Goal: Task Accomplishment & Management: Use online tool/utility

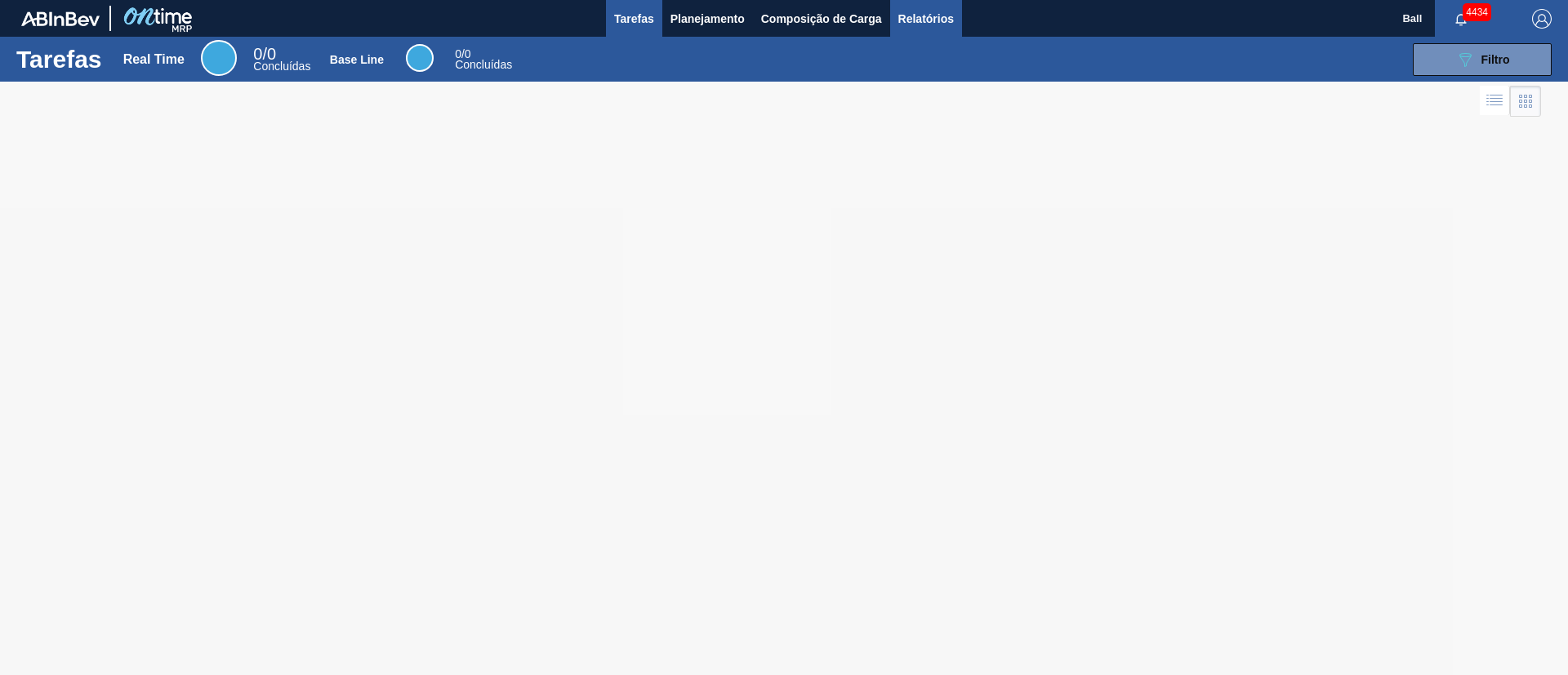
click at [954, 25] on span "Relatórios" at bounding box center [926, 18] width 56 height 19
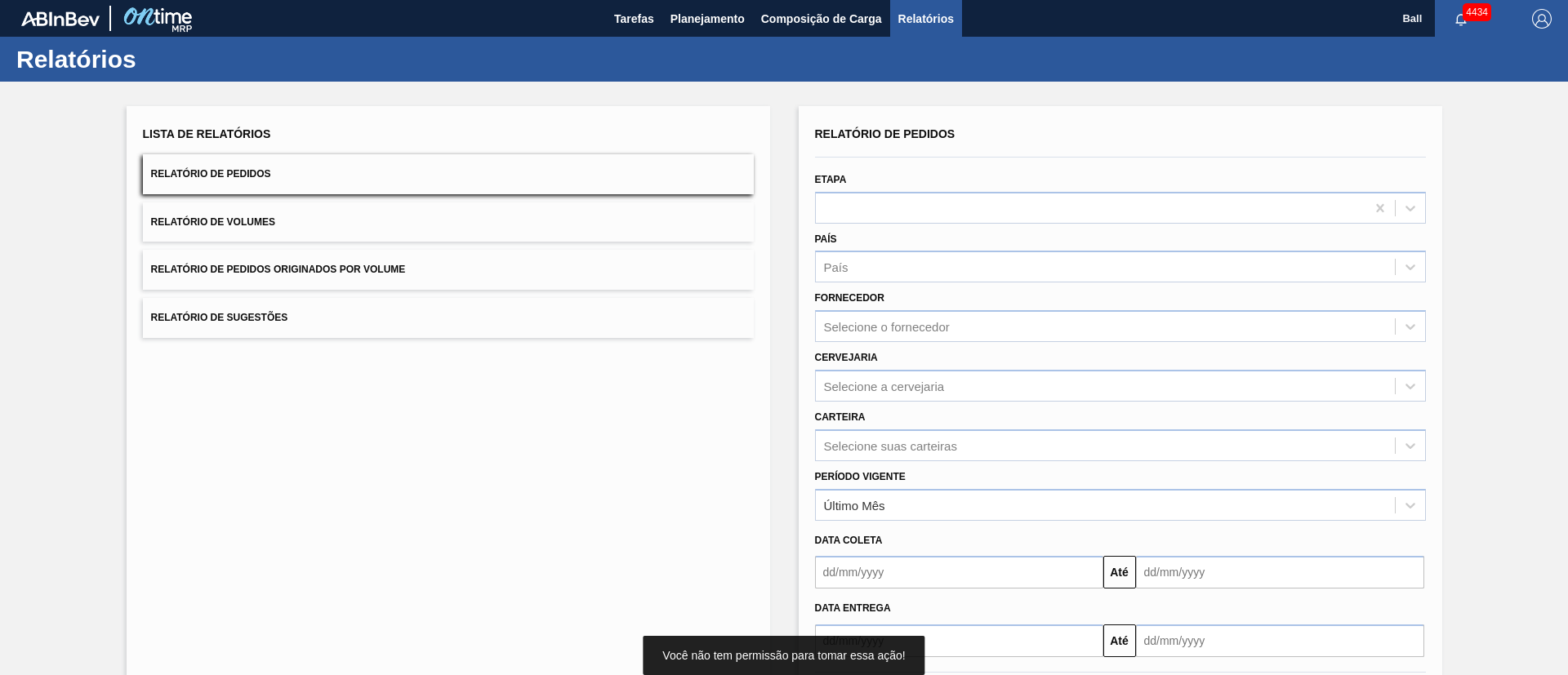
click at [1028, 577] on input "text" at bounding box center [959, 572] width 288 height 33
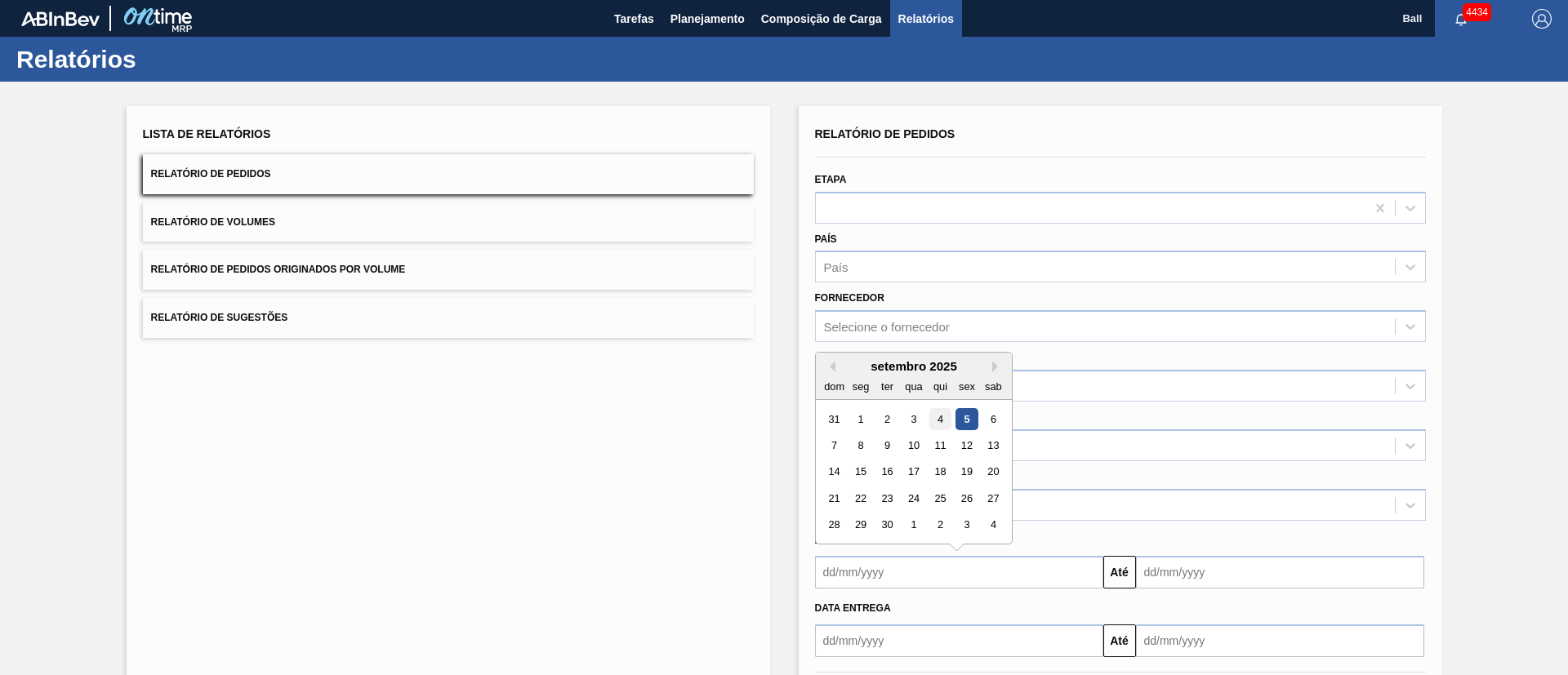
click at [940, 408] on div "4" at bounding box center [940, 419] width 22 height 22
type input "04/09/2025"
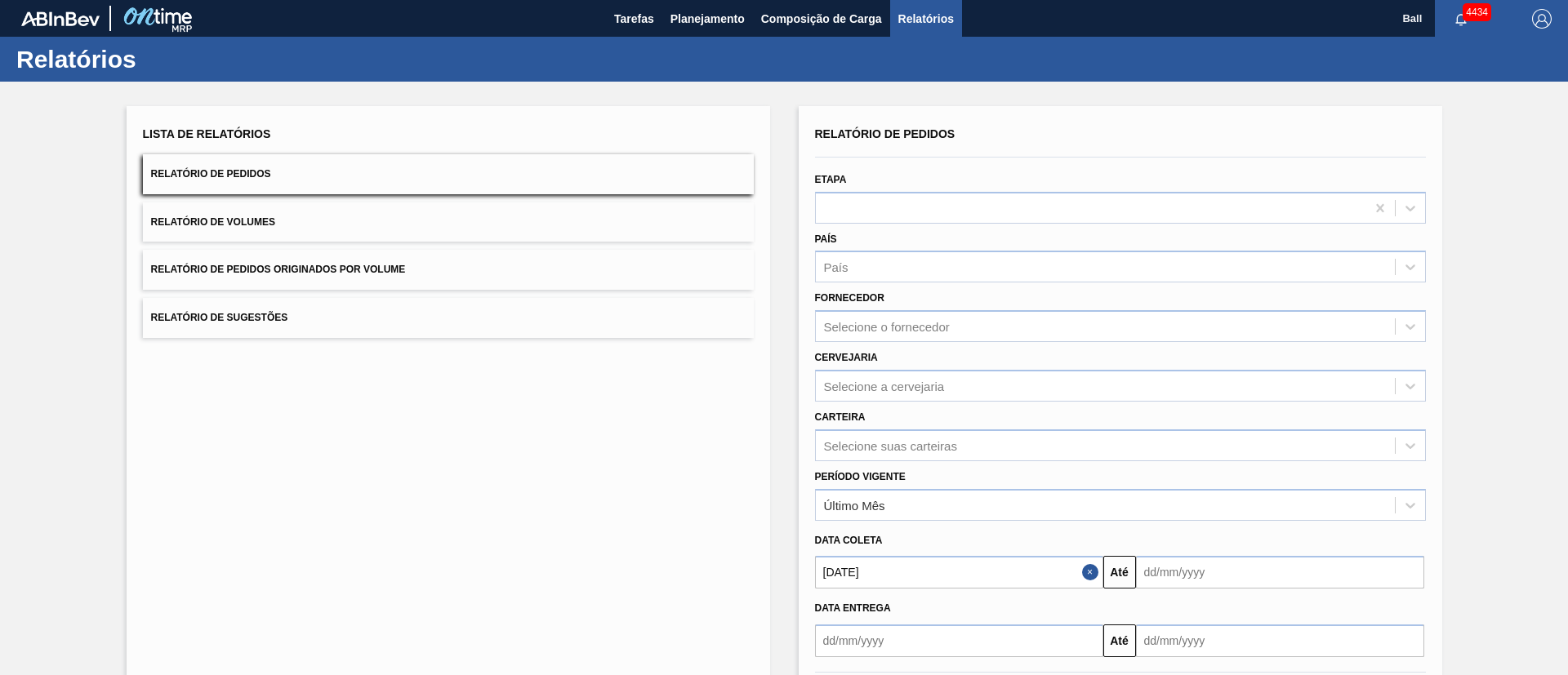
click at [1178, 564] on input "text" at bounding box center [1281, 572] width 288 height 33
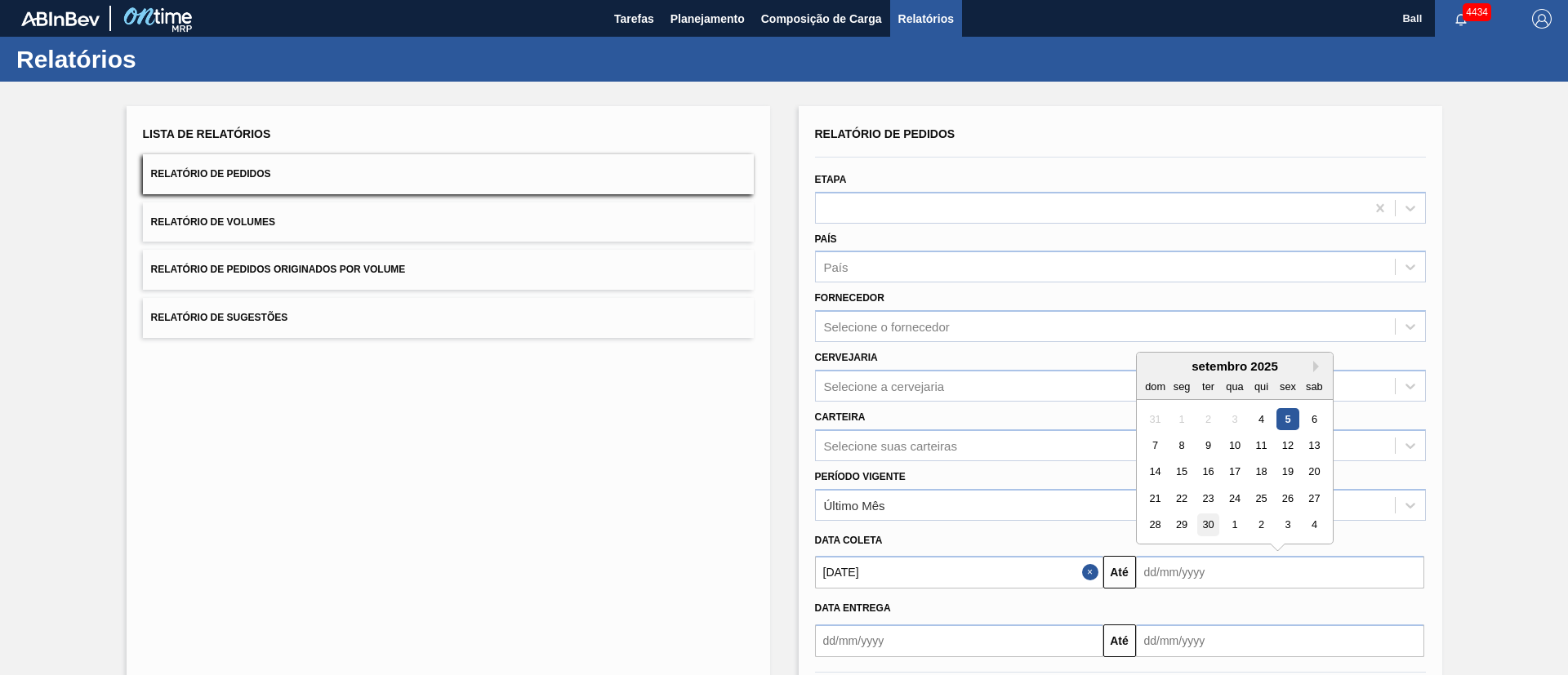
click at [1208, 518] on div "30" at bounding box center [1207, 525] width 22 height 22
type input "30/09/2025"
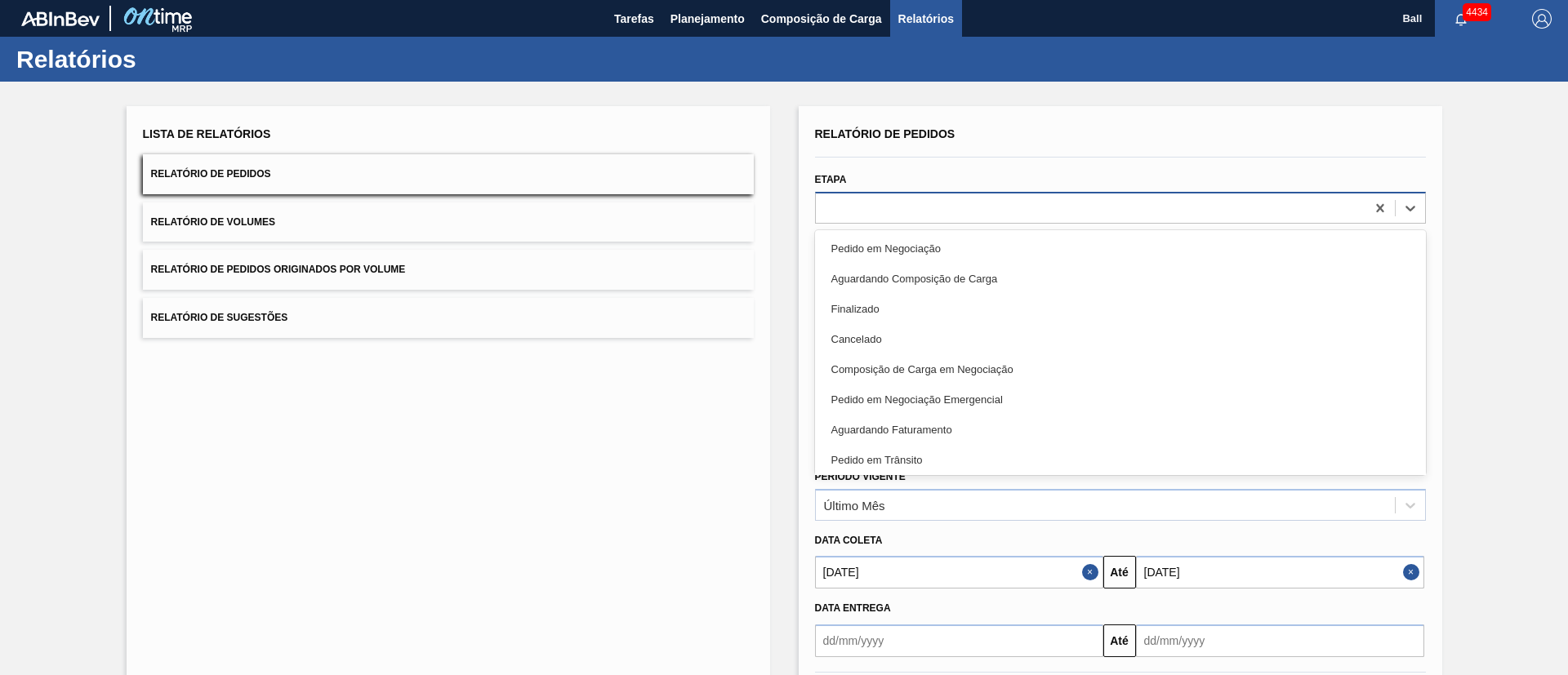
click at [903, 199] on div at bounding box center [1090, 207] width 550 height 24
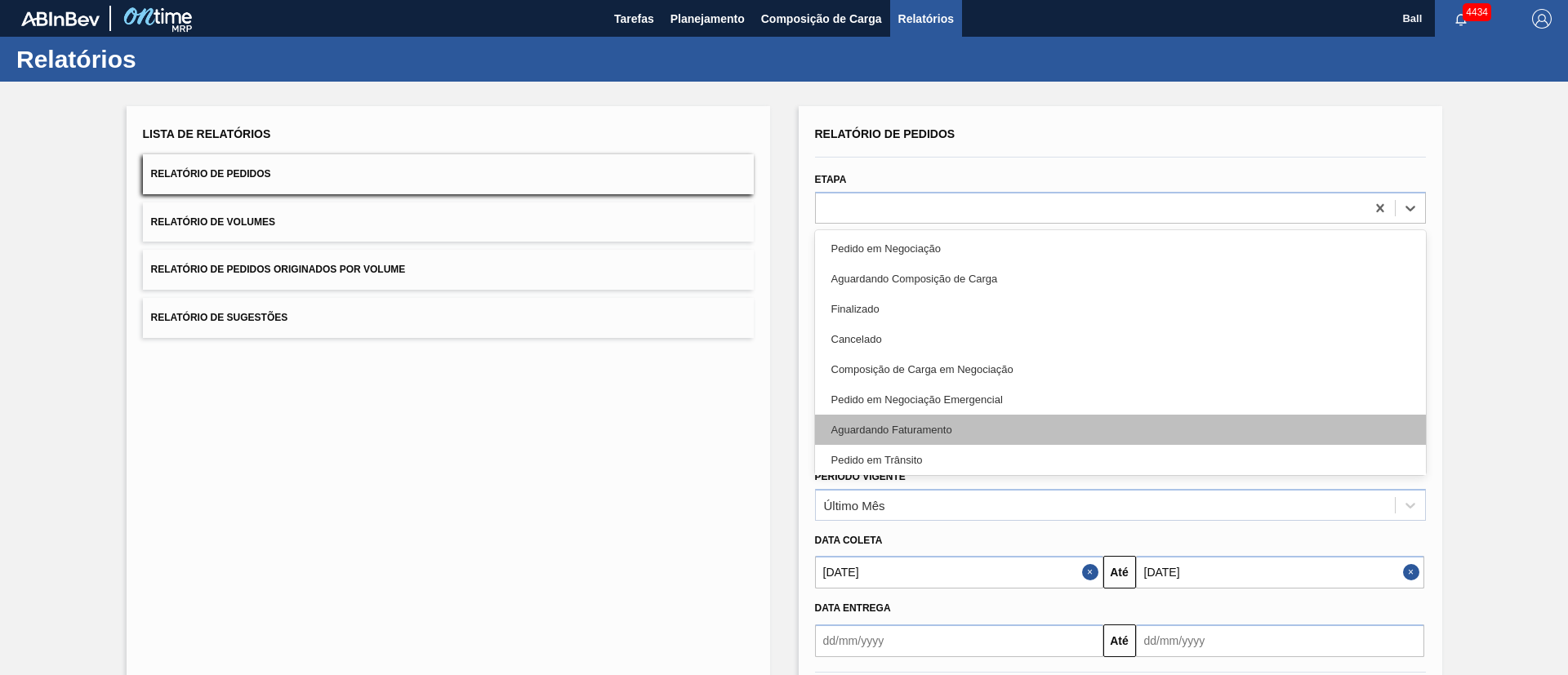
click at [945, 424] on div "Aguardando Faturamento" at bounding box center [1120, 429] width 611 height 30
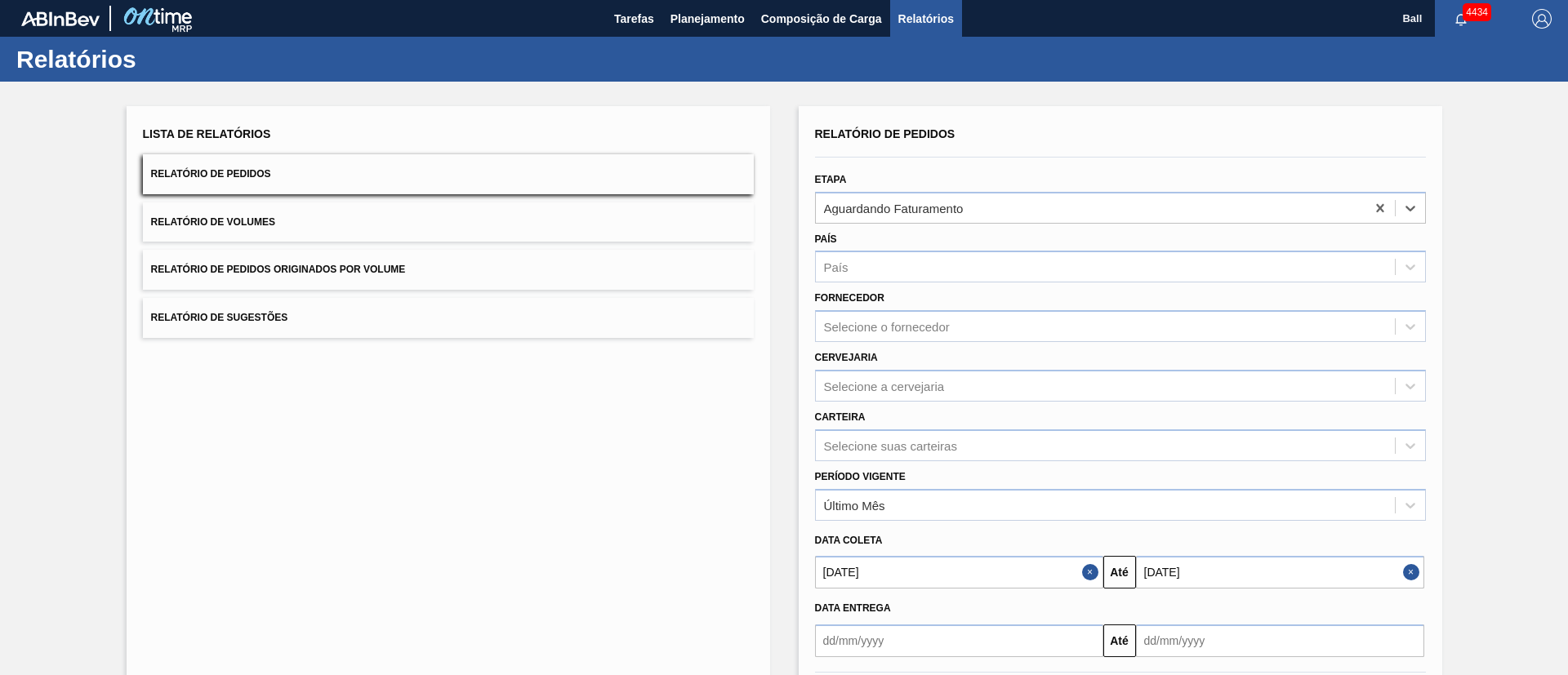
scroll to position [81, 0]
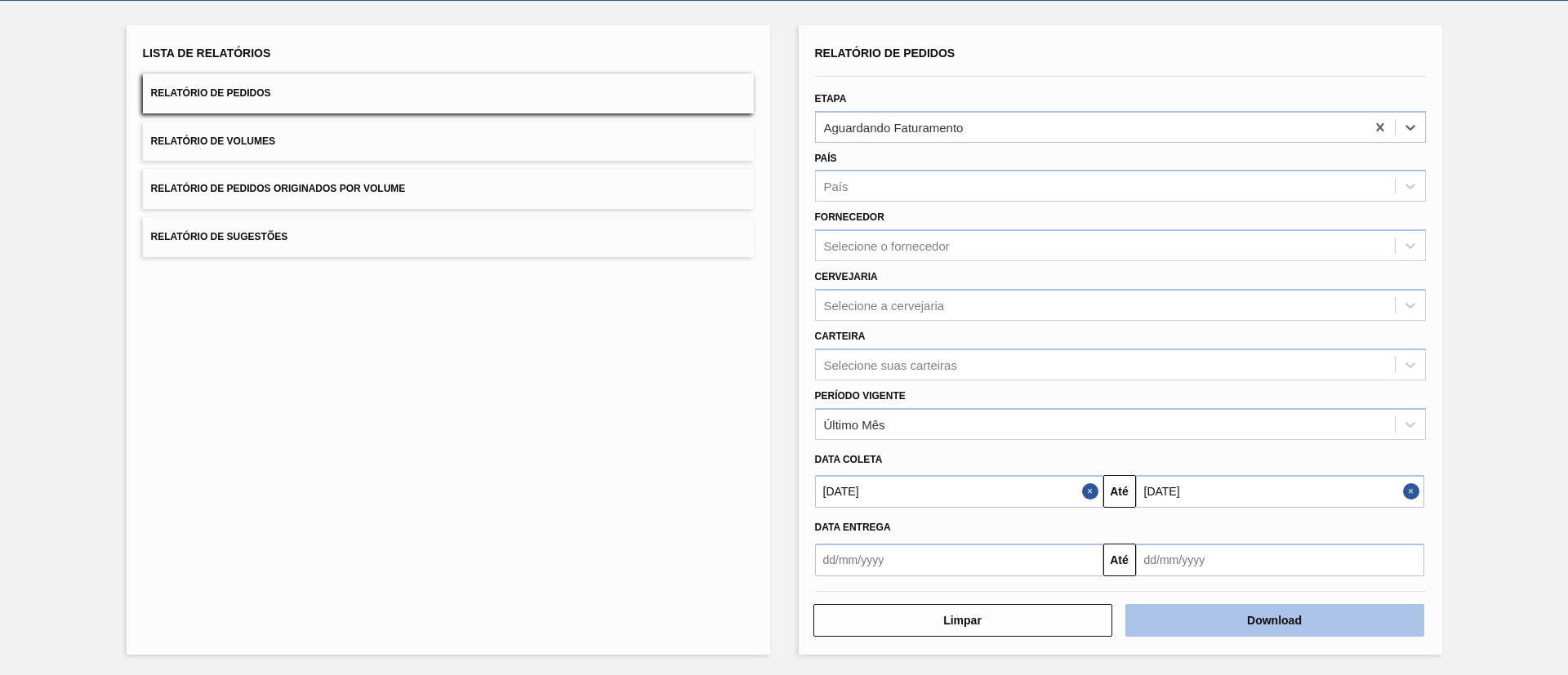
click at [1245, 612] on button "Download" at bounding box center [1274, 620] width 299 height 33
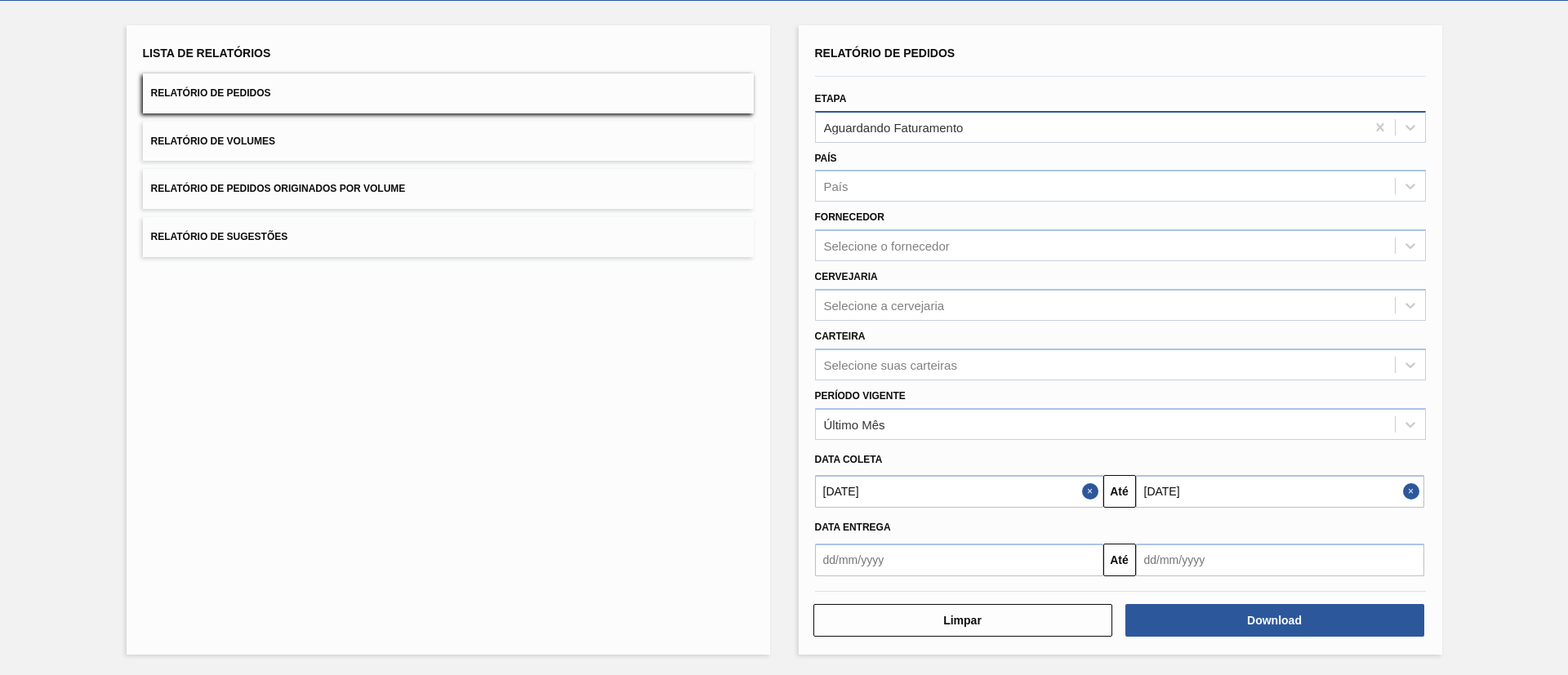
click at [1004, 133] on div "Aguardando Faturamento" at bounding box center [1090, 127] width 550 height 24
drag, startPoint x: 1011, startPoint y: 123, endPoint x: 856, endPoint y: 132, distance: 155.3
click at [861, 132] on div "Aguardando Faturamento" at bounding box center [1090, 127] width 550 height 24
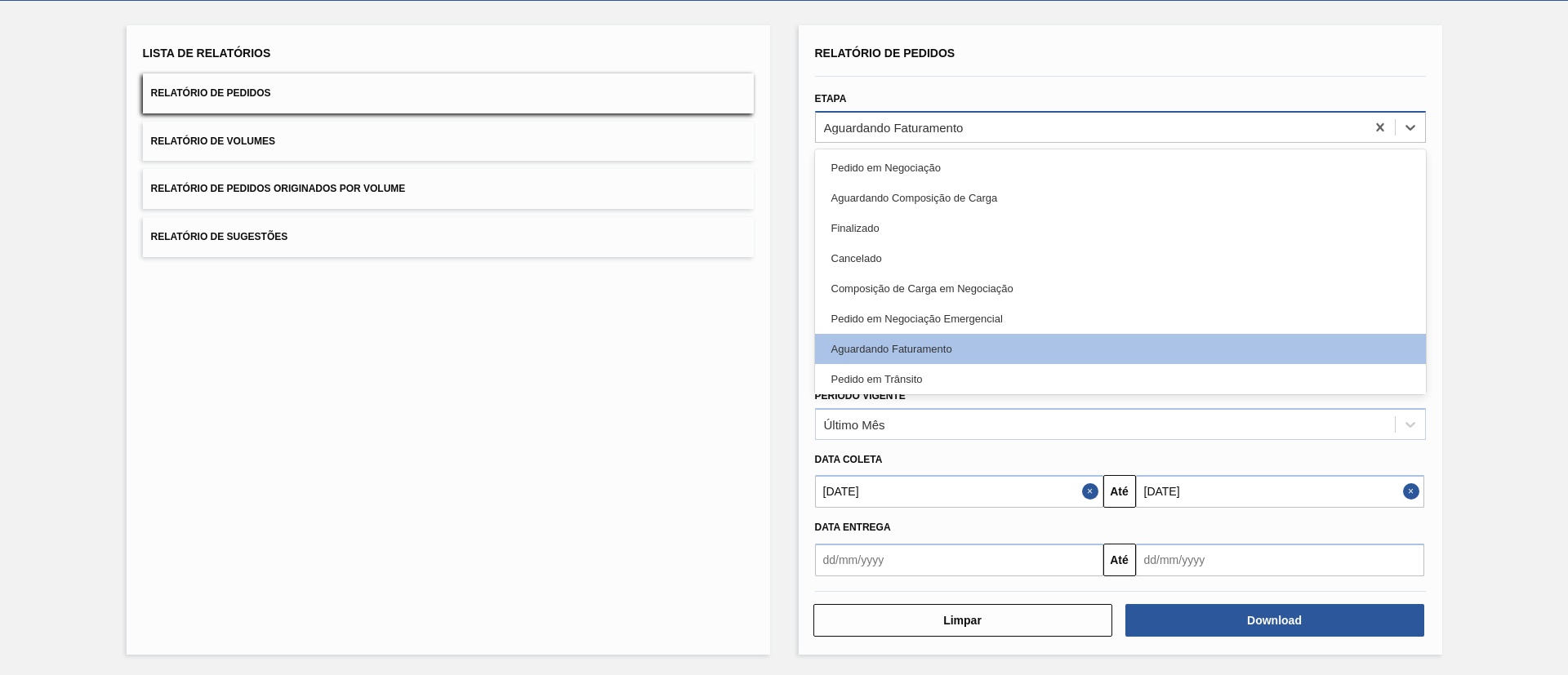
click at [875, 126] on div "Aguardando Faturamento" at bounding box center [894, 127] width 139 height 13
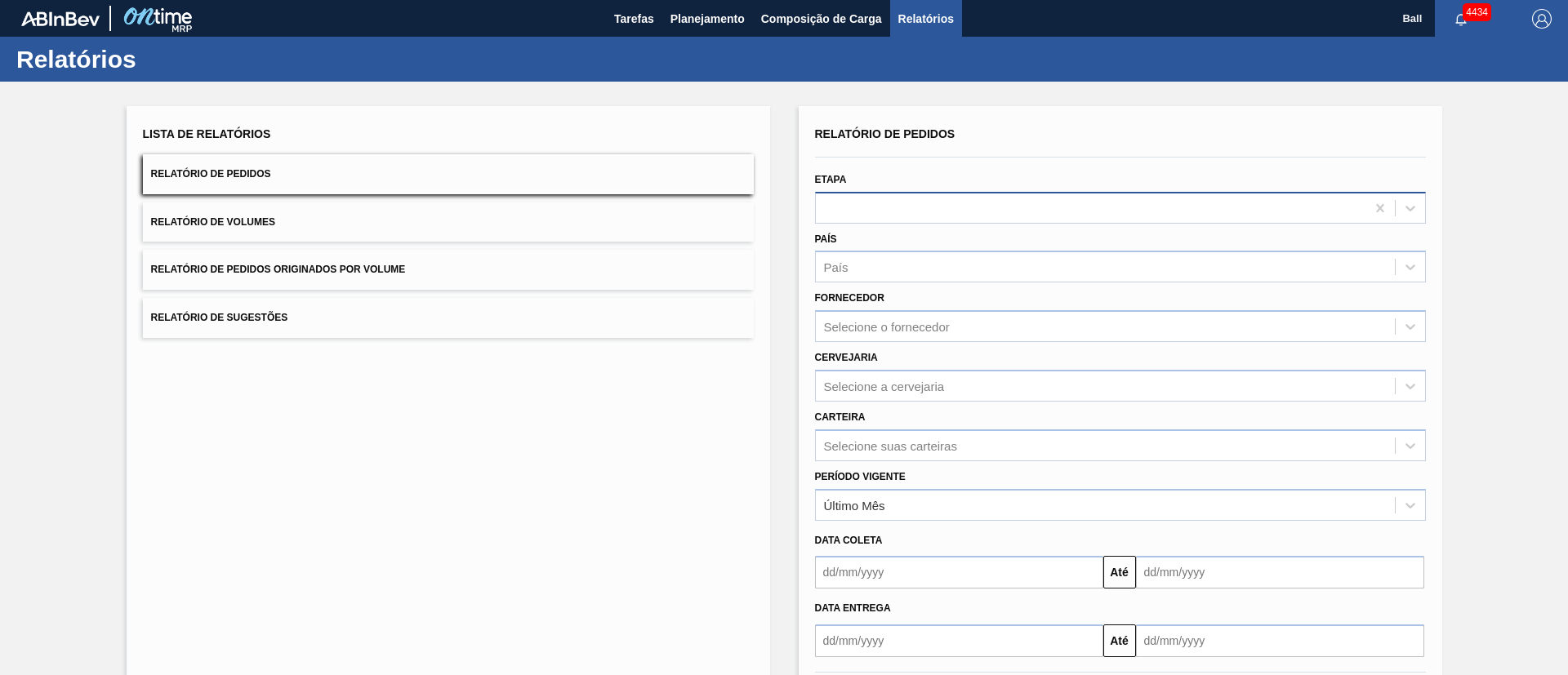
click at [990, 214] on div at bounding box center [1090, 207] width 550 height 24
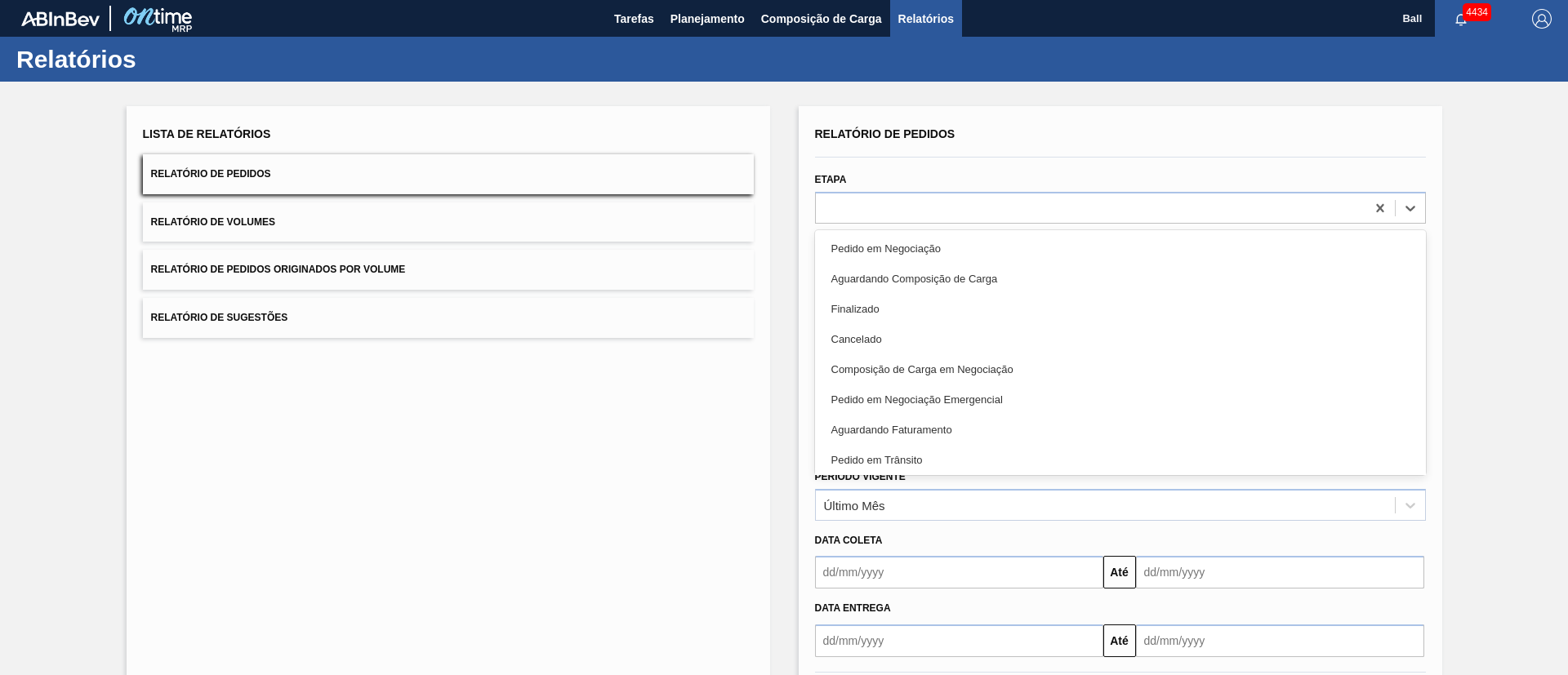
click at [609, 493] on div "Lista de Relatórios Relatório de Pedidos Relatório de Volumes Relatório de Pedi…" at bounding box center [449, 421] width 644 height 629
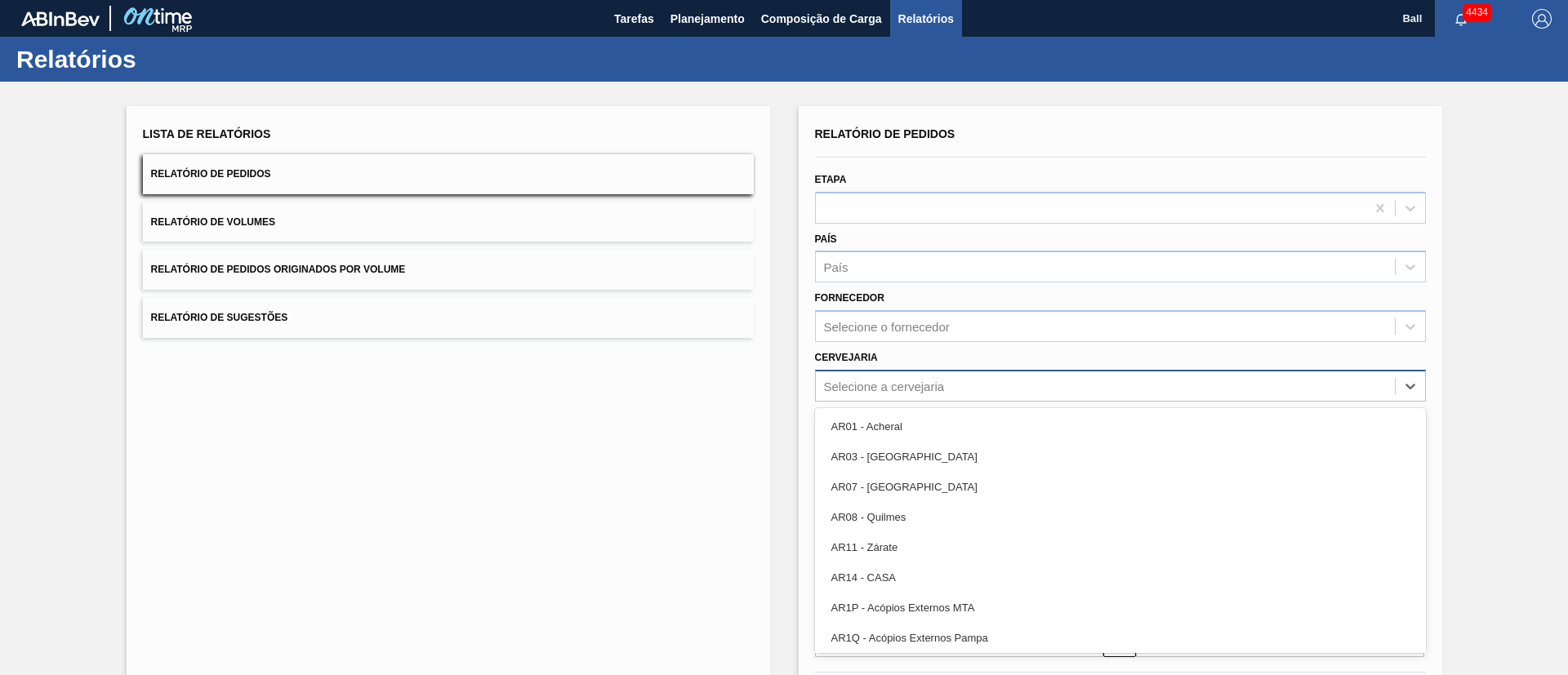
click at [973, 390] on div "Selecione a cervejaria" at bounding box center [1105, 385] width 579 height 24
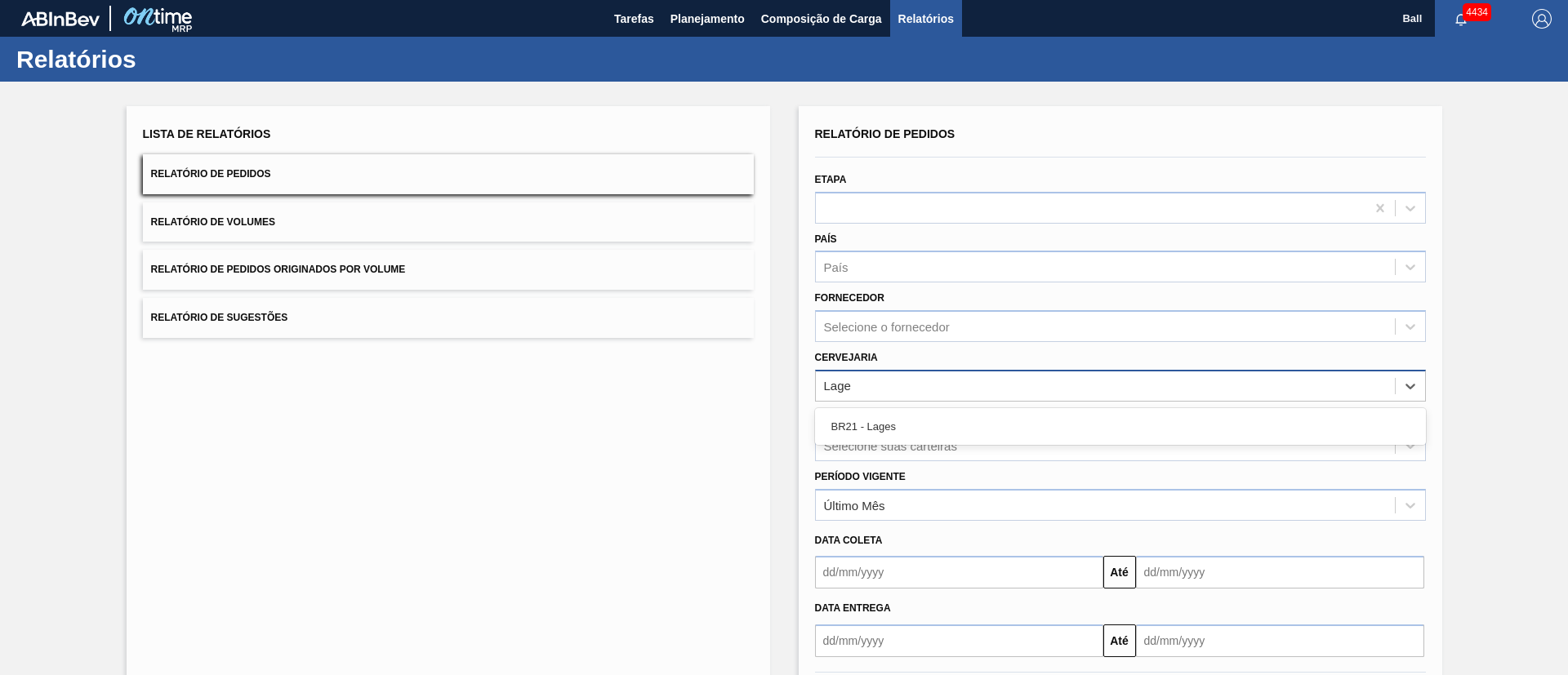
type input "Lages"
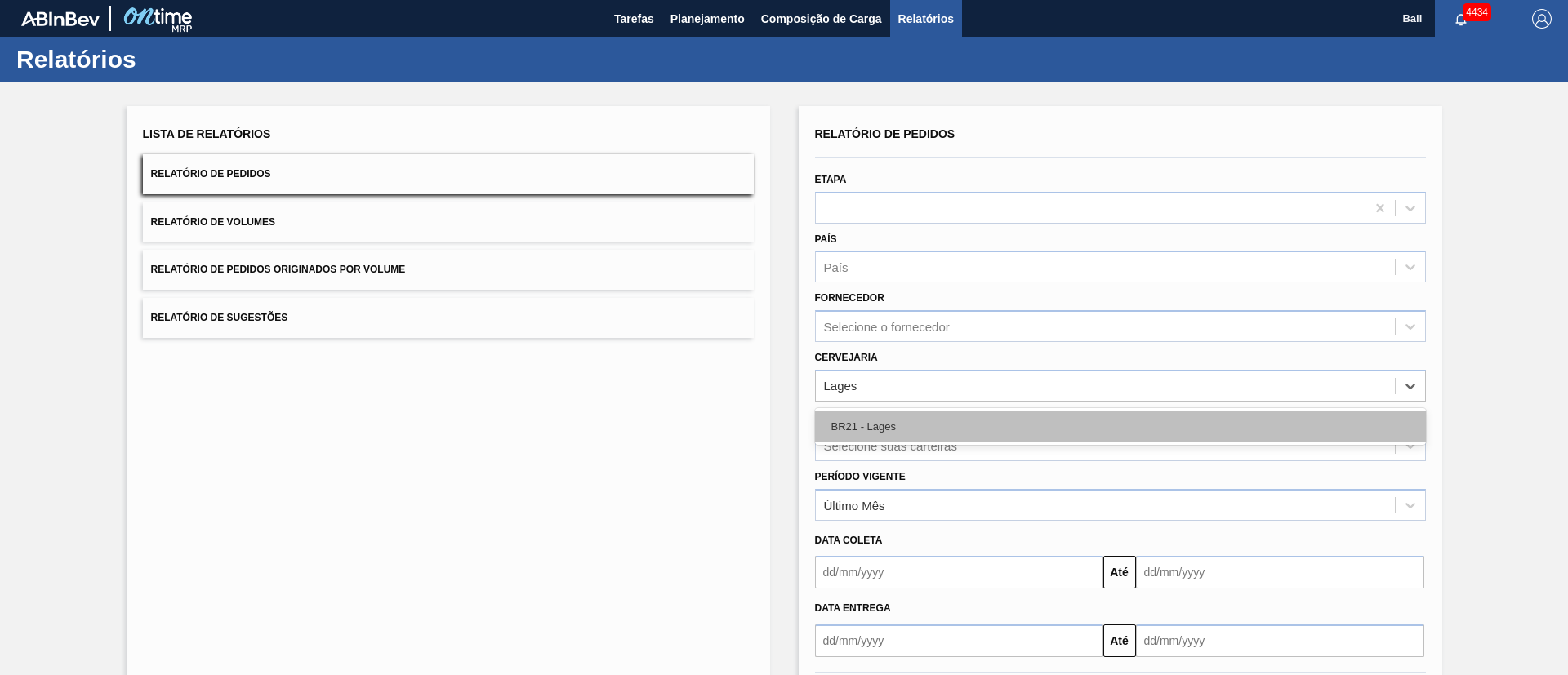
click at [1002, 420] on div "BR21 - Lages" at bounding box center [1120, 425] width 611 height 30
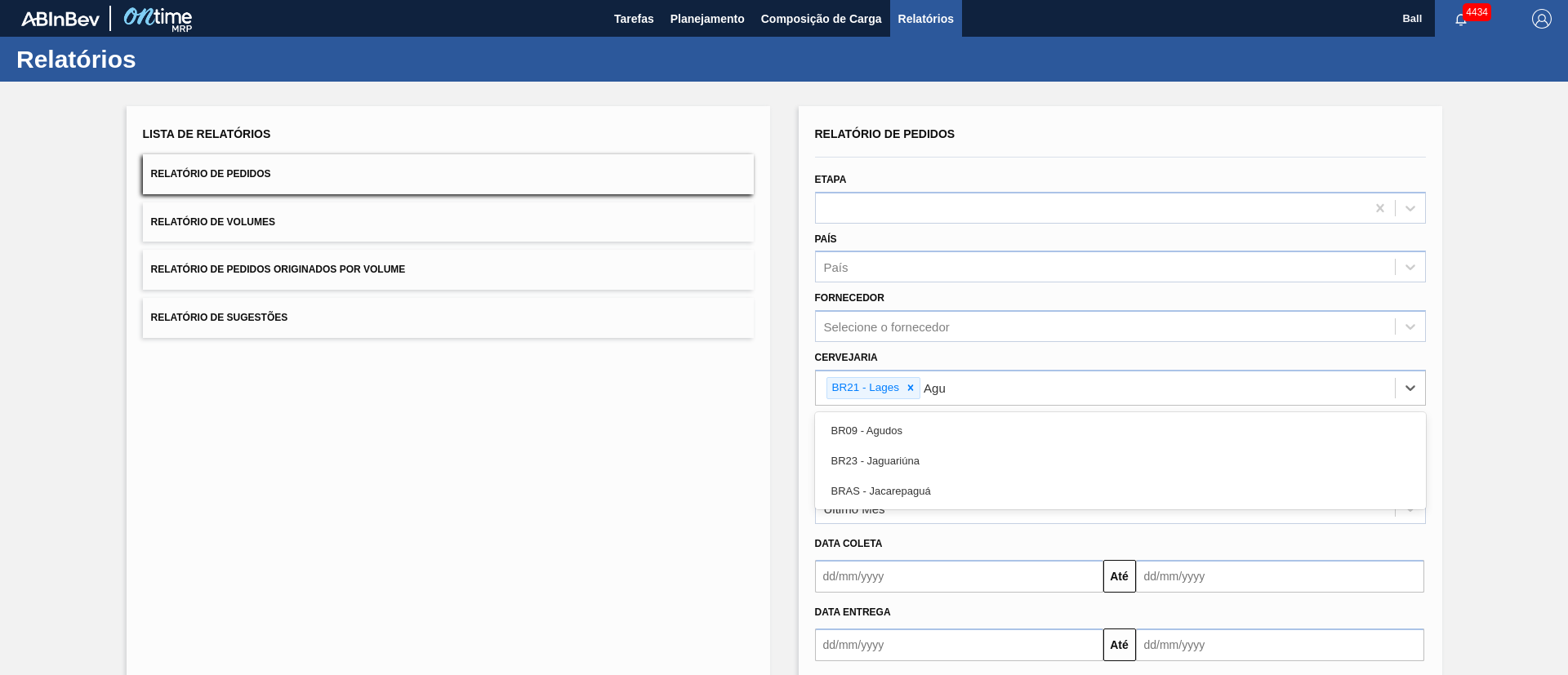
type input "Agud"
click at [1004, 422] on div "BR09 - Agudos" at bounding box center [1120, 430] width 611 height 30
type input "Viam"
click at [1004, 422] on div "BR22 - Viamão" at bounding box center [1120, 430] width 611 height 30
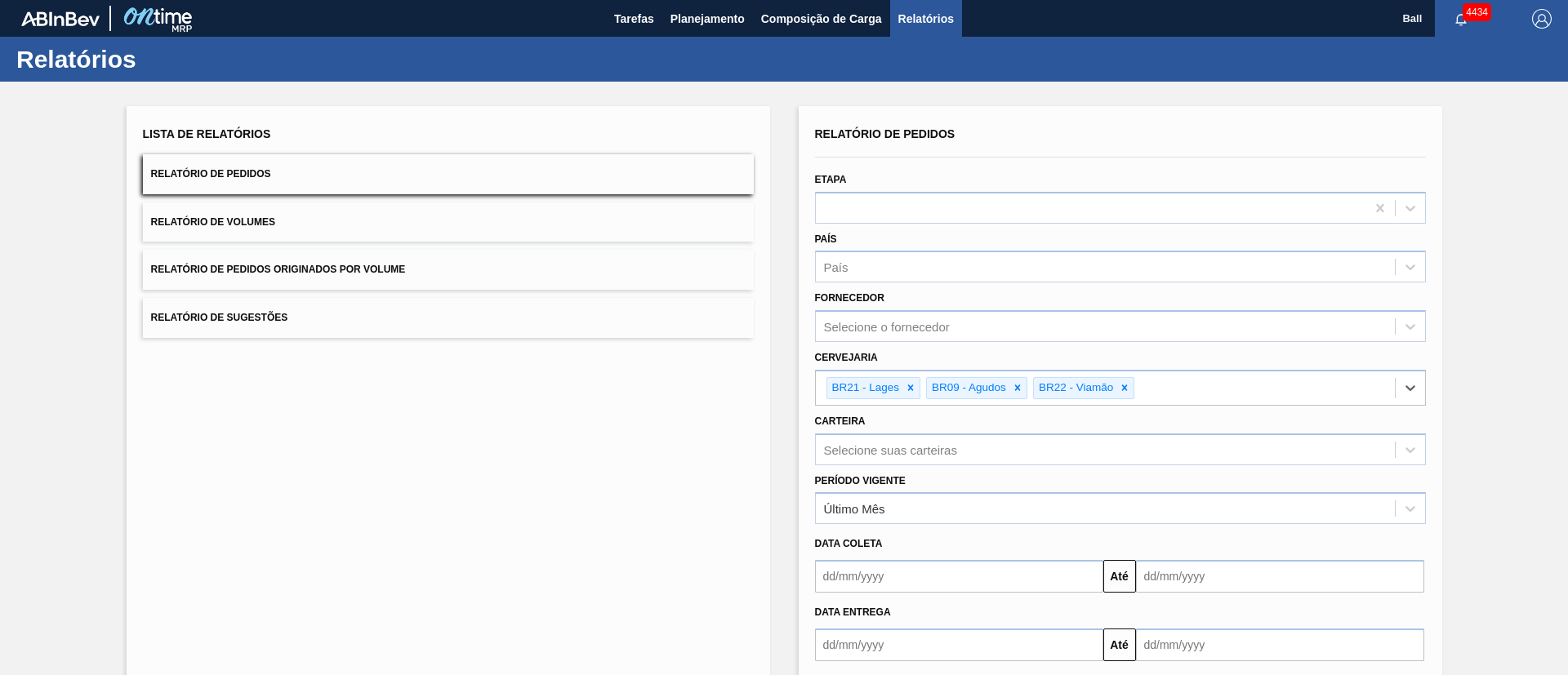
scroll to position [84, 0]
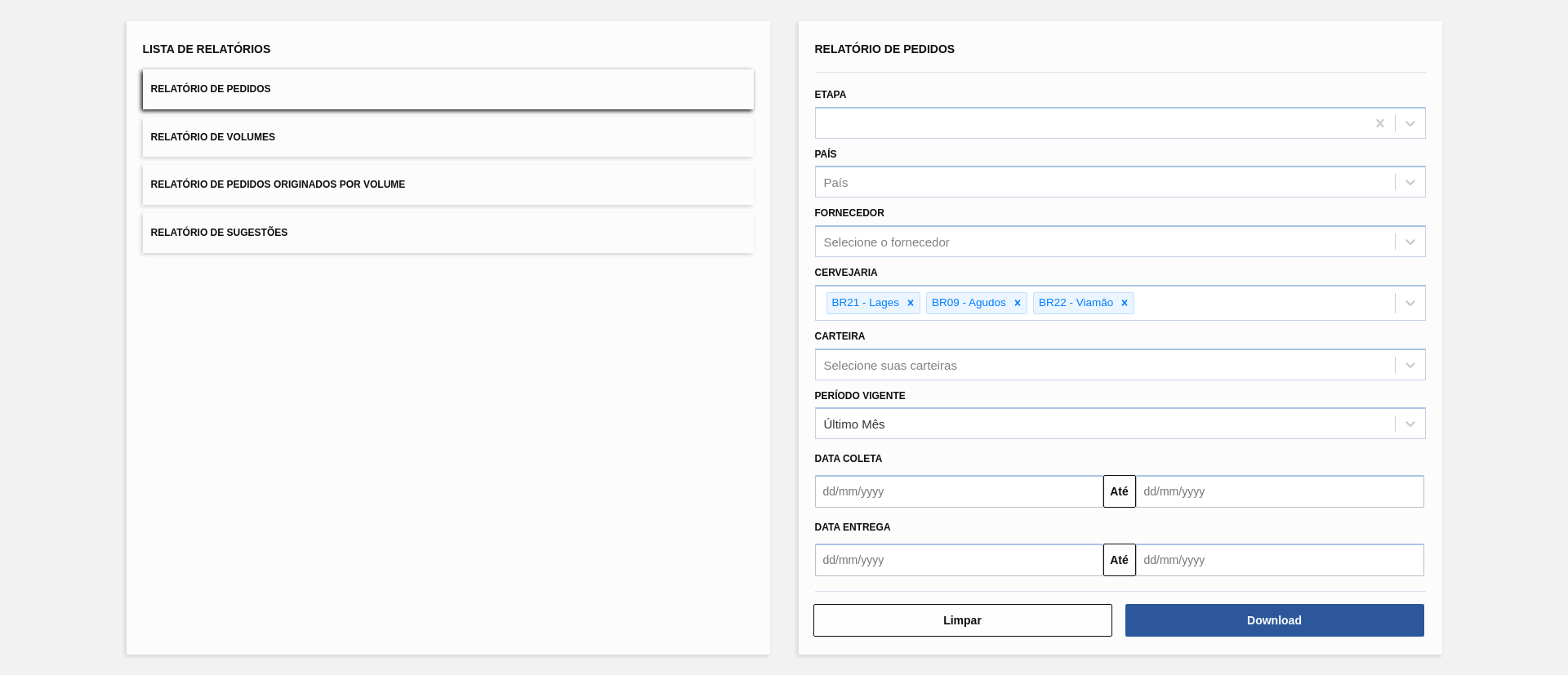
click at [601, 471] on div "Lista de Relatórios Relatório de Pedidos Relatório de Volumes Relatório de Pedi…" at bounding box center [449, 338] width 644 height 634
click at [864, 369] on div "Selecione suas carteiras" at bounding box center [891, 364] width 134 height 13
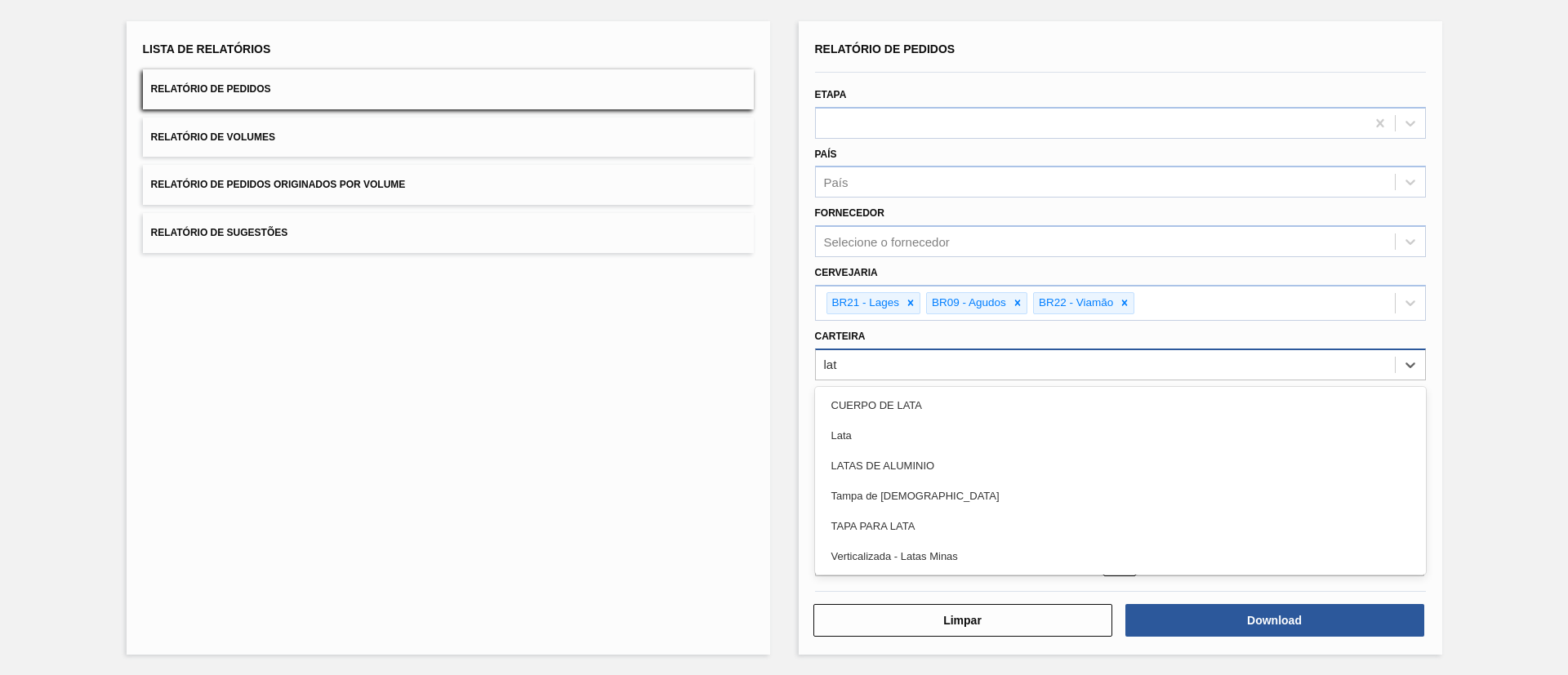
type input "lata"
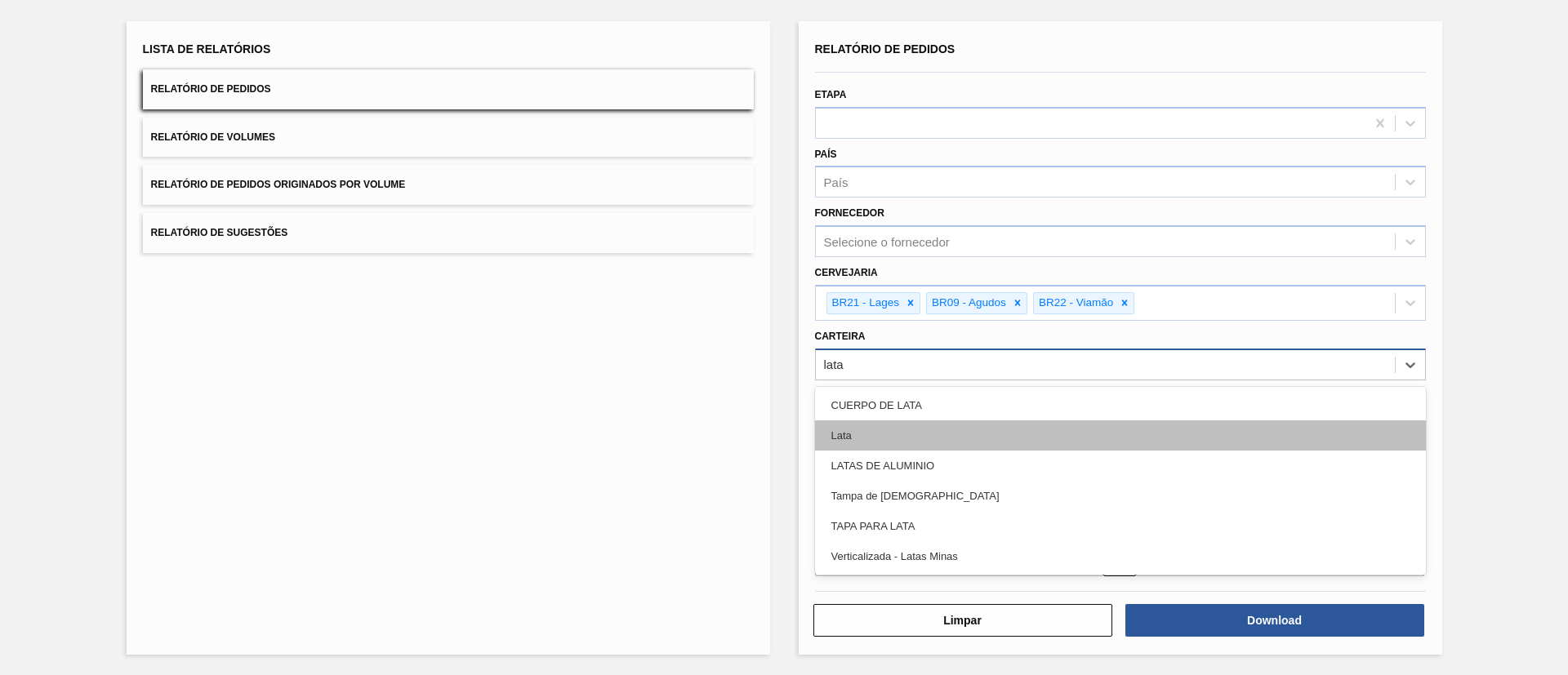
click at [891, 433] on div "Lata" at bounding box center [1120, 435] width 611 height 30
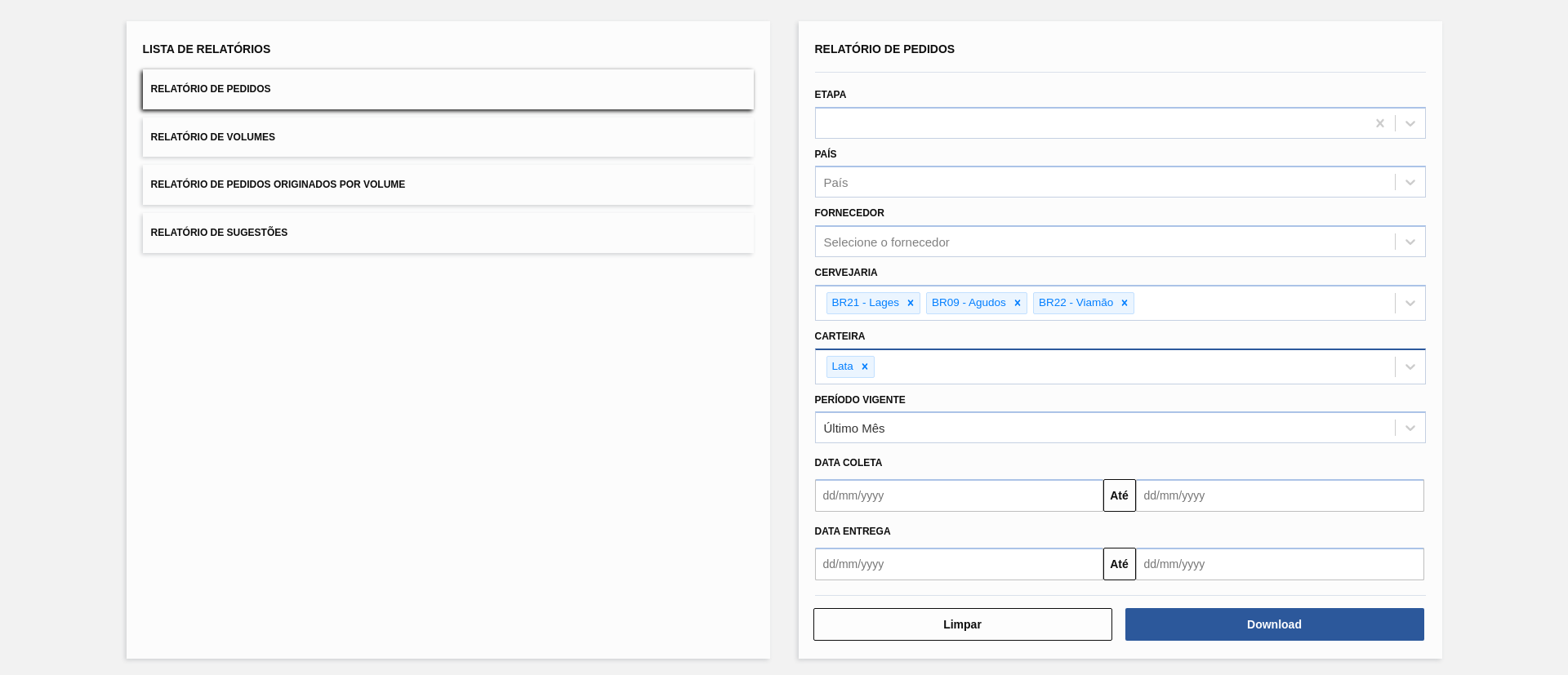
click at [722, 454] on div "Lista de Relatórios Relatório de Pedidos Relatório de Volumes Relatório de Pedi…" at bounding box center [449, 340] width 644 height 638
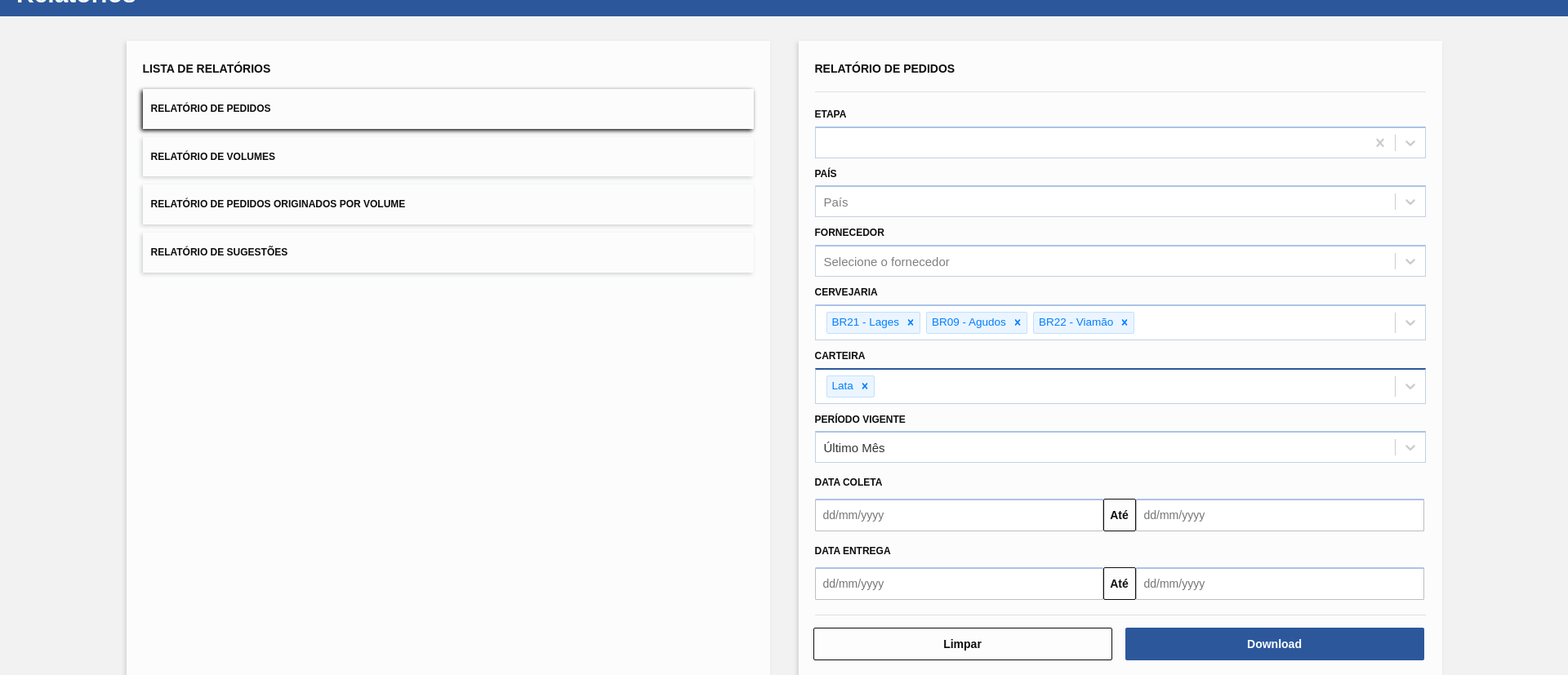
scroll to position [89, 0]
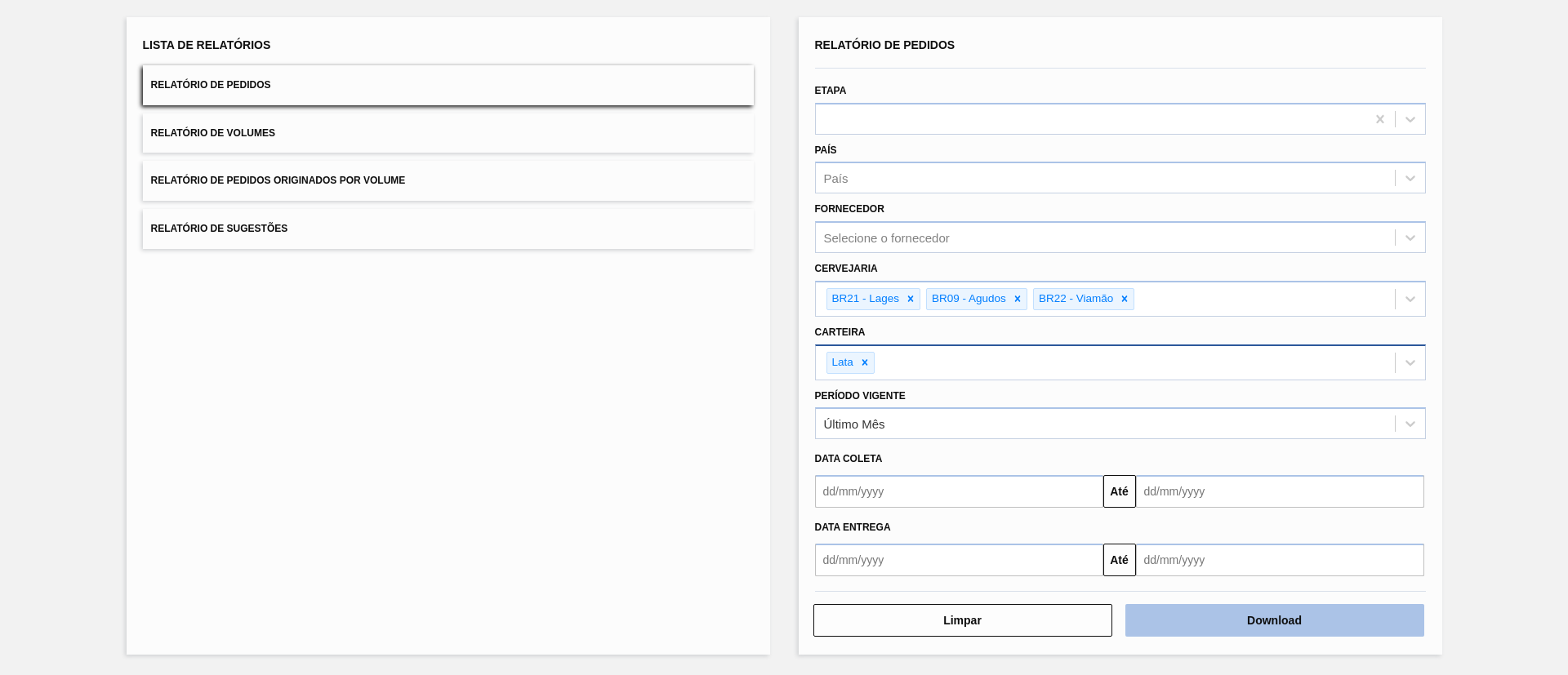
click at [1303, 628] on button "Download" at bounding box center [1274, 620] width 299 height 33
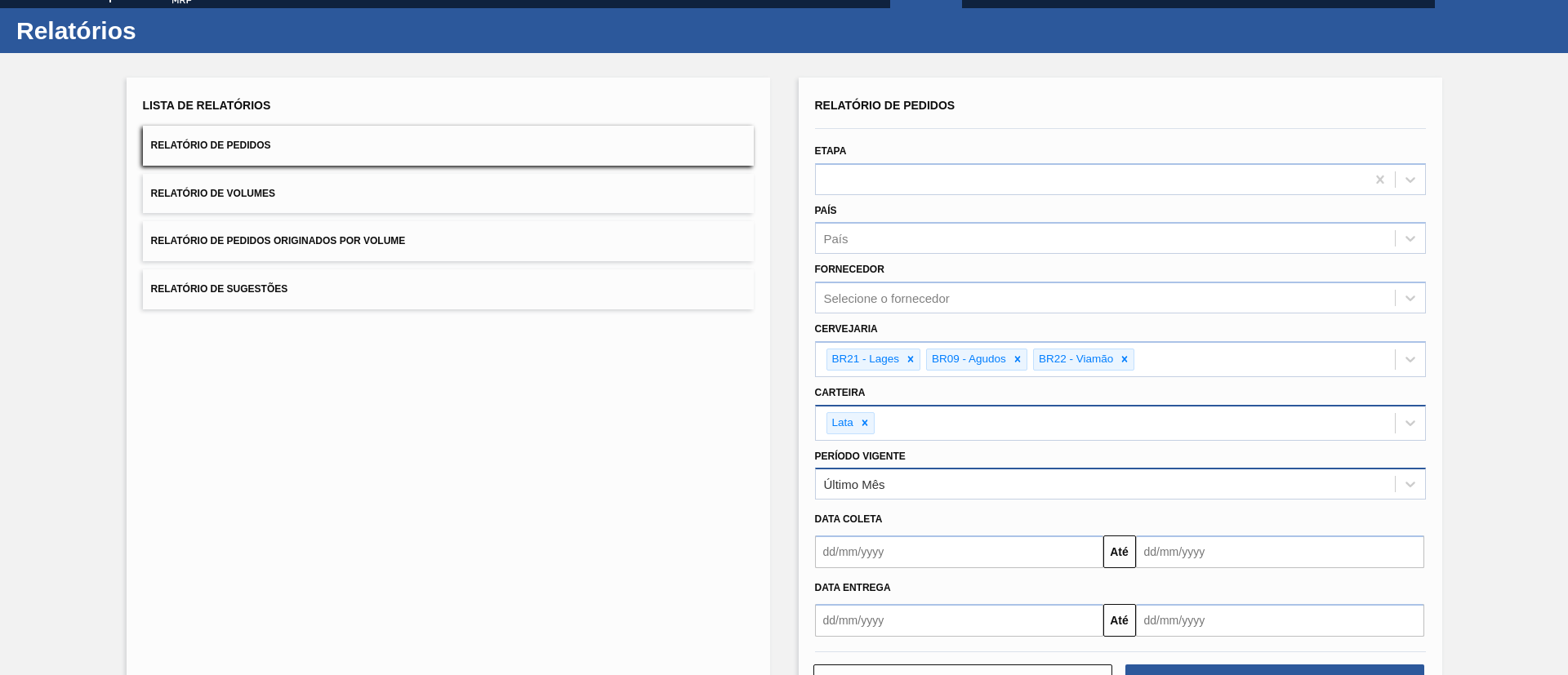
scroll to position [0, 0]
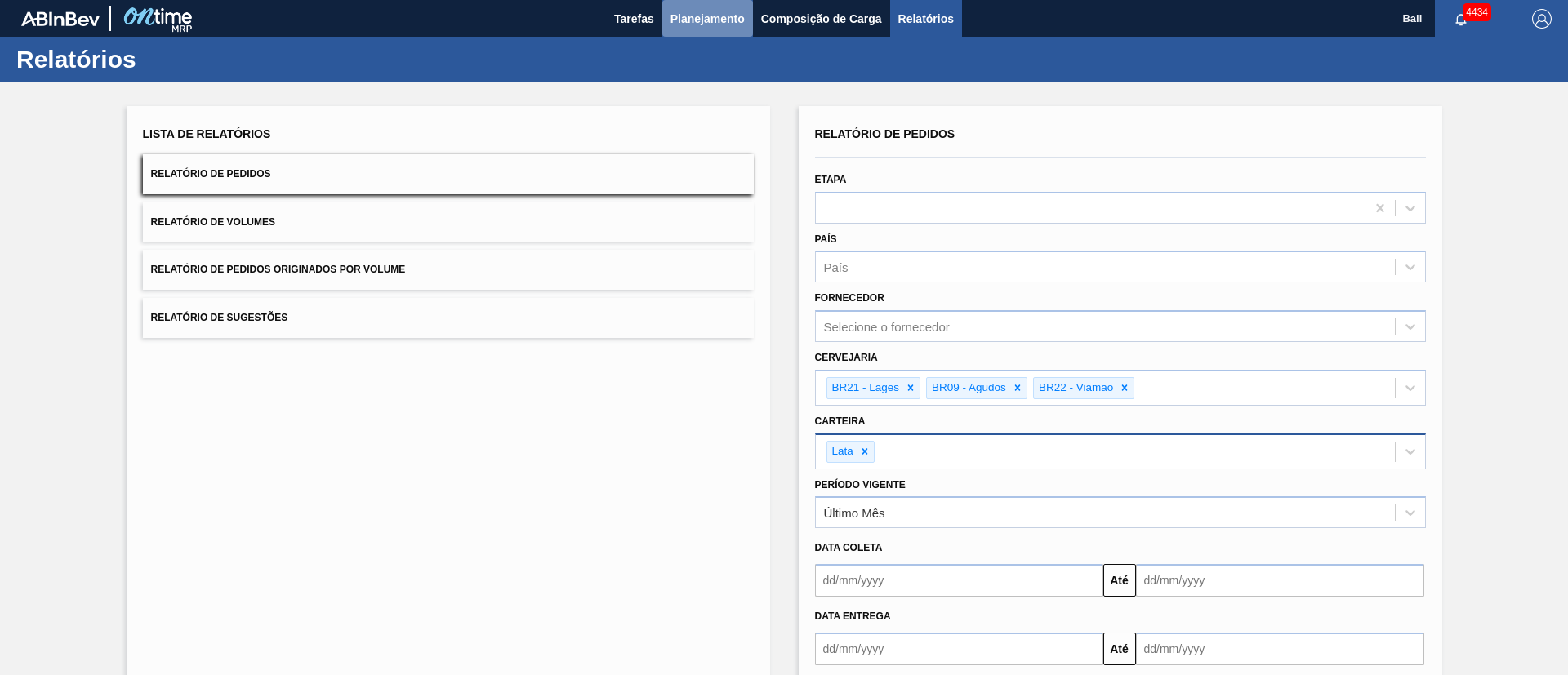
click at [720, 17] on span "Planejamento" at bounding box center [707, 18] width 74 height 19
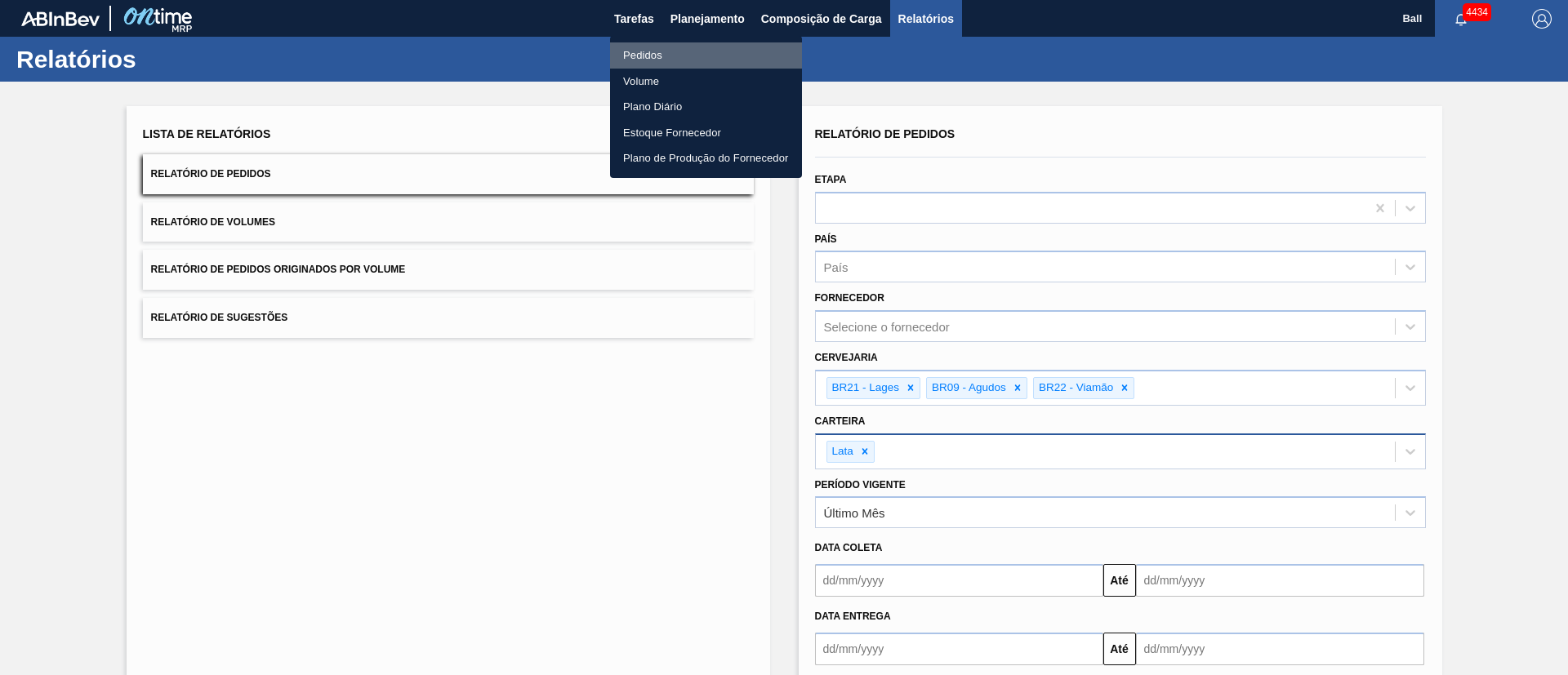
click at [653, 52] on li "Pedidos" at bounding box center [706, 55] width 192 height 26
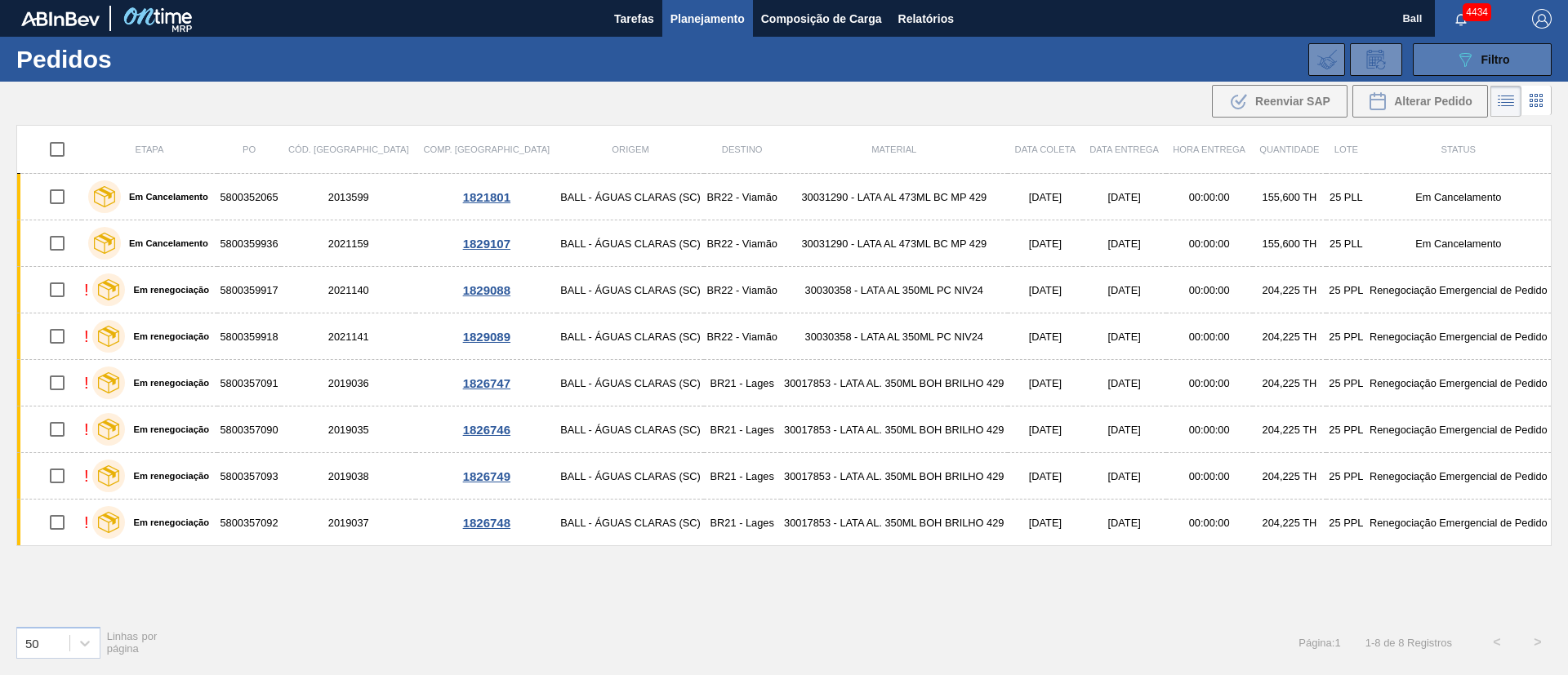
click at [1480, 67] on div "089F7B8B-B2A5-4AFE-B5C0-19BA573D28AC Filtro" at bounding box center [1482, 60] width 55 height 19
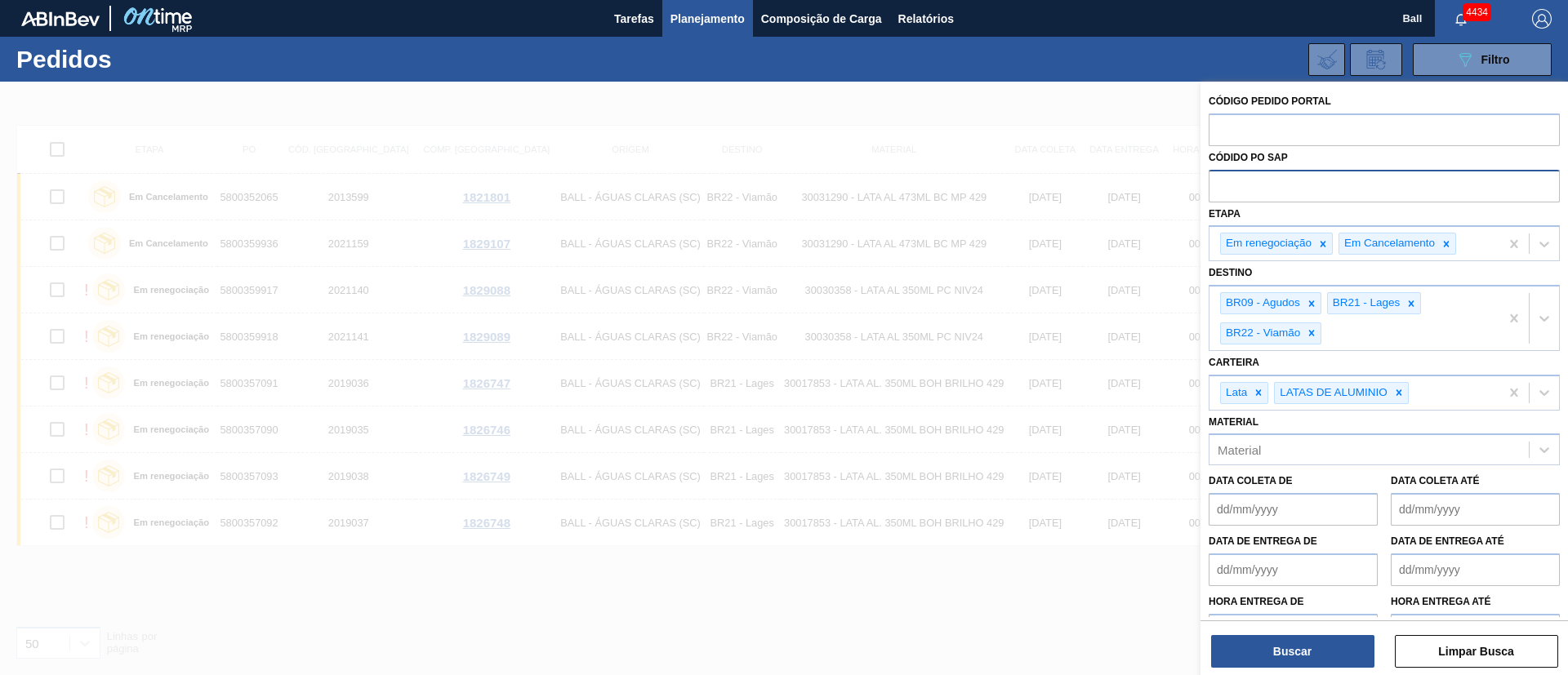
click at [1319, 184] on input "text" at bounding box center [1384, 185] width 352 height 31
paste input "text"
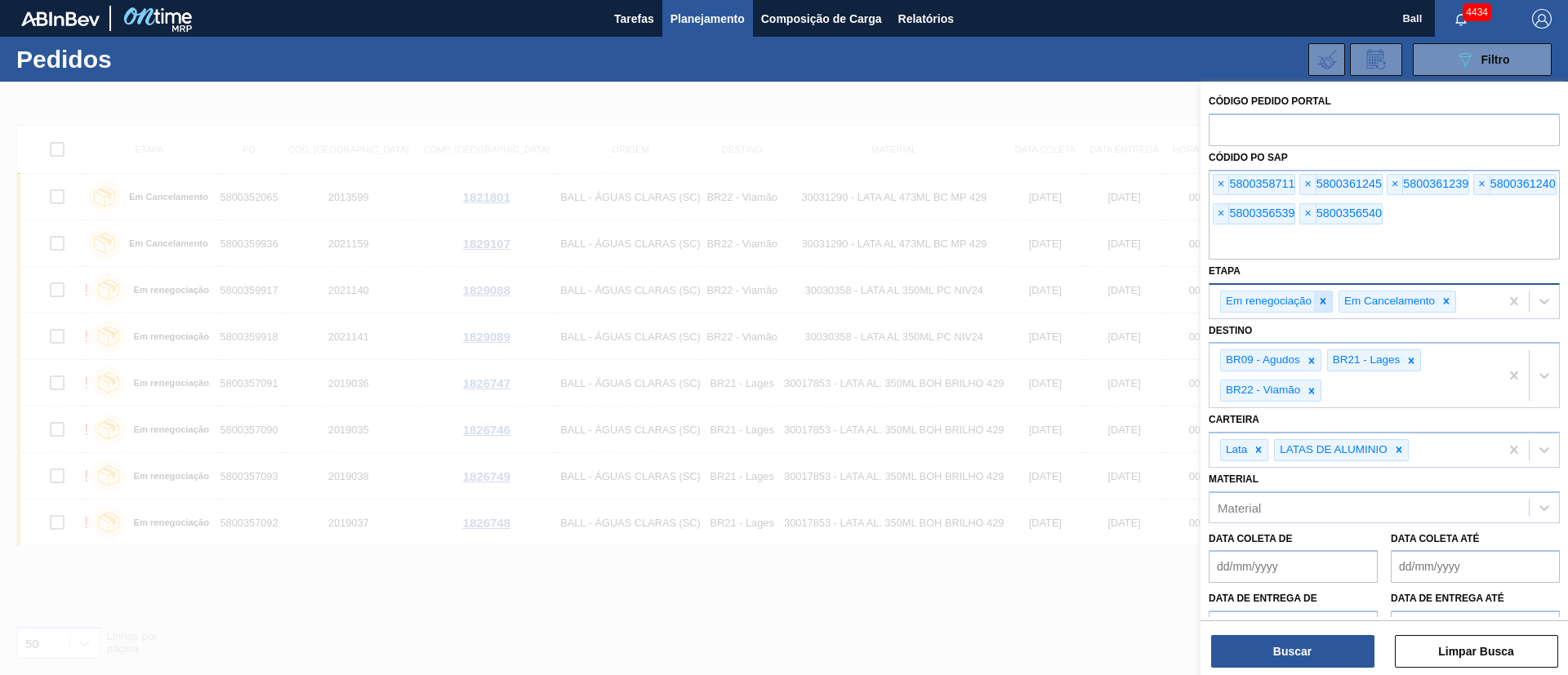
click at [1319, 302] on icon at bounding box center [1323, 301] width 12 height 12
click at [1326, 302] on icon at bounding box center [1328, 301] width 12 height 12
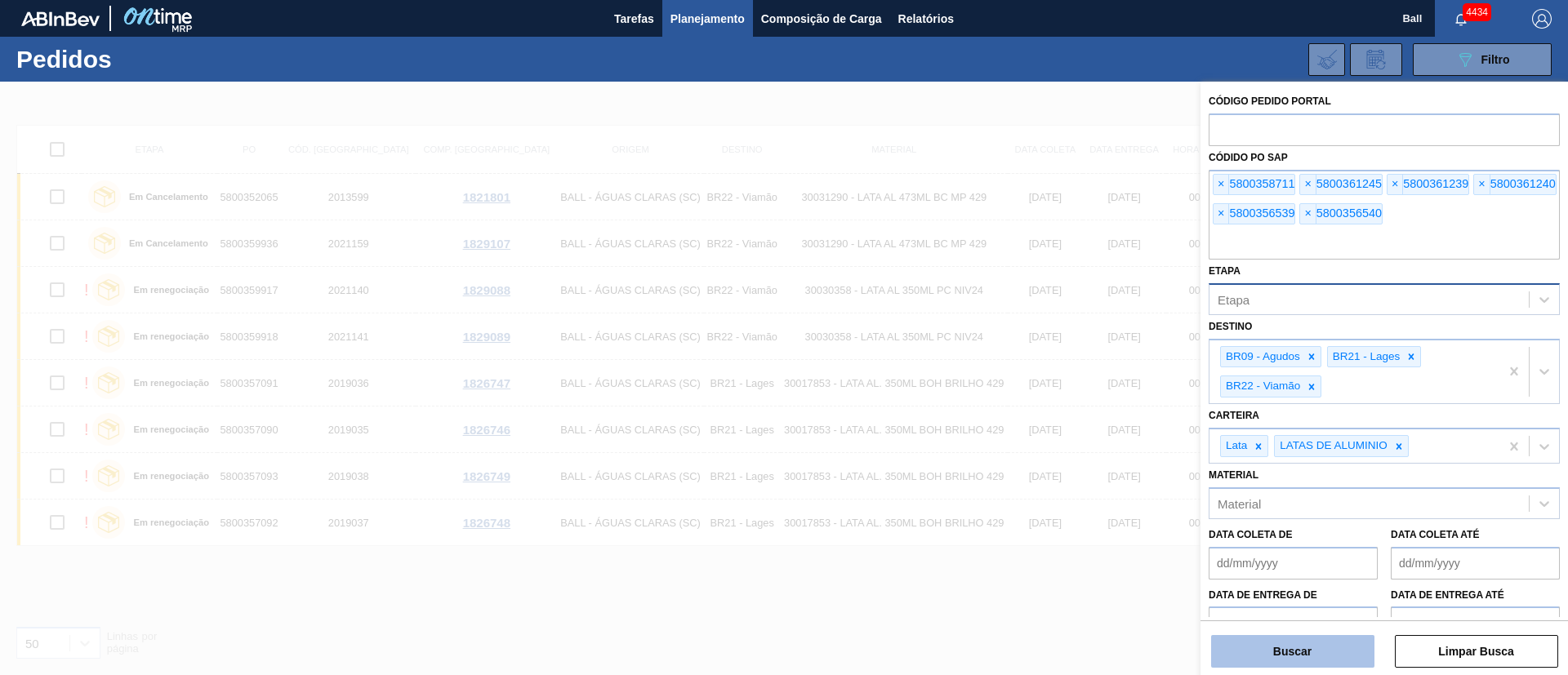
click at [1311, 647] on button "Buscar" at bounding box center [1293, 651] width 163 height 33
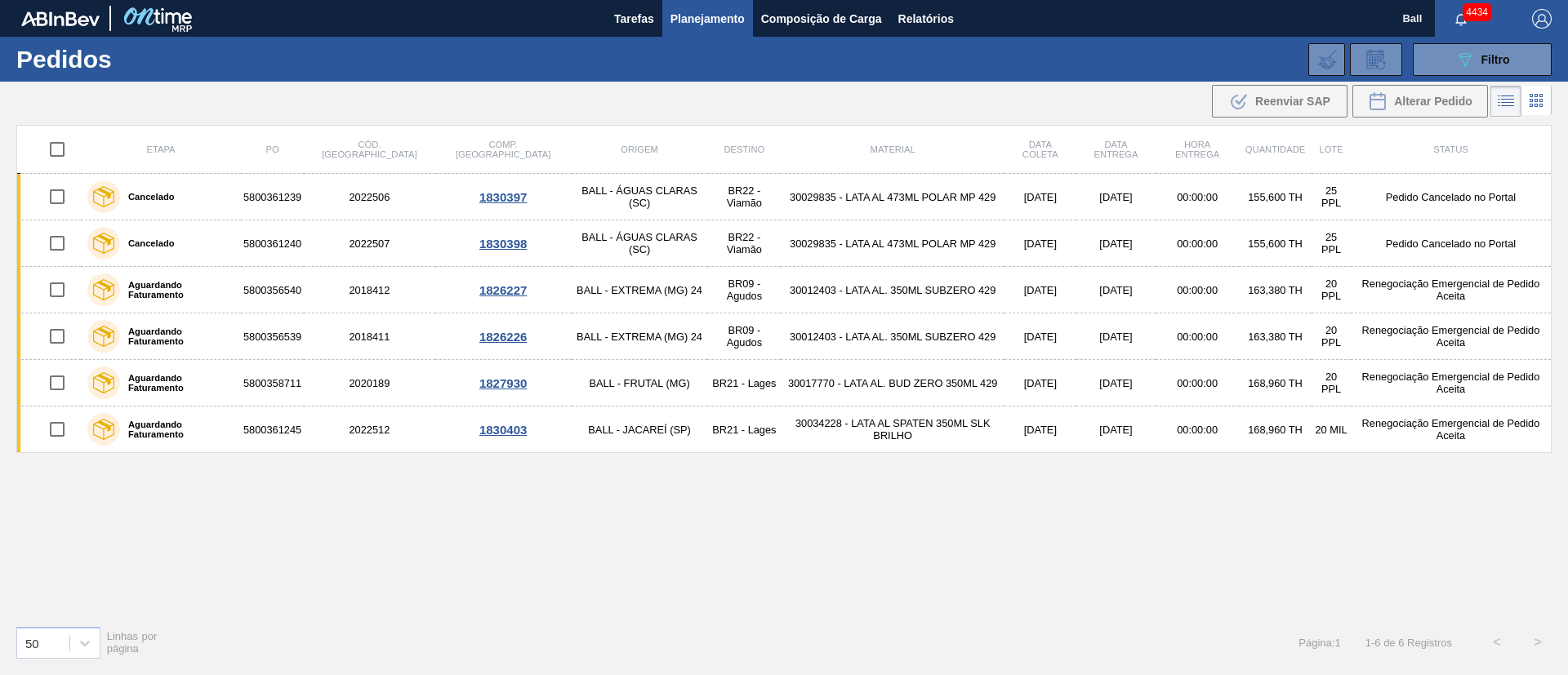
click at [1046, 576] on div "Etapa PO Cód. Pedido Comp. Carga Origem Destino Material Data coleta Data entre…" at bounding box center [784, 369] width 1535 height 488
click at [932, 12] on span "Relatórios" at bounding box center [926, 18] width 56 height 19
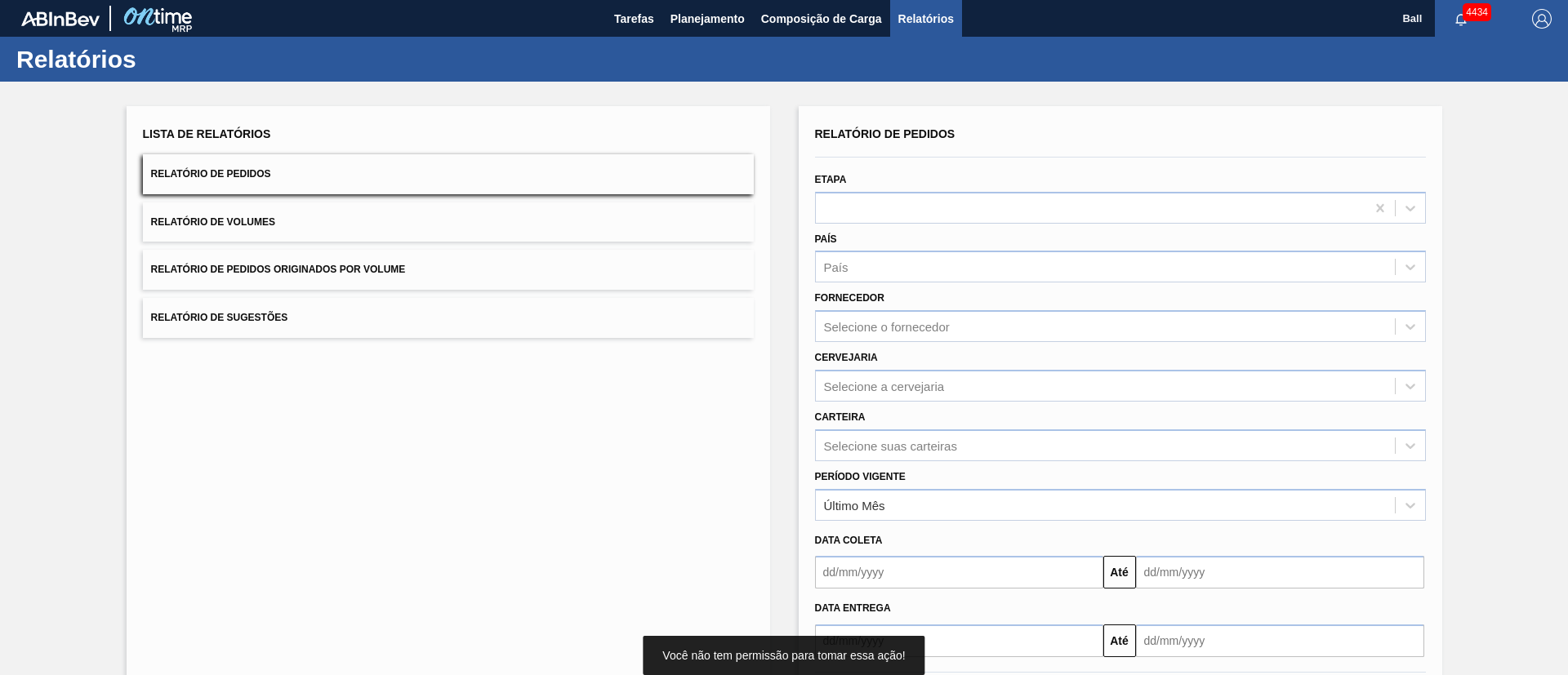
click at [384, 225] on button "Relatório de Volumes" at bounding box center [449, 223] width 611 height 40
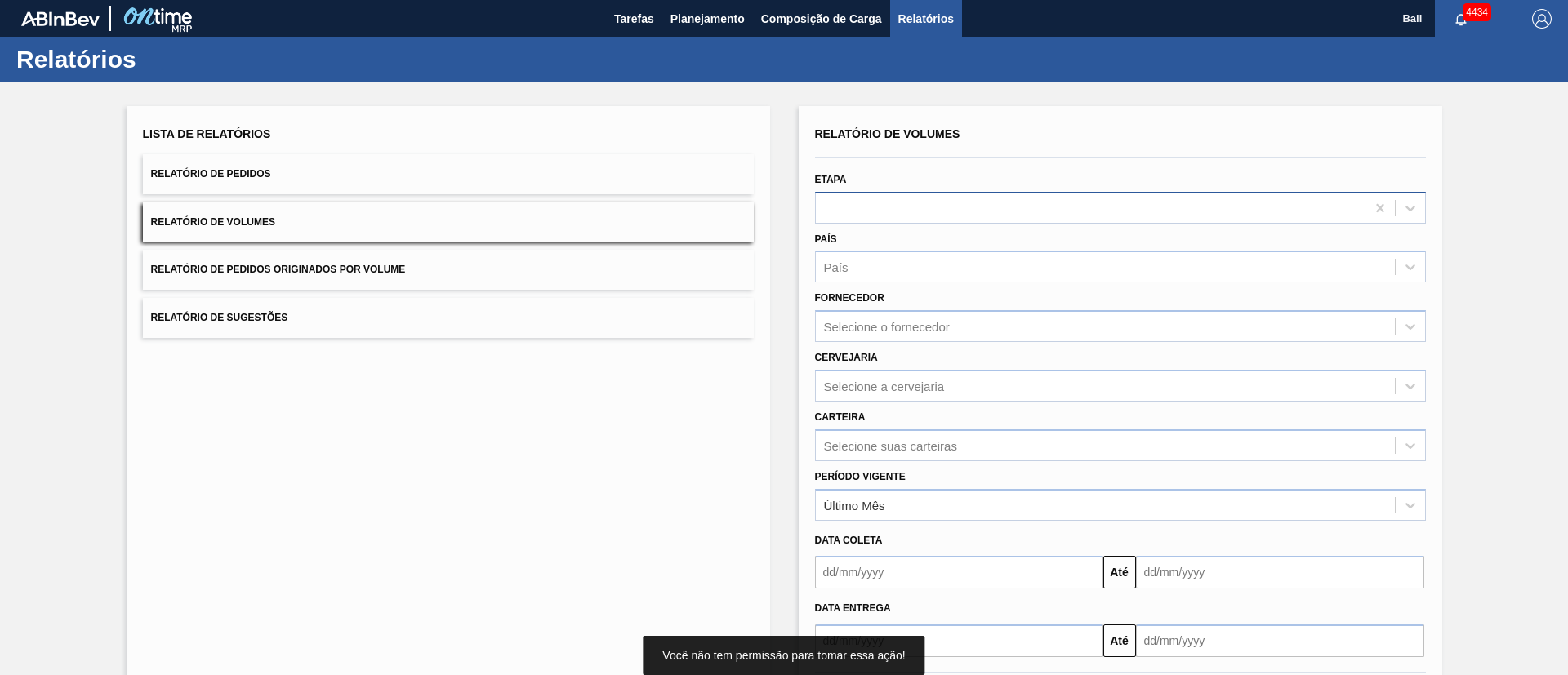
click at [906, 201] on div at bounding box center [1090, 207] width 550 height 24
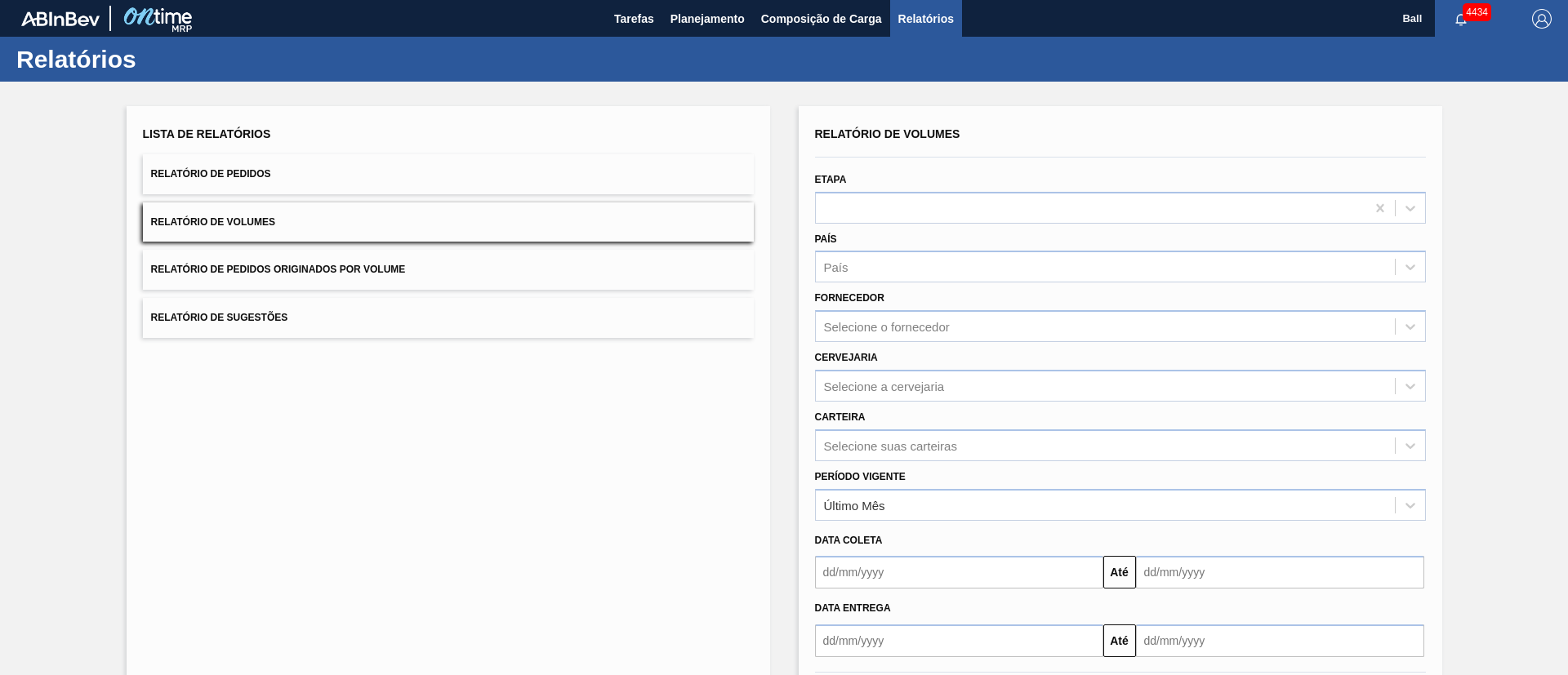
click at [640, 420] on div "Lista de Relatórios Relatório de Pedidos Relatório de Volumes Relatório de Pedi…" at bounding box center [449, 421] width 644 height 629
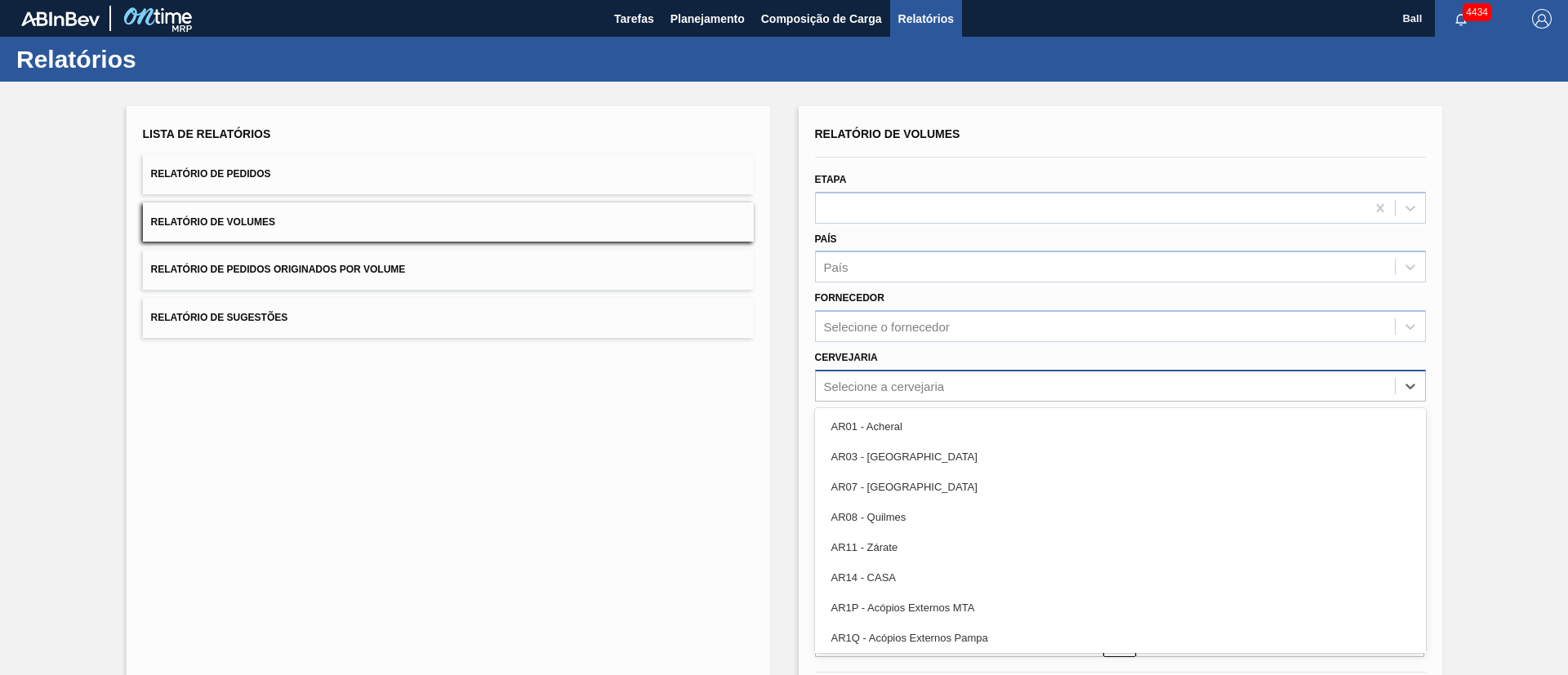
click at [945, 390] on div "Selecione a cervejaria" at bounding box center [1105, 385] width 579 height 24
type input "LAGE"
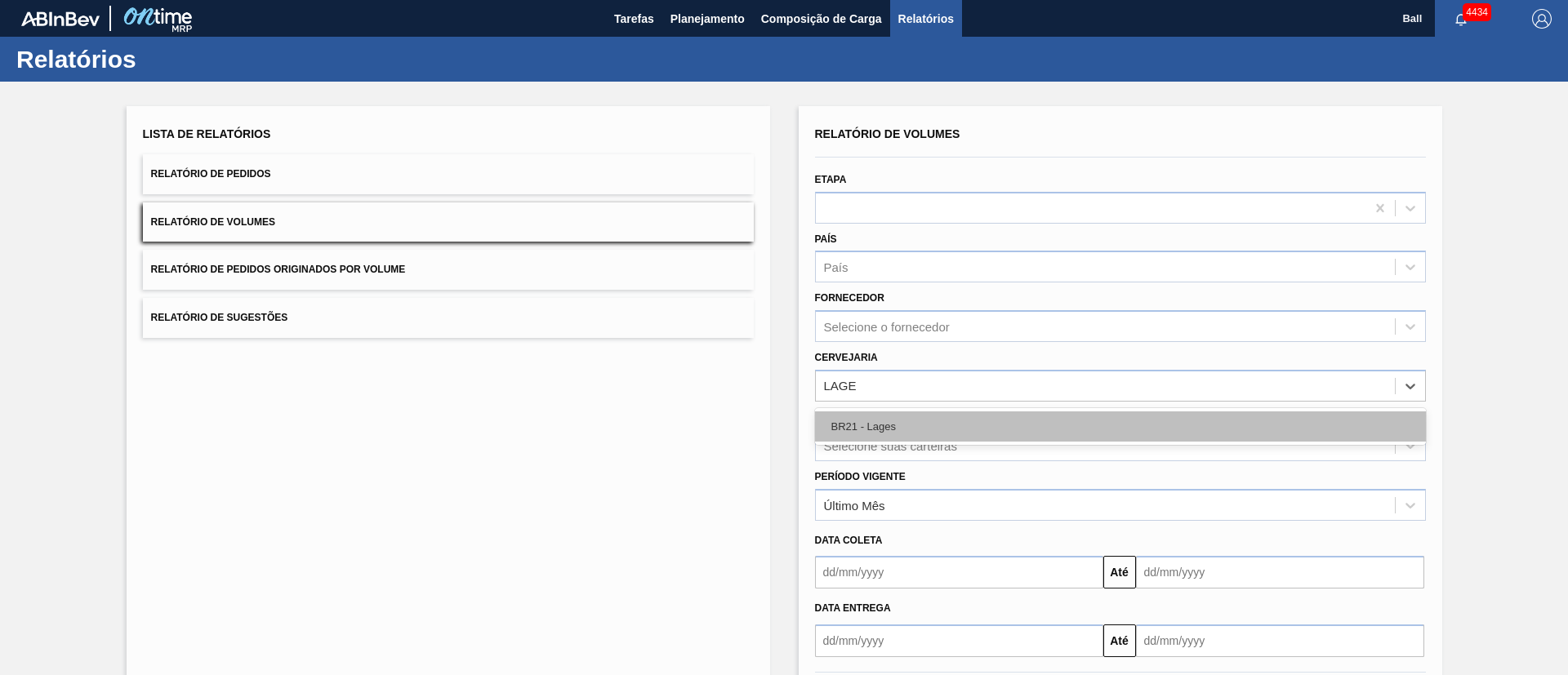
click at [945, 417] on div "BR21 - Lages" at bounding box center [1120, 425] width 611 height 30
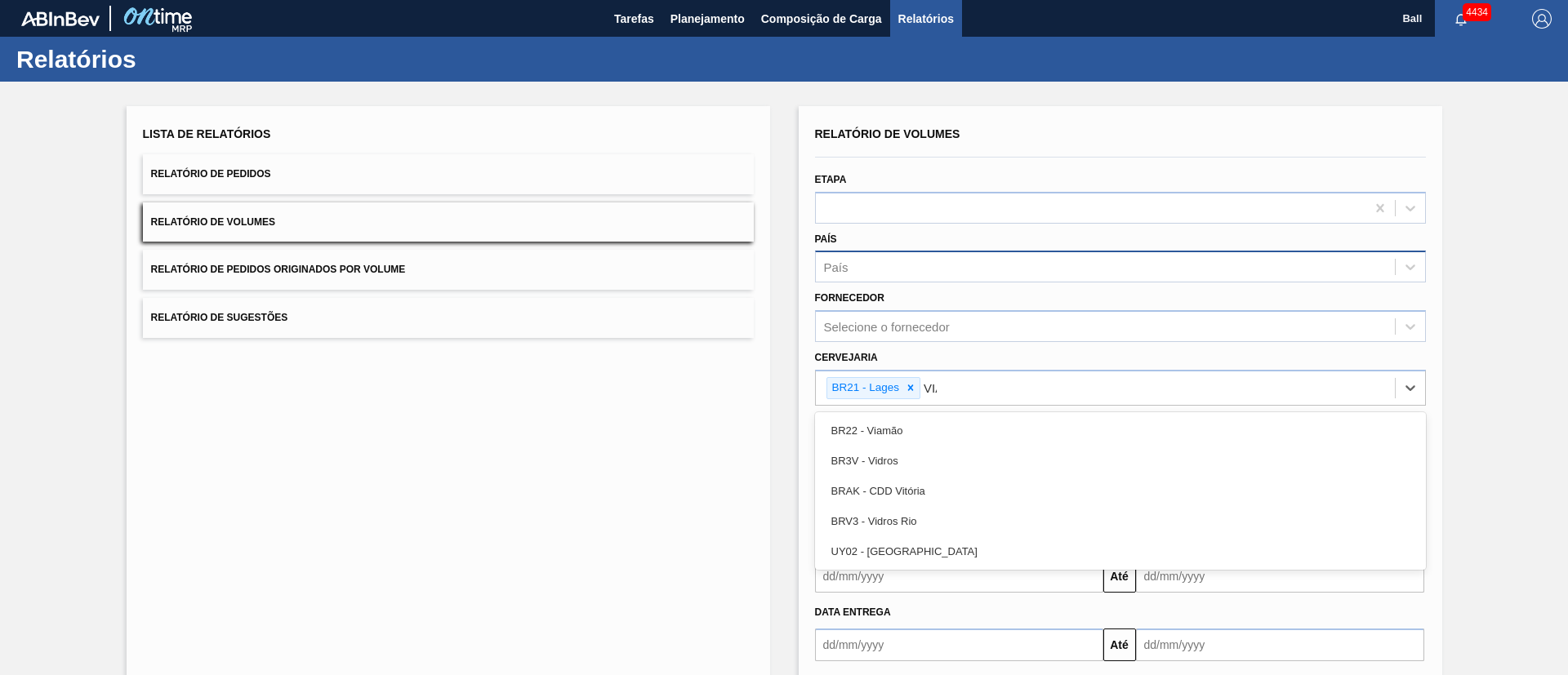
type input "VIAM"
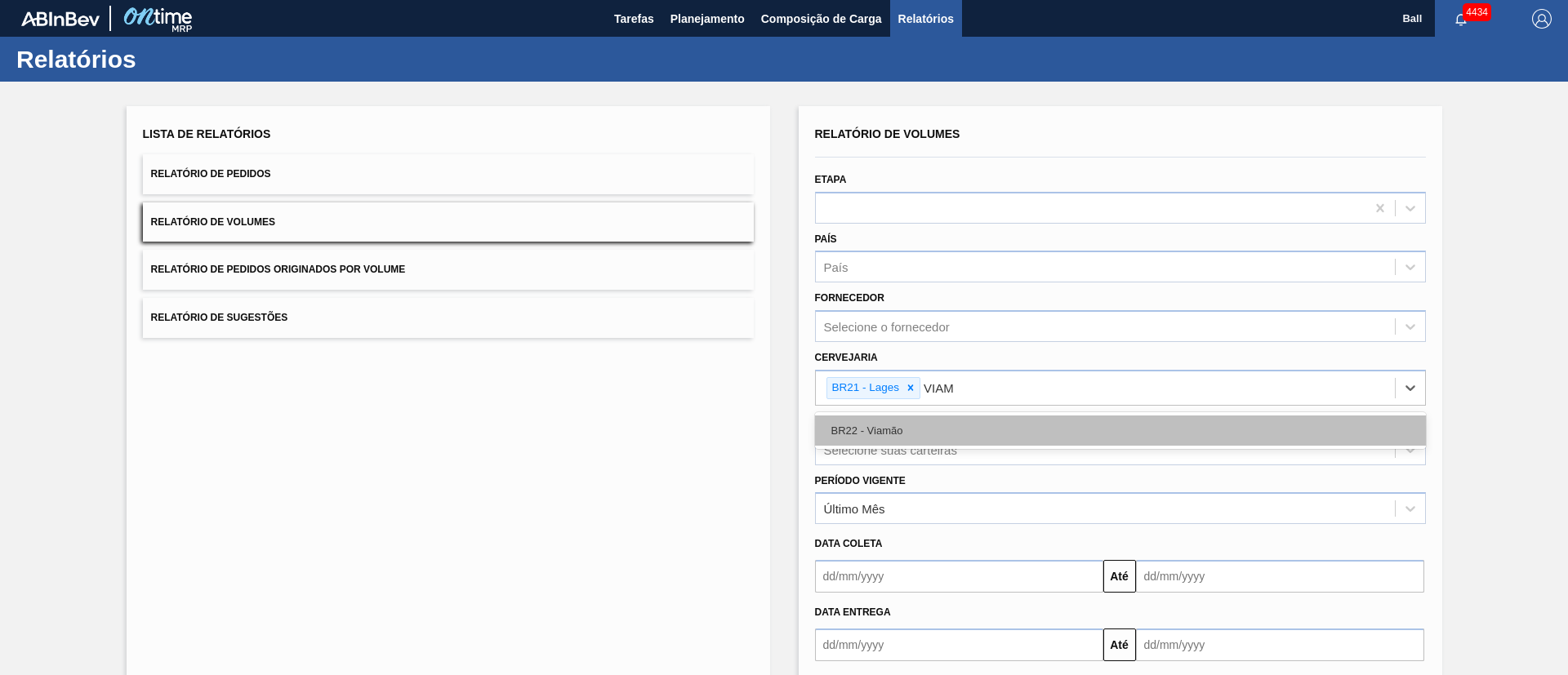
click at [929, 422] on div "BR22 - Viamão" at bounding box center [1120, 430] width 611 height 30
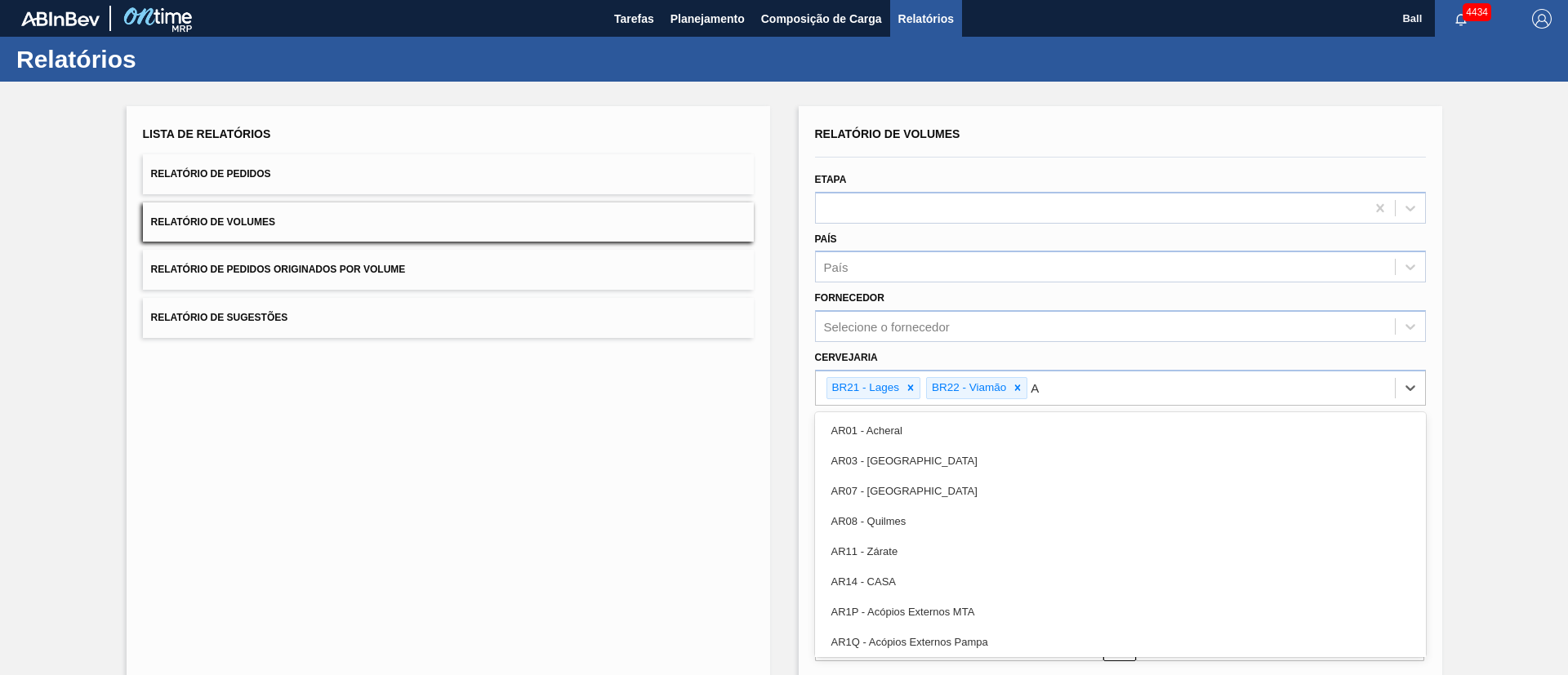
type input "AG"
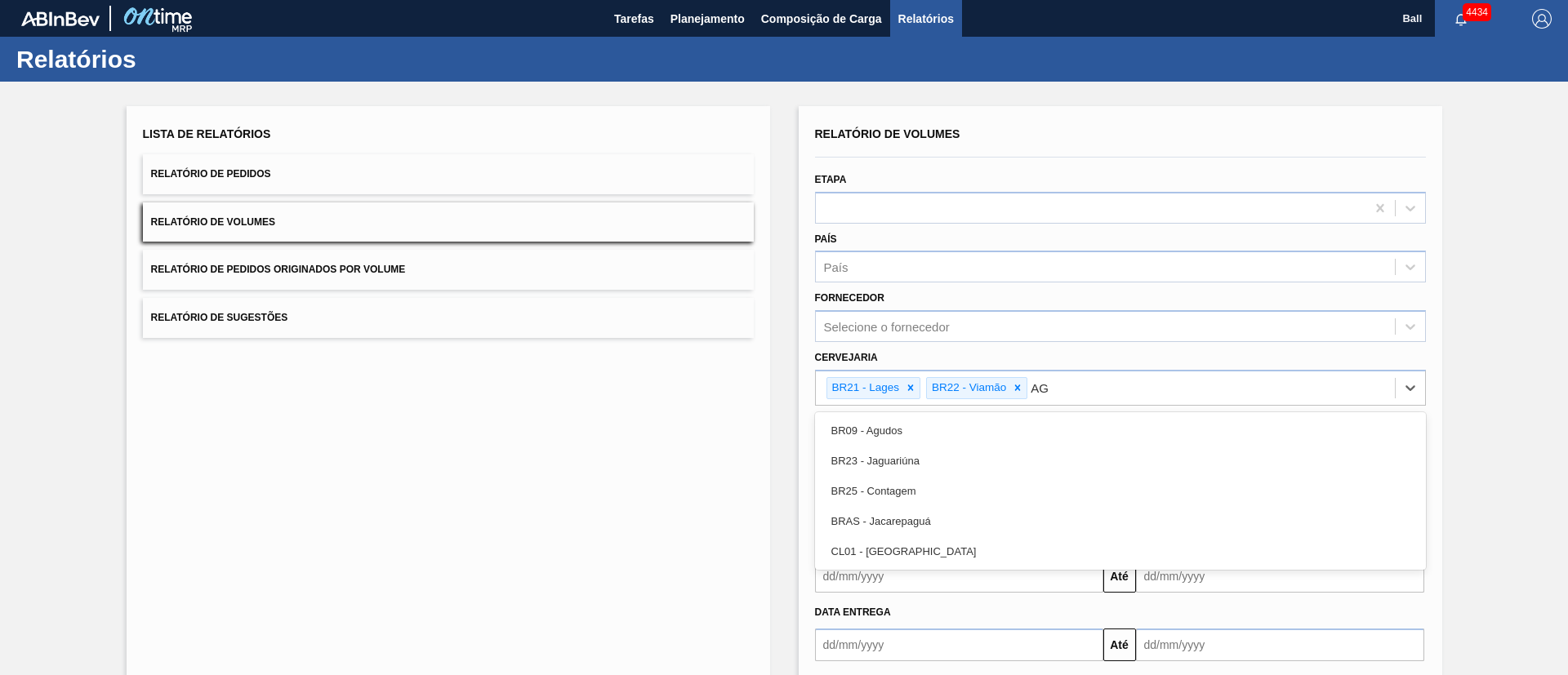
click at [929, 422] on div "BR09 - Agudos" at bounding box center [1120, 430] width 611 height 30
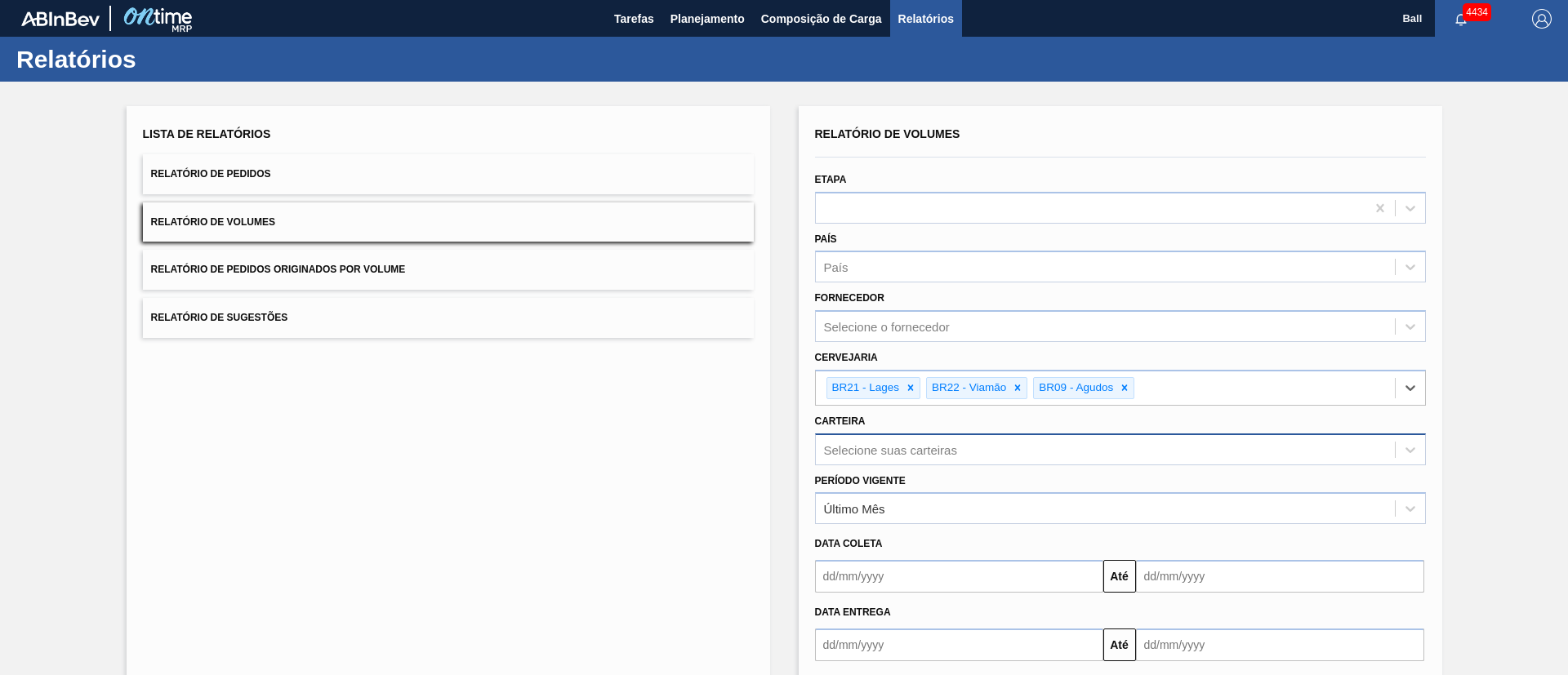
click at [929, 438] on div "Selecione suas carteiras" at bounding box center [1120, 448] width 611 height 32
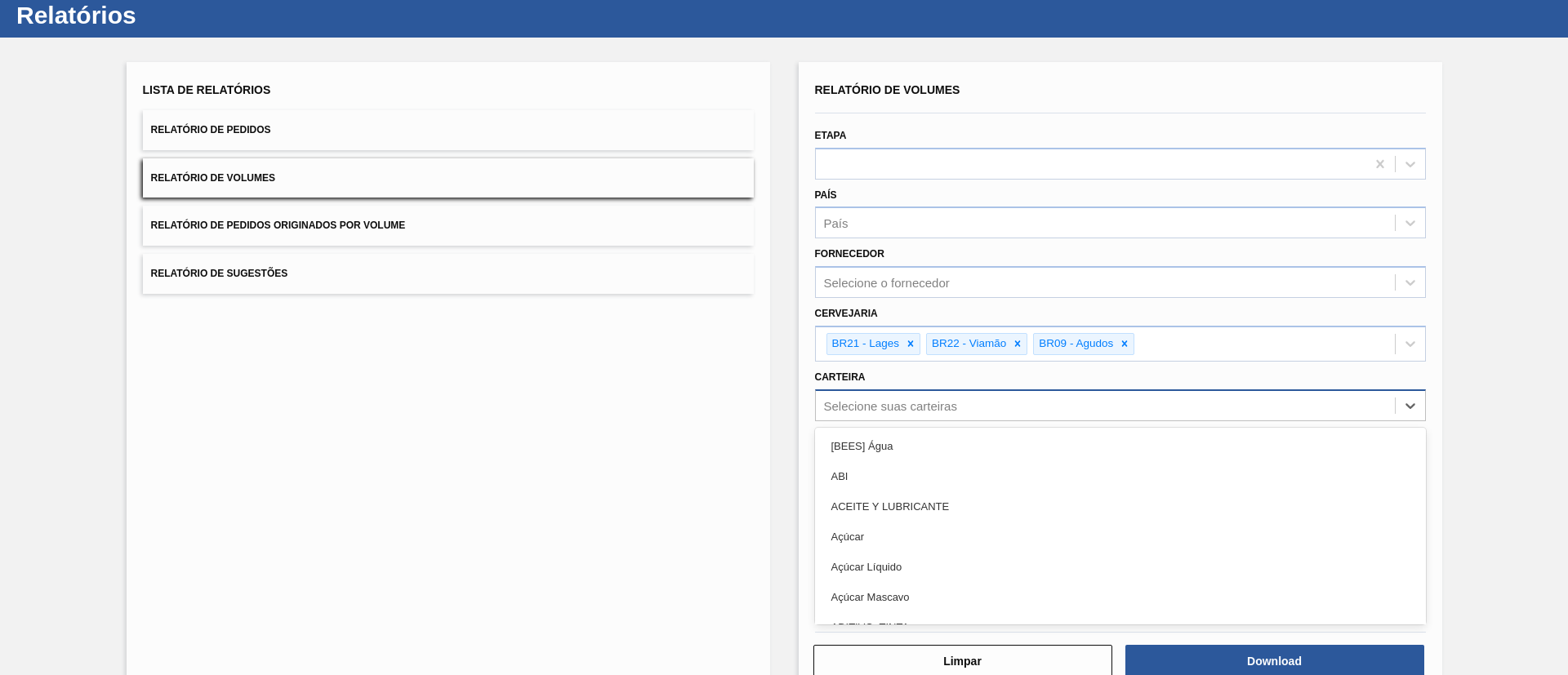
scroll to position [48, 0]
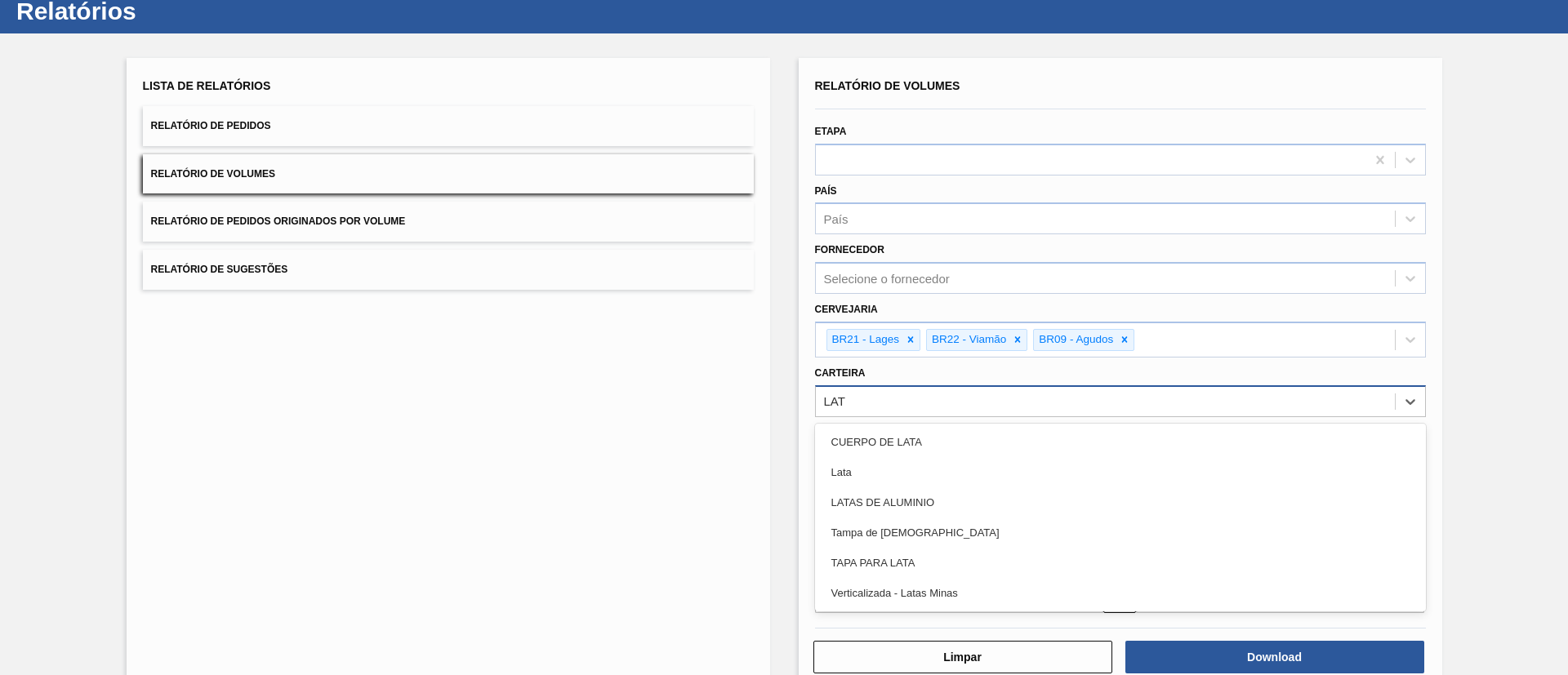
type input "LATA"
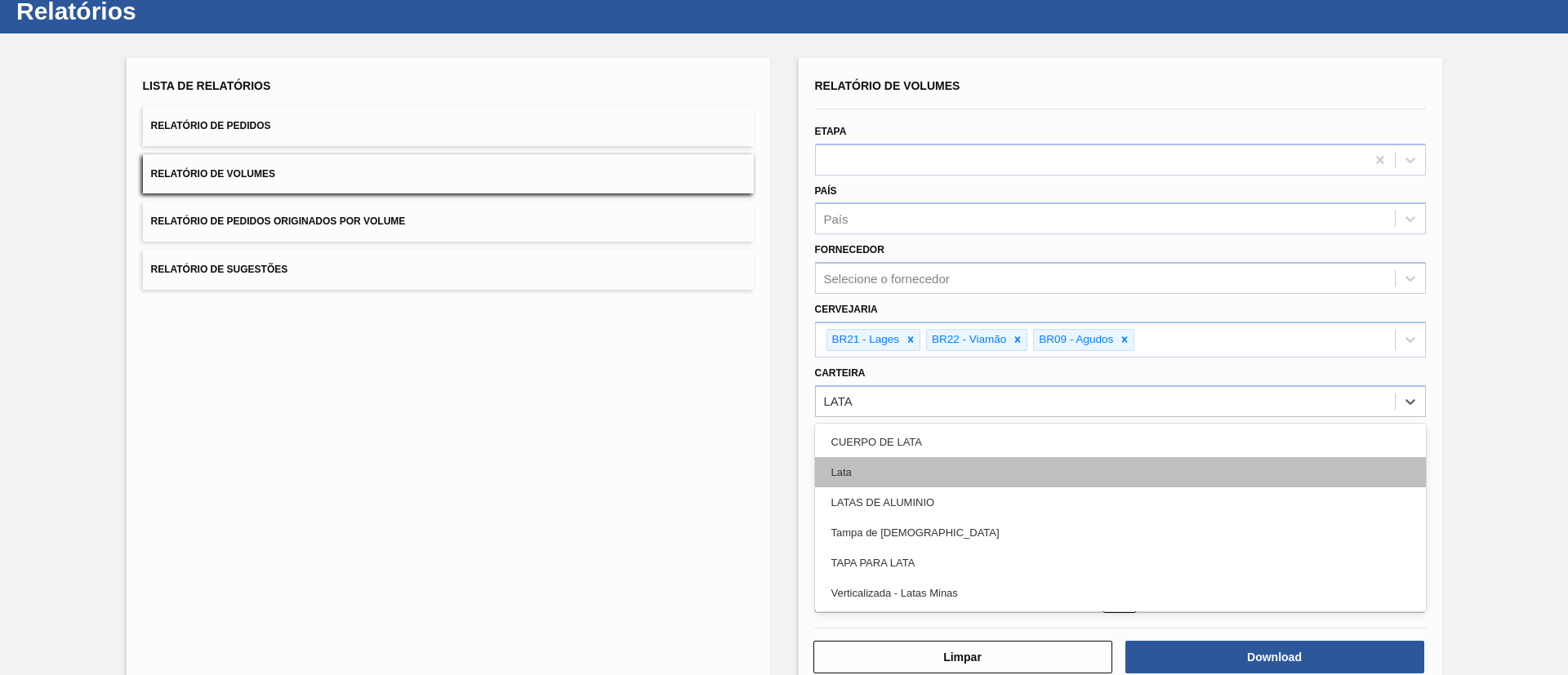
click at [919, 461] on div "Lata" at bounding box center [1120, 471] width 611 height 30
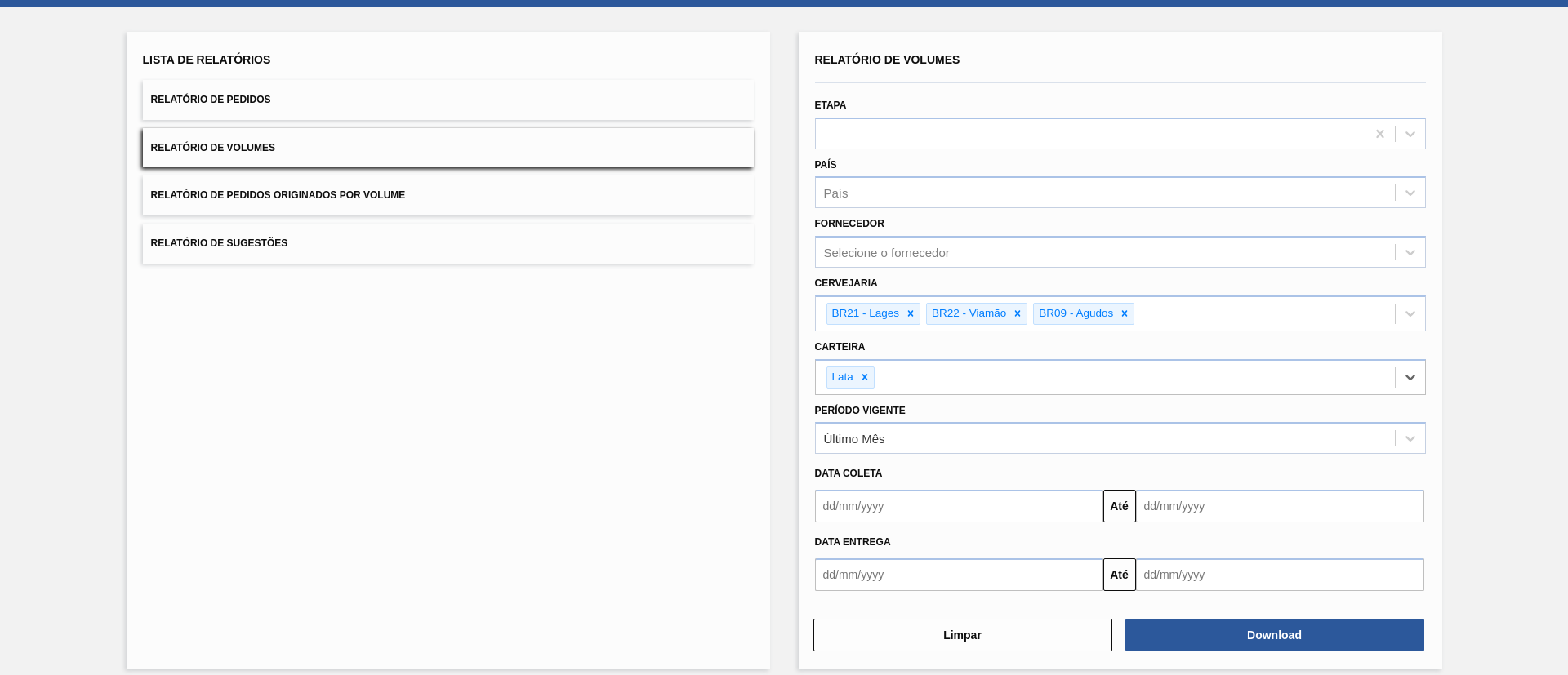
scroll to position [89, 0]
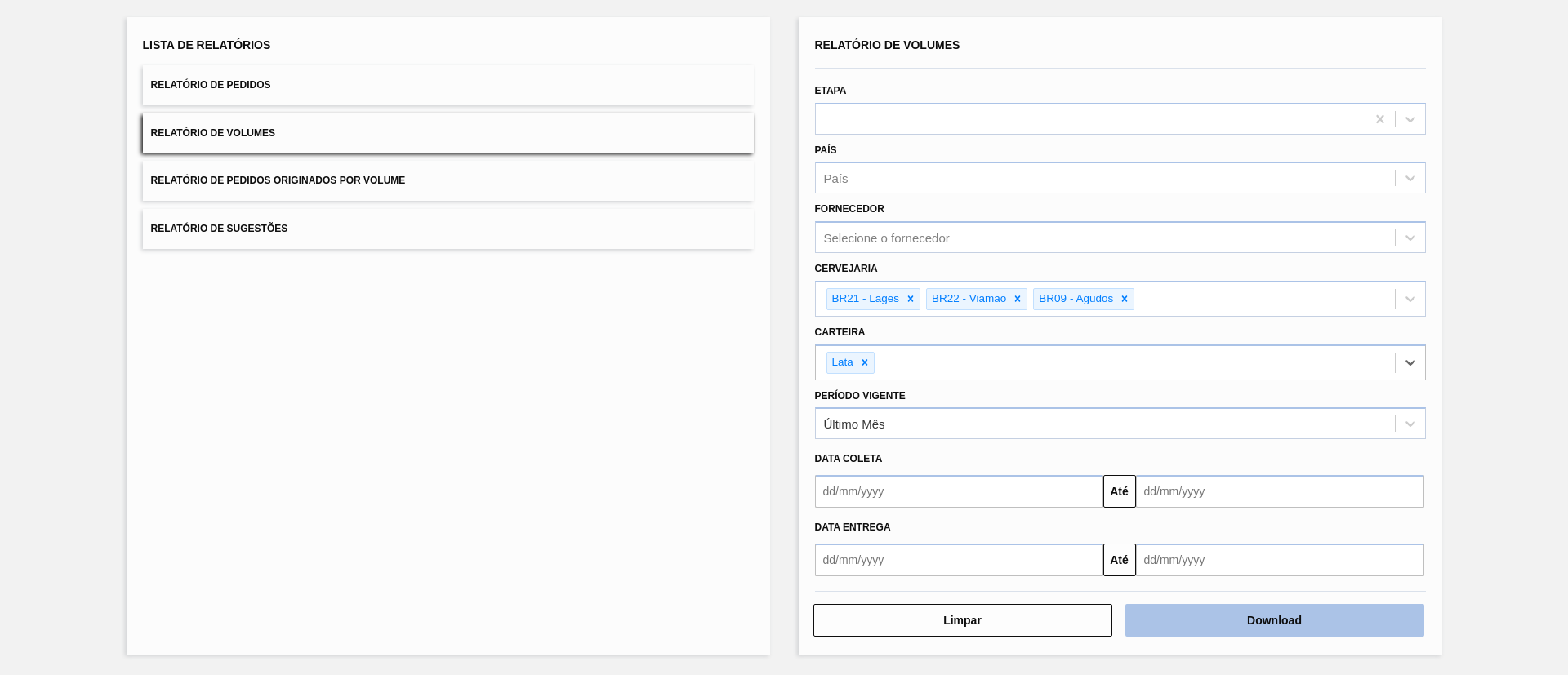
click at [1224, 605] on button "Download" at bounding box center [1274, 620] width 299 height 33
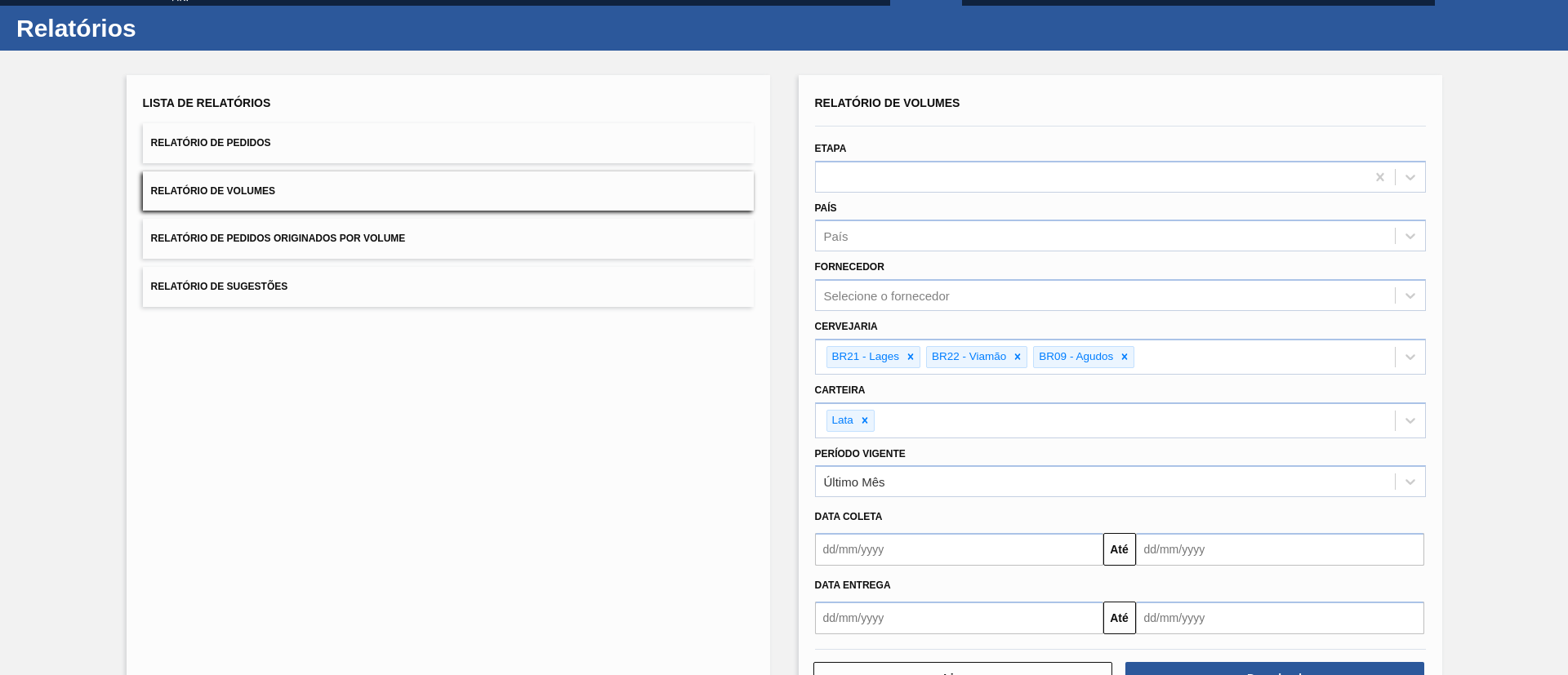
scroll to position [0, 0]
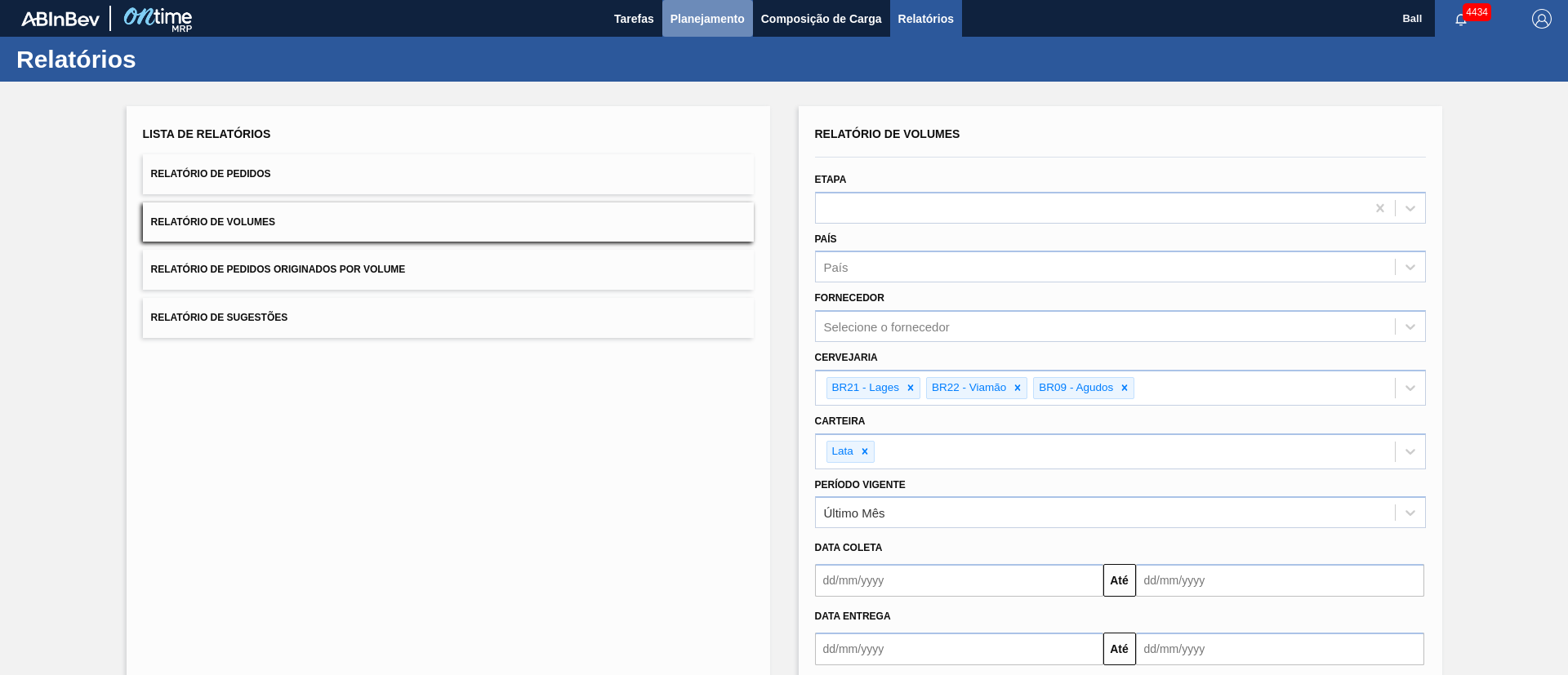
click at [738, 12] on span "Planejamento" at bounding box center [707, 18] width 74 height 19
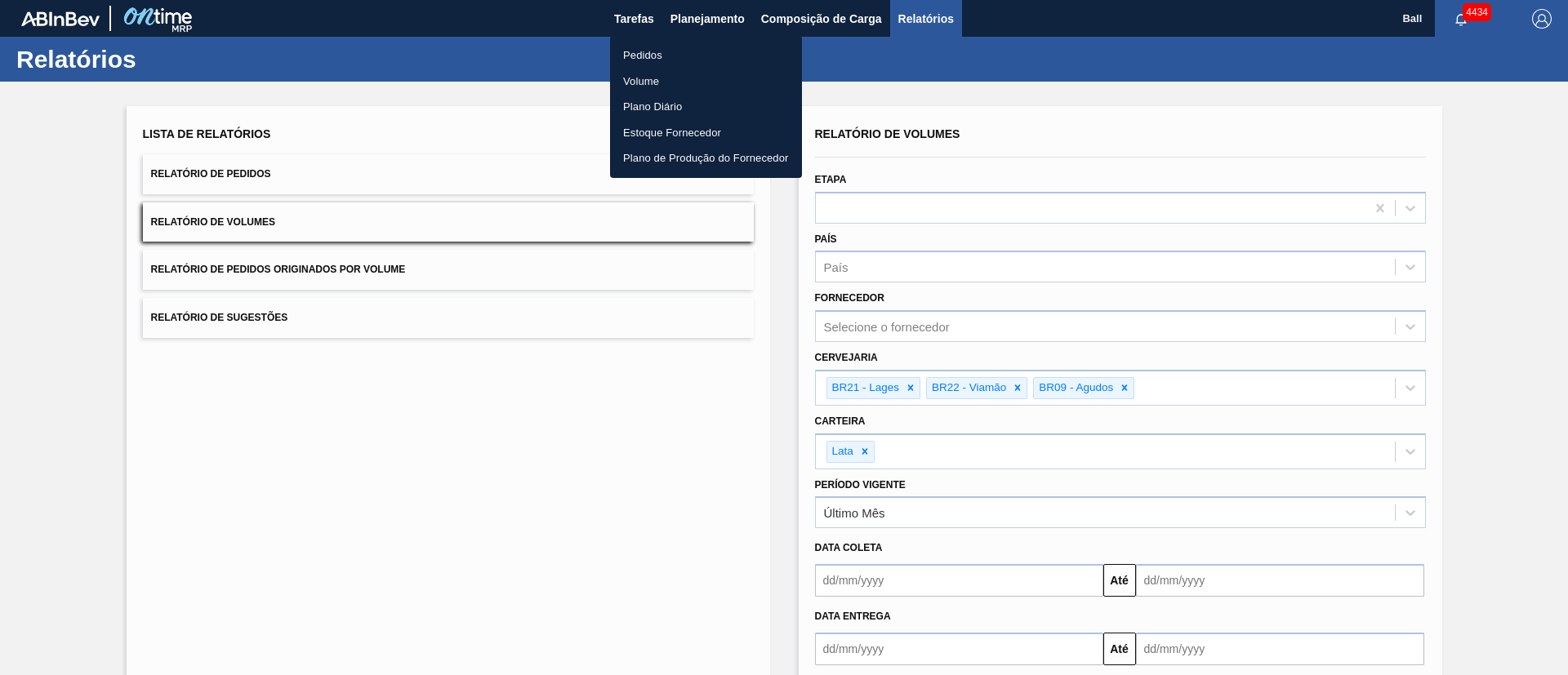
click at [657, 58] on li "Pedidos" at bounding box center [706, 55] width 192 height 26
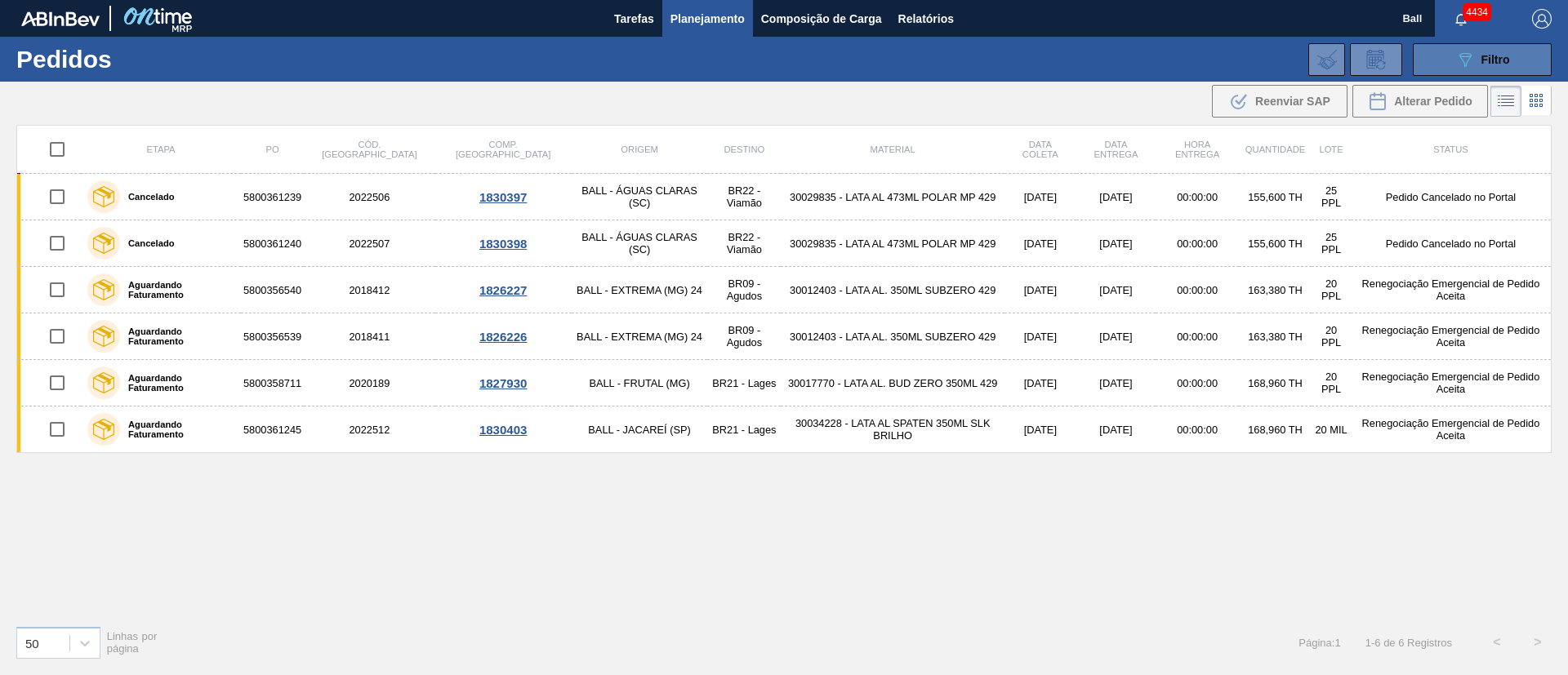
click at [1487, 62] on span "Filtro" at bounding box center [1496, 60] width 29 height 13
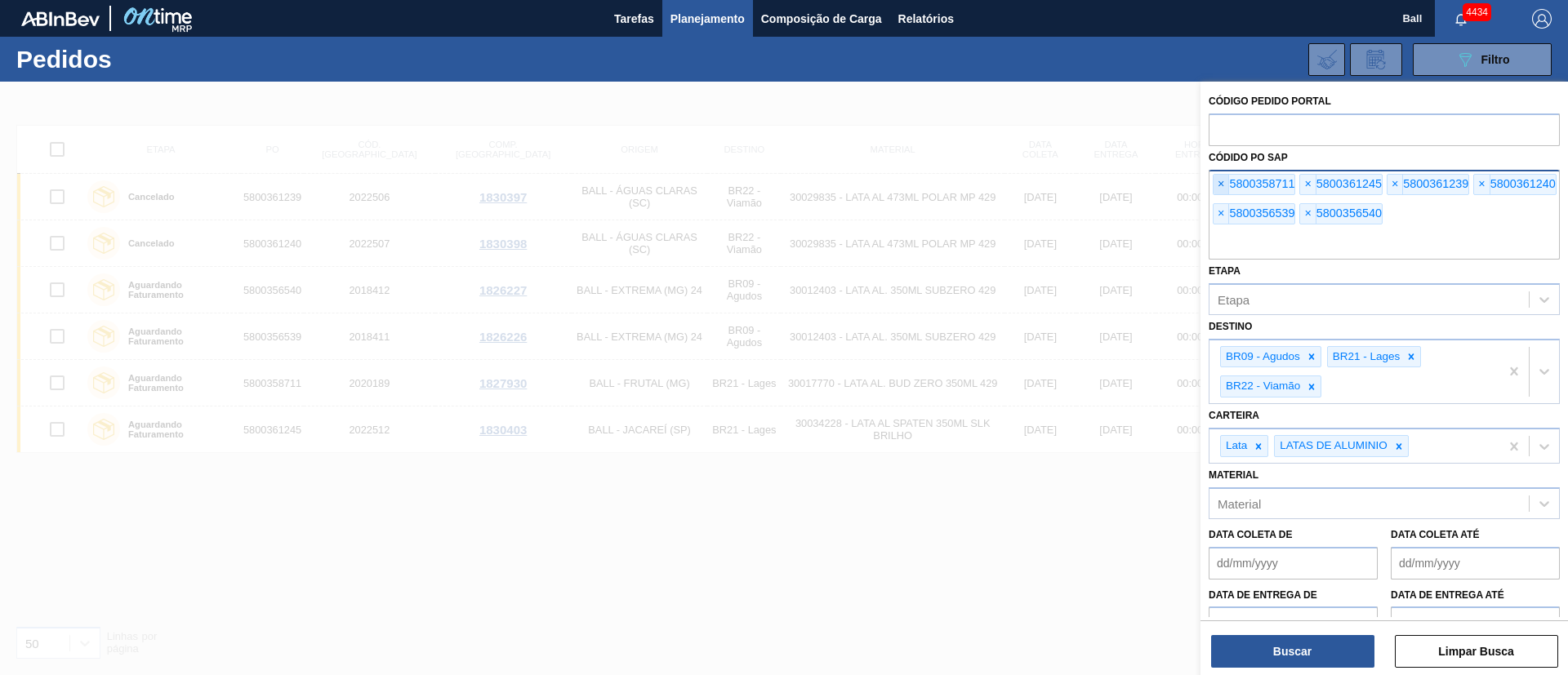
click at [1218, 190] on span "×" at bounding box center [1221, 184] width 15 height 19
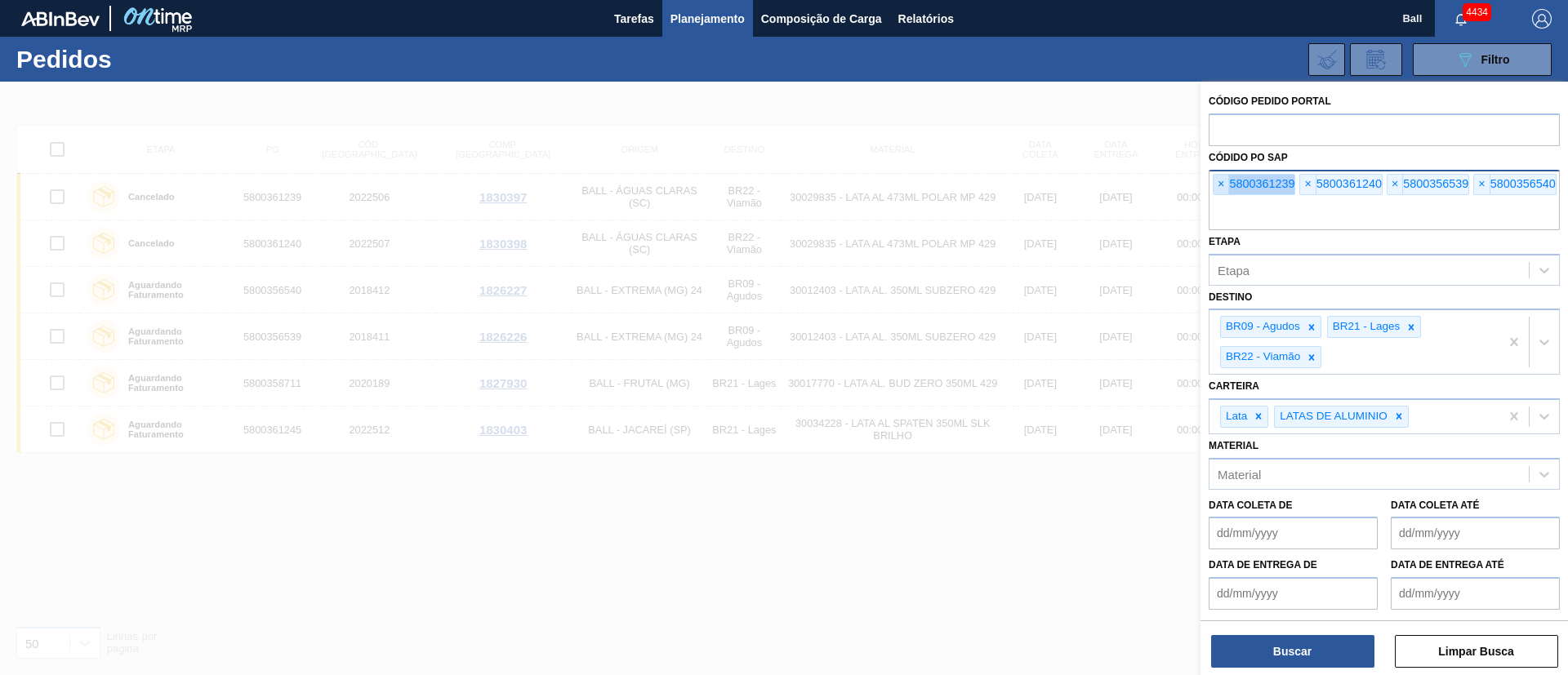
click at [1218, 190] on span "×" at bounding box center [1221, 184] width 15 height 19
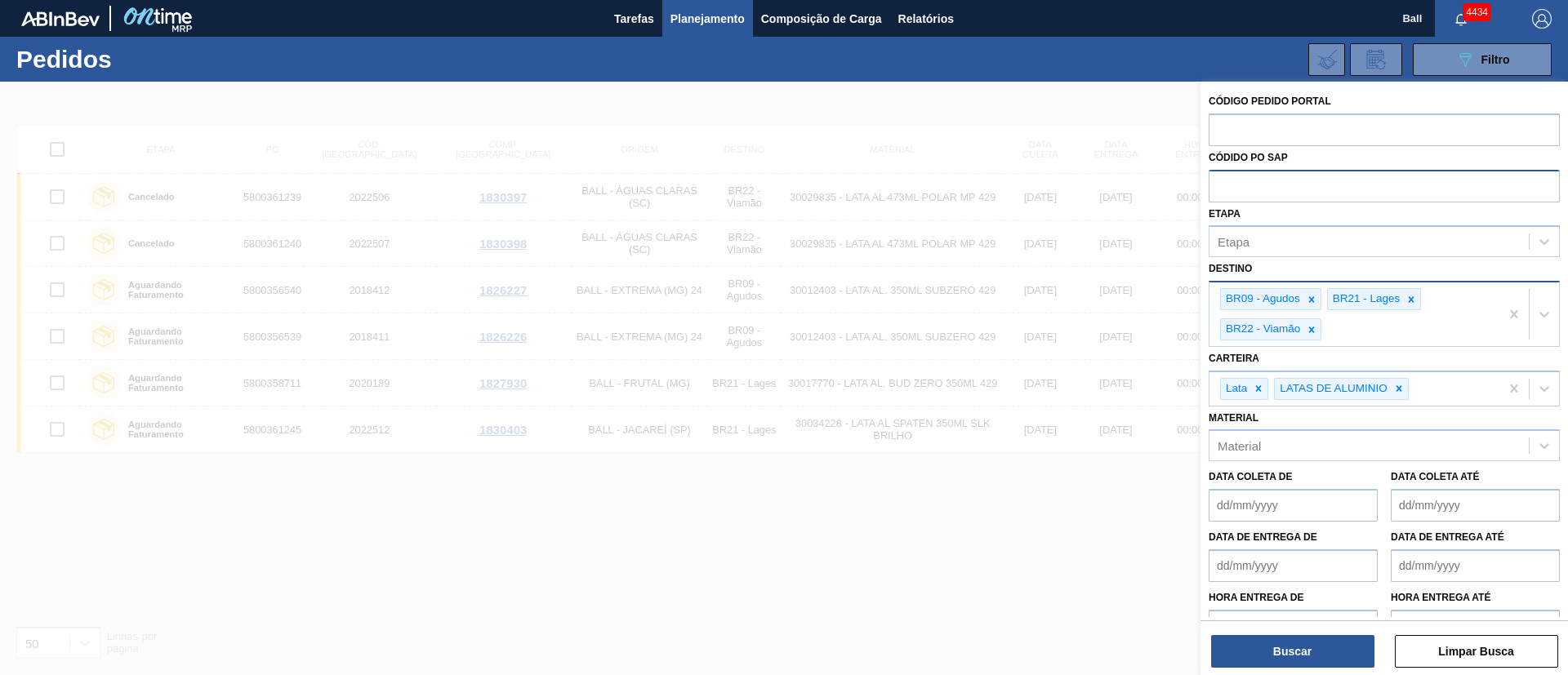
paste input "text"
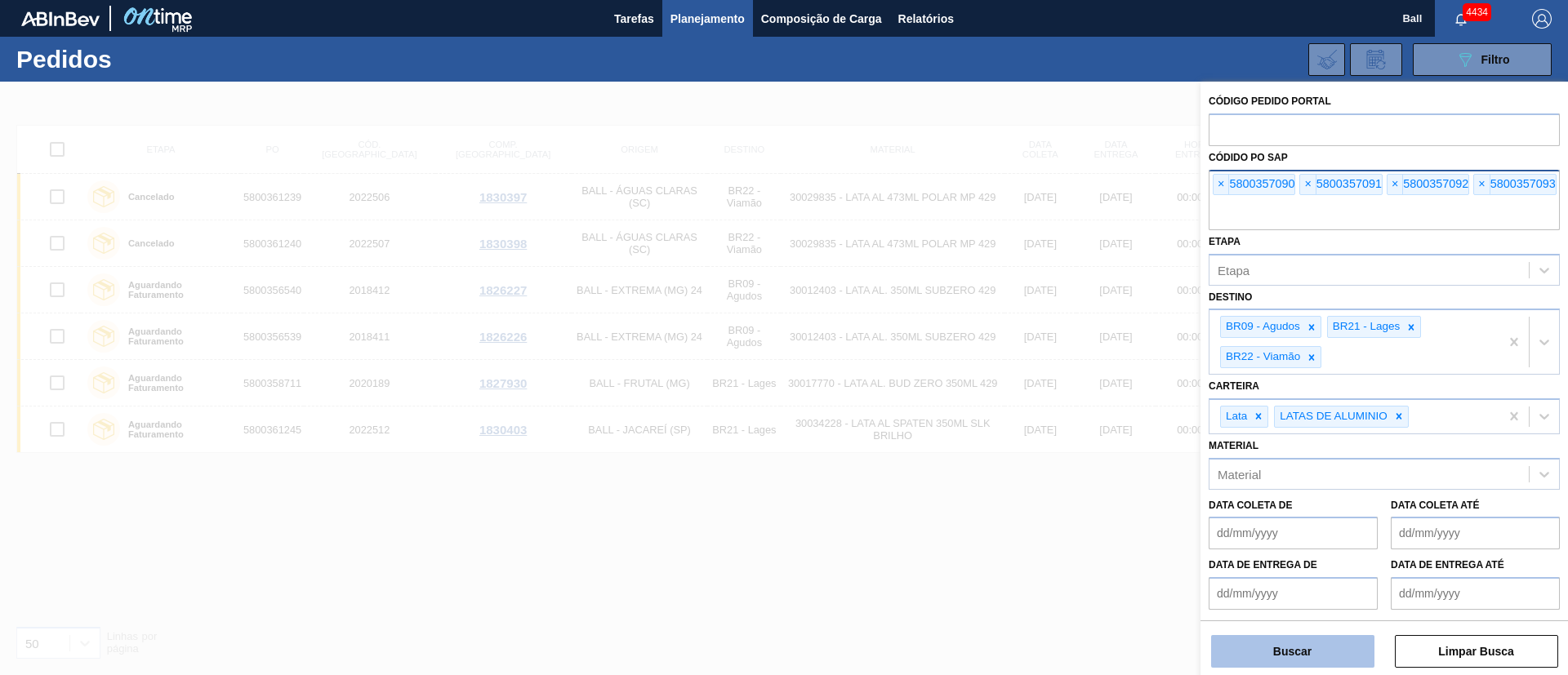
click at [1277, 643] on button "Buscar" at bounding box center [1293, 651] width 163 height 33
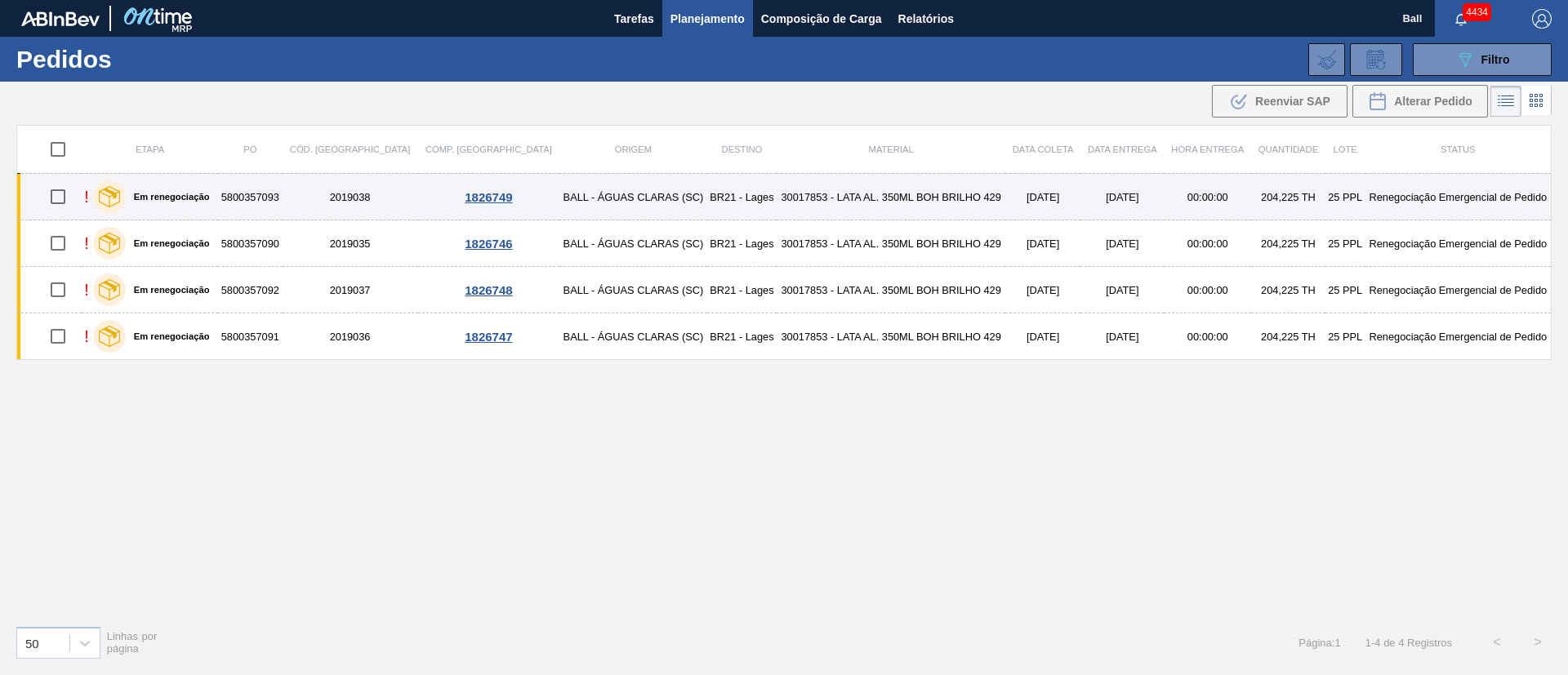
click at [873, 205] on td "30017853 - LATA AL. 350ML BOH BRILHO 429" at bounding box center [891, 197] width 229 height 46
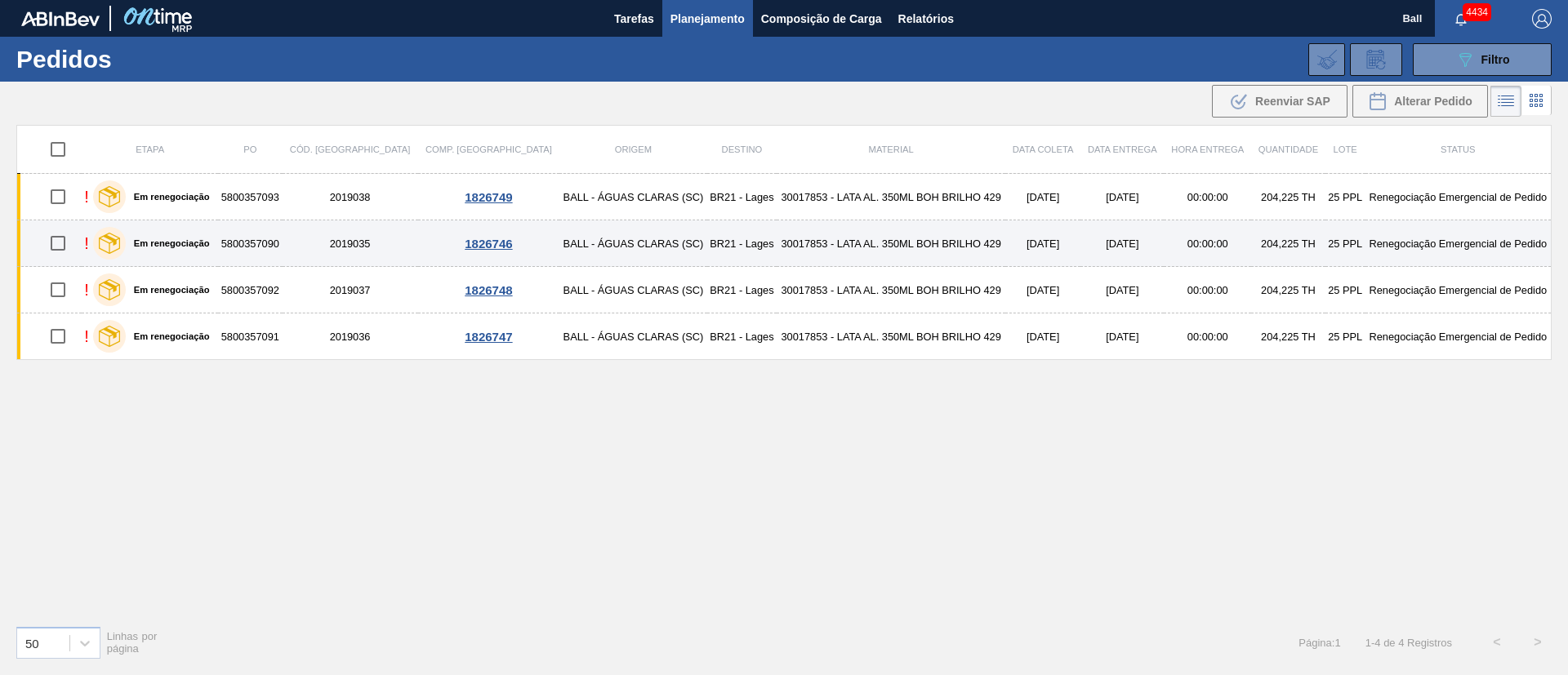
click at [870, 248] on td "30017853 - LATA AL. 350ML BOH BRILHO 429" at bounding box center [891, 244] width 229 height 46
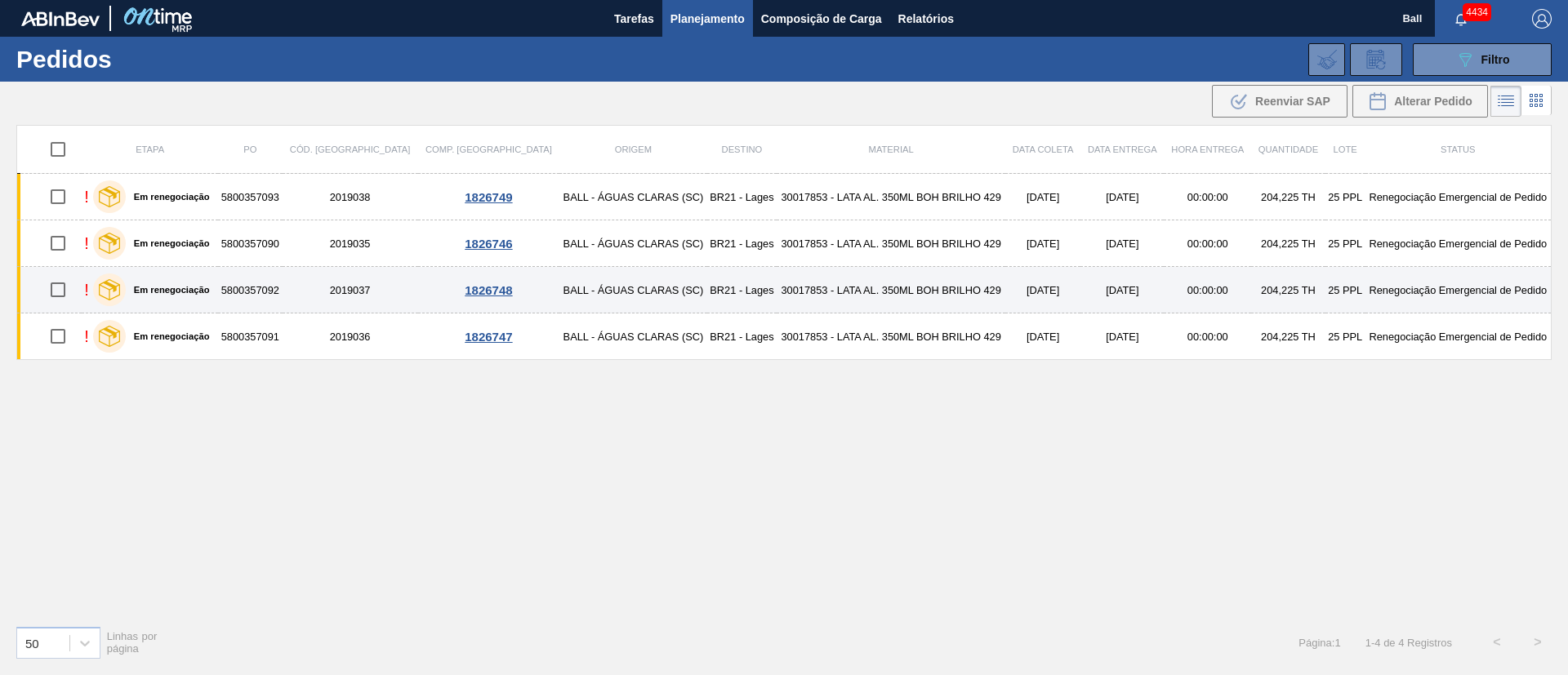
click at [867, 287] on td "30017853 - LATA AL. 350ML BOH BRILHO 429" at bounding box center [891, 290] width 229 height 46
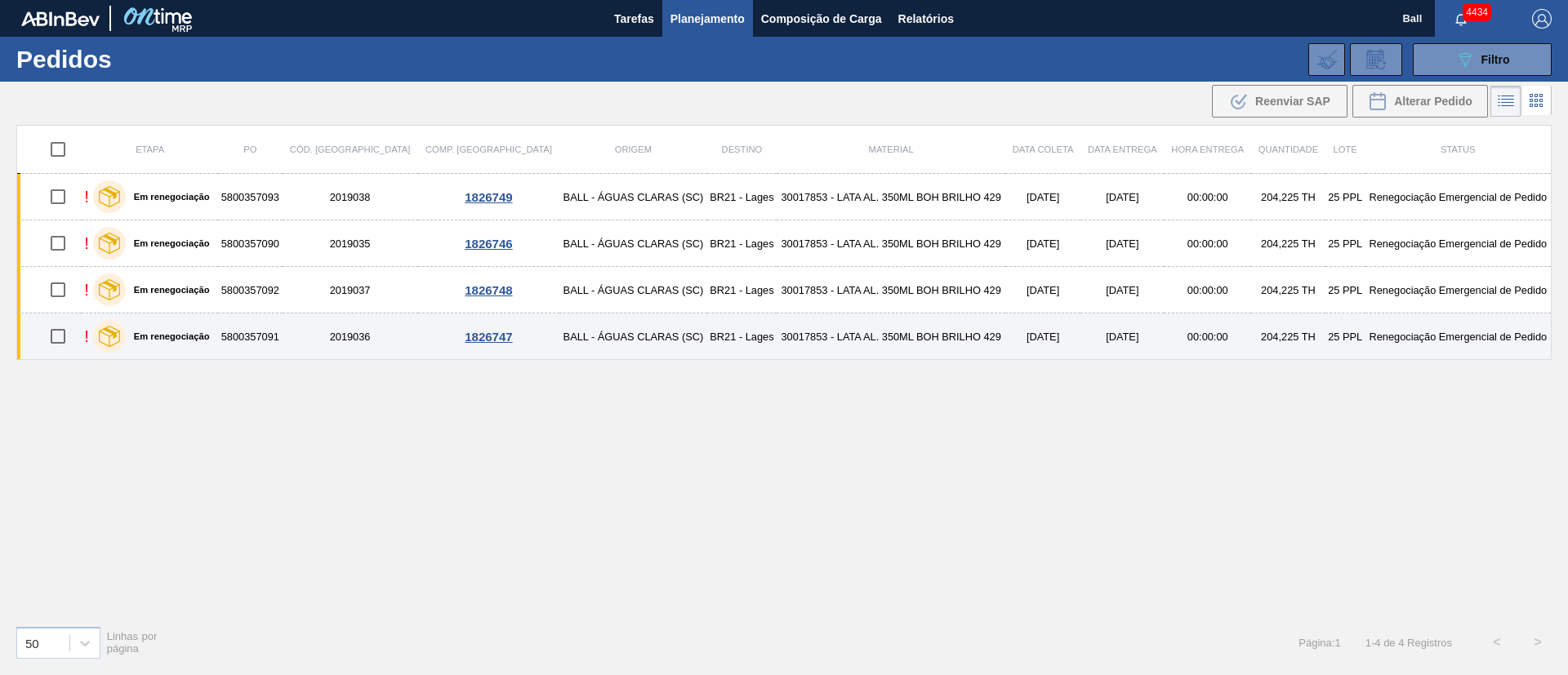
click at [867, 339] on td "30017853 - LATA AL. 350ML BOH BRILHO 429" at bounding box center [891, 336] width 229 height 46
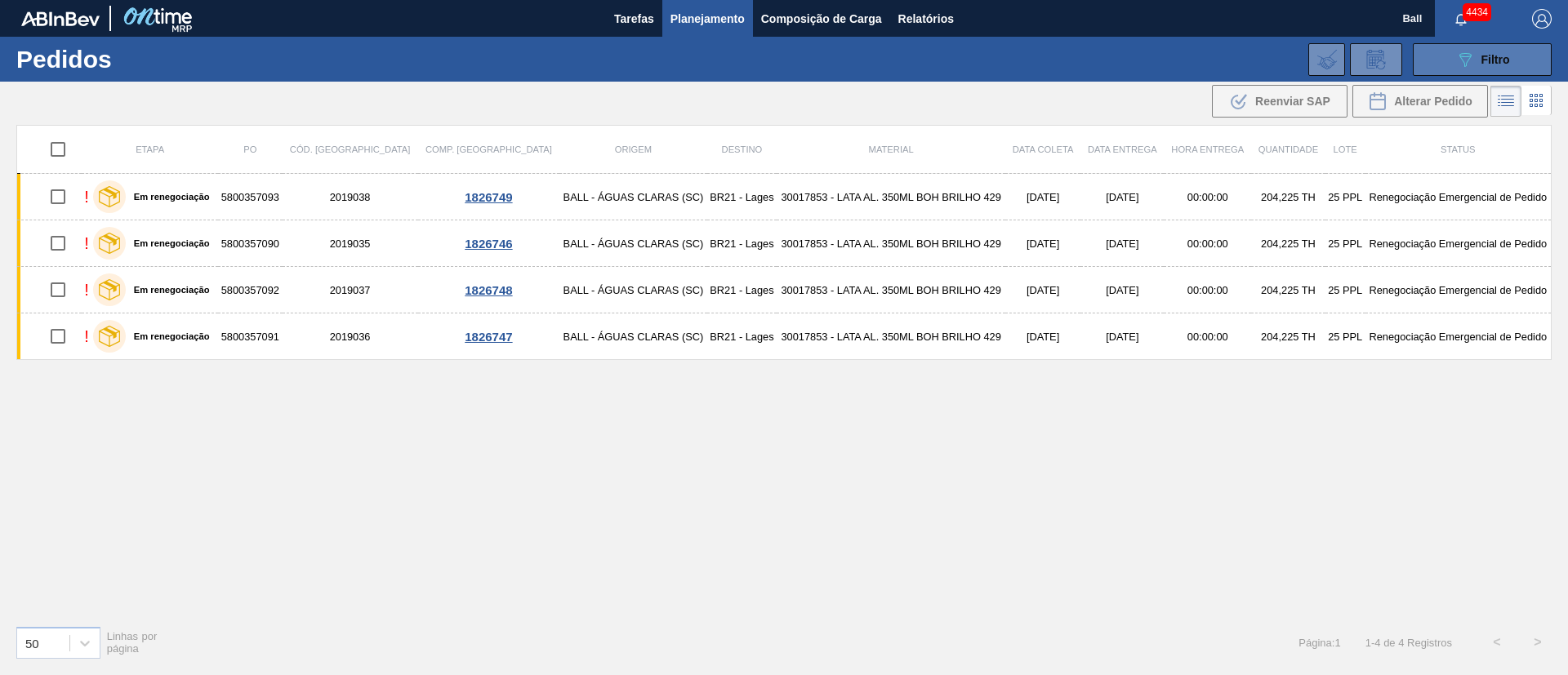
click at [1458, 61] on icon "089F7B8B-B2A5-4AFE-B5C0-19BA573D28AC" at bounding box center [1465, 60] width 19 height 19
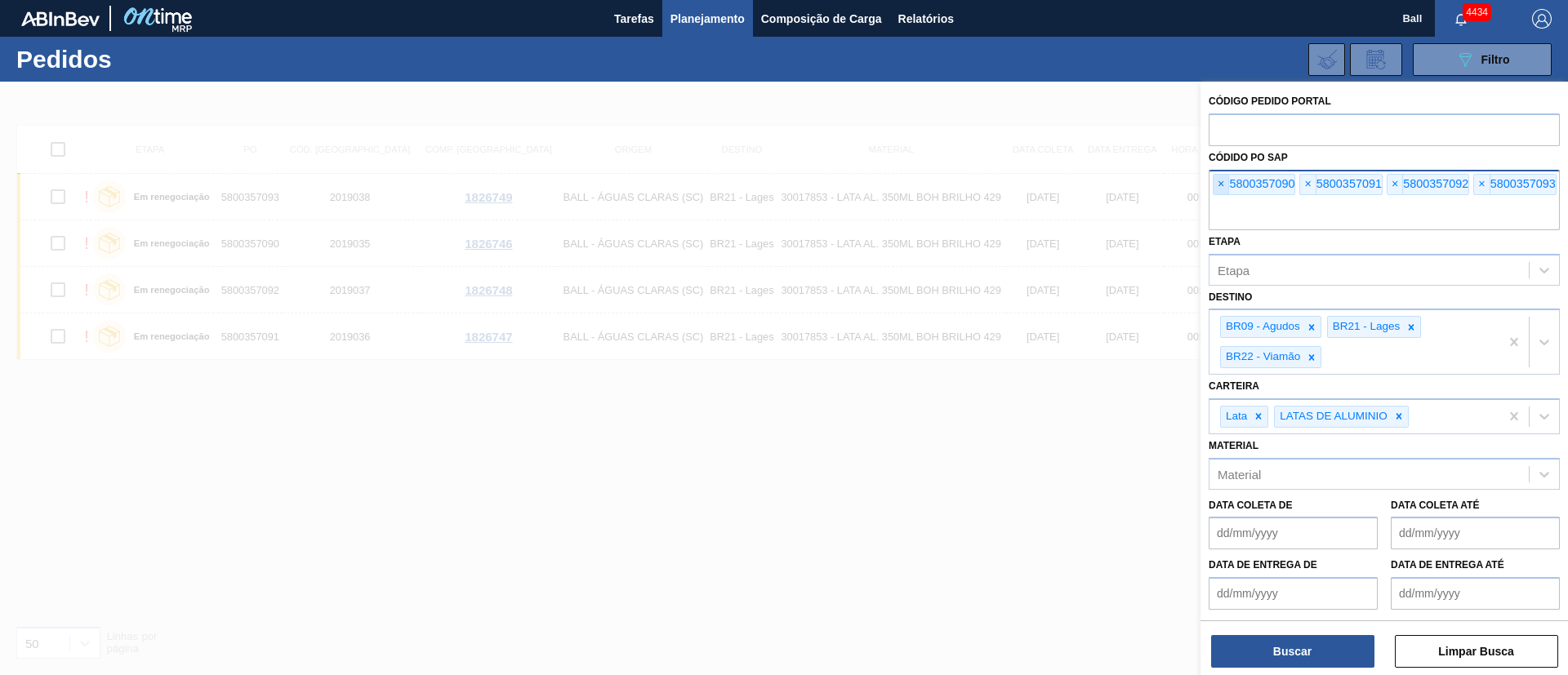
click at [1221, 182] on span "×" at bounding box center [1221, 184] width 15 height 19
click at [1221, 199] on input "text" at bounding box center [1384, 214] width 352 height 31
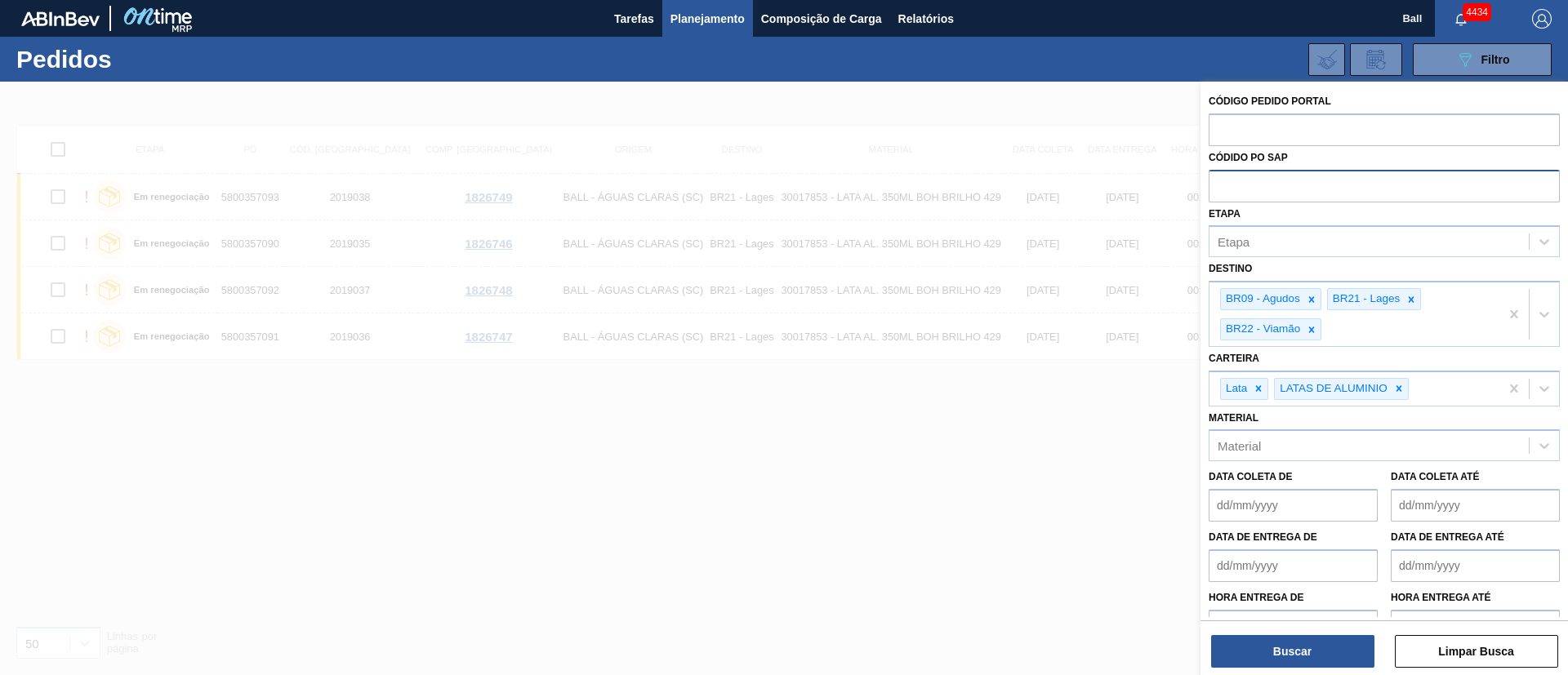
paste input "text"
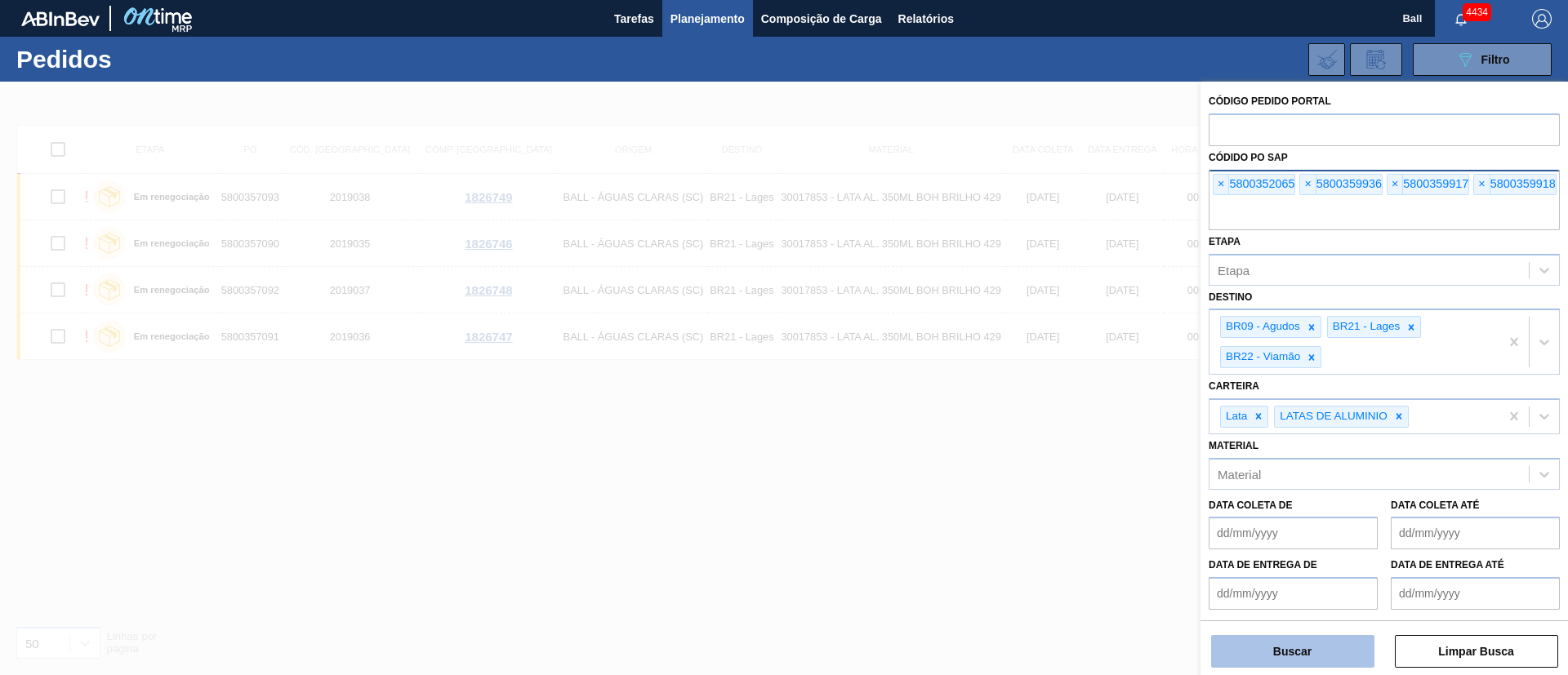
click at [1297, 641] on button "Buscar" at bounding box center [1293, 651] width 163 height 33
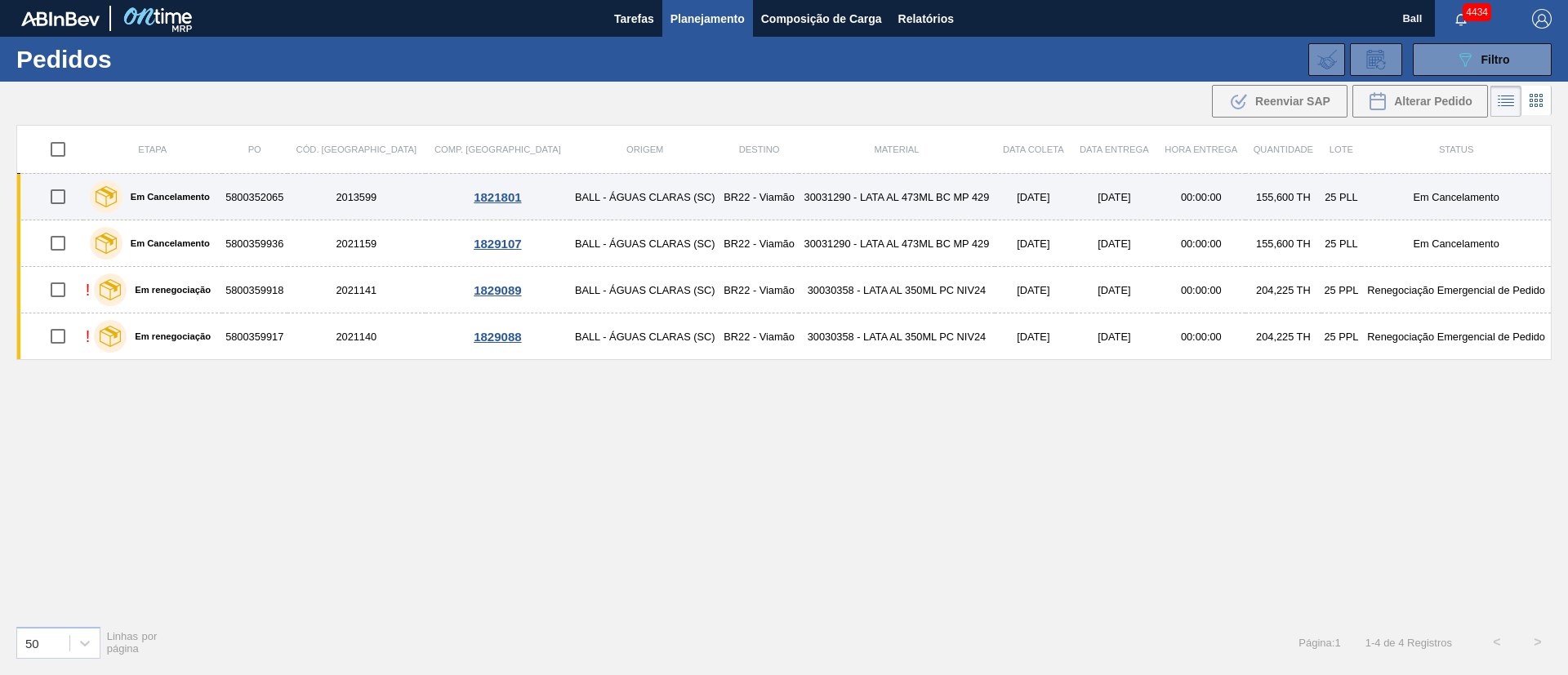
click at [928, 197] on td "30031290 - LATA AL 473ML BC MP 429" at bounding box center [896, 197] width 197 height 46
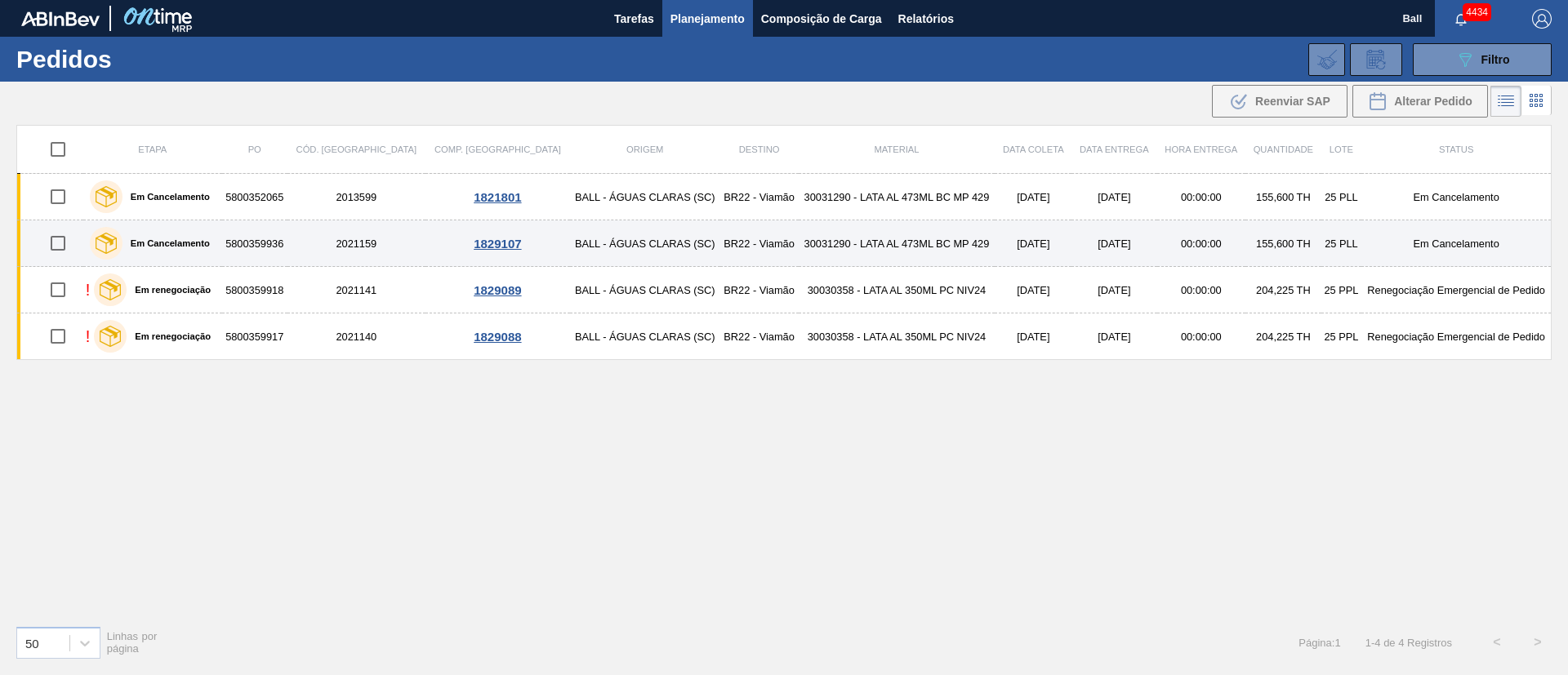
click at [914, 233] on td "30031290 - LATA AL 473ML BC MP 429" at bounding box center [896, 244] width 197 height 46
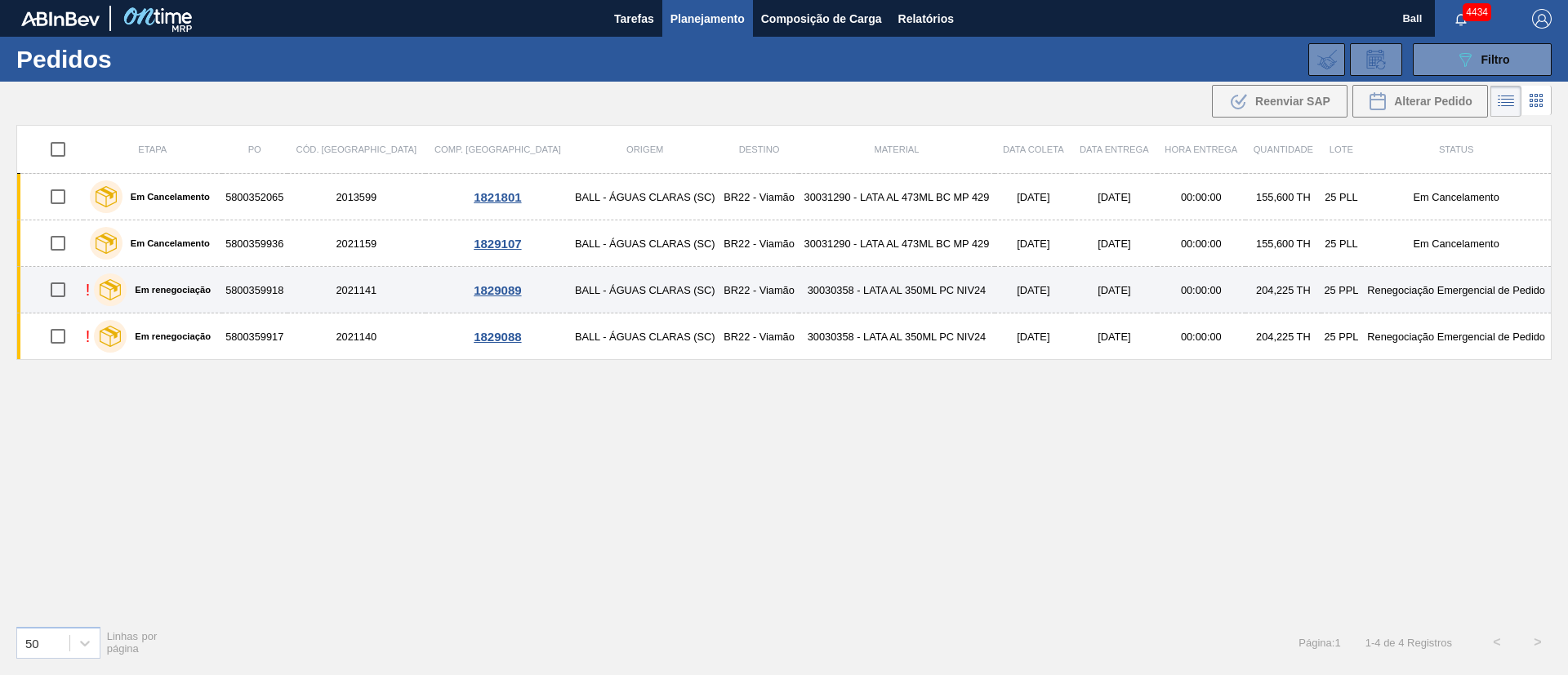
click at [896, 282] on td "30030358 - LATA AL 350ML PC NIV24" at bounding box center [896, 290] width 197 height 46
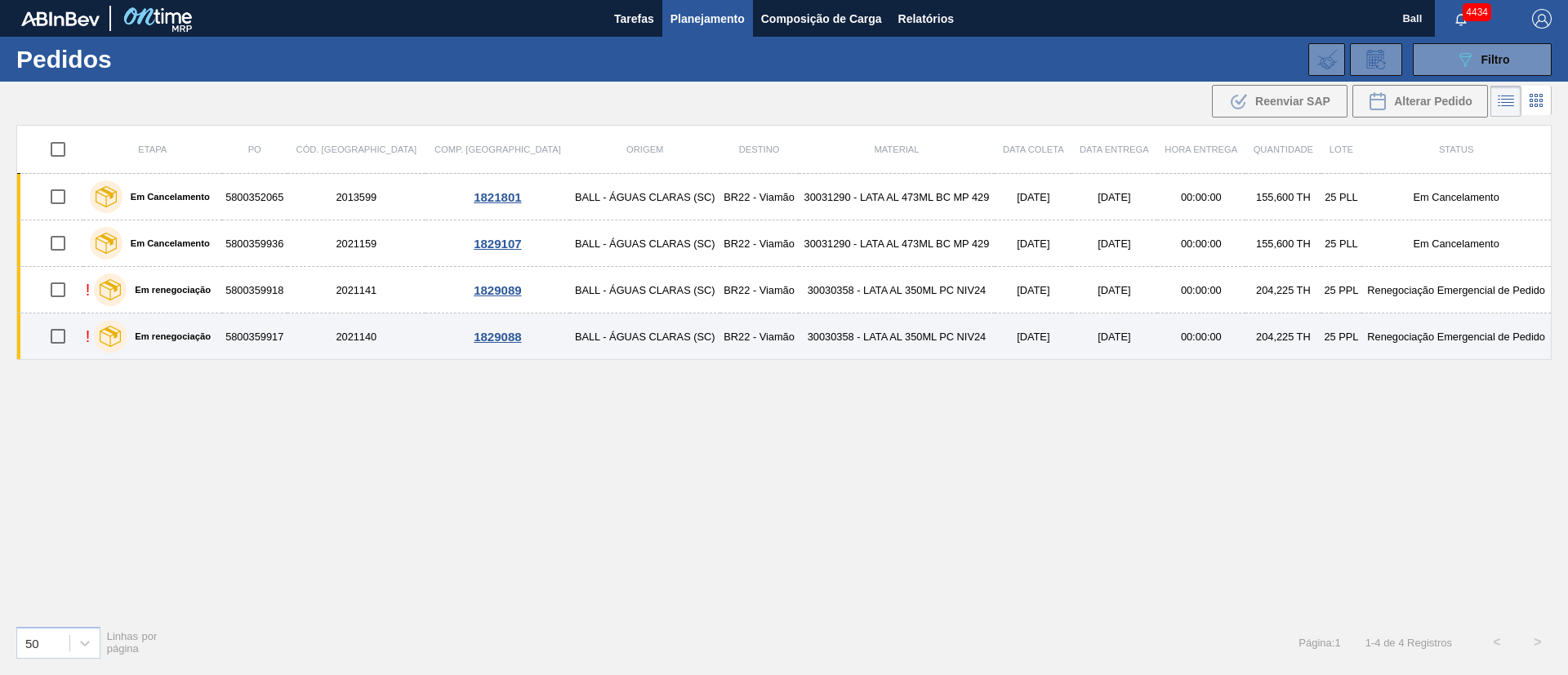
click at [884, 331] on td "30030358 - LATA AL 350ML PC NIV24" at bounding box center [896, 336] width 197 height 46
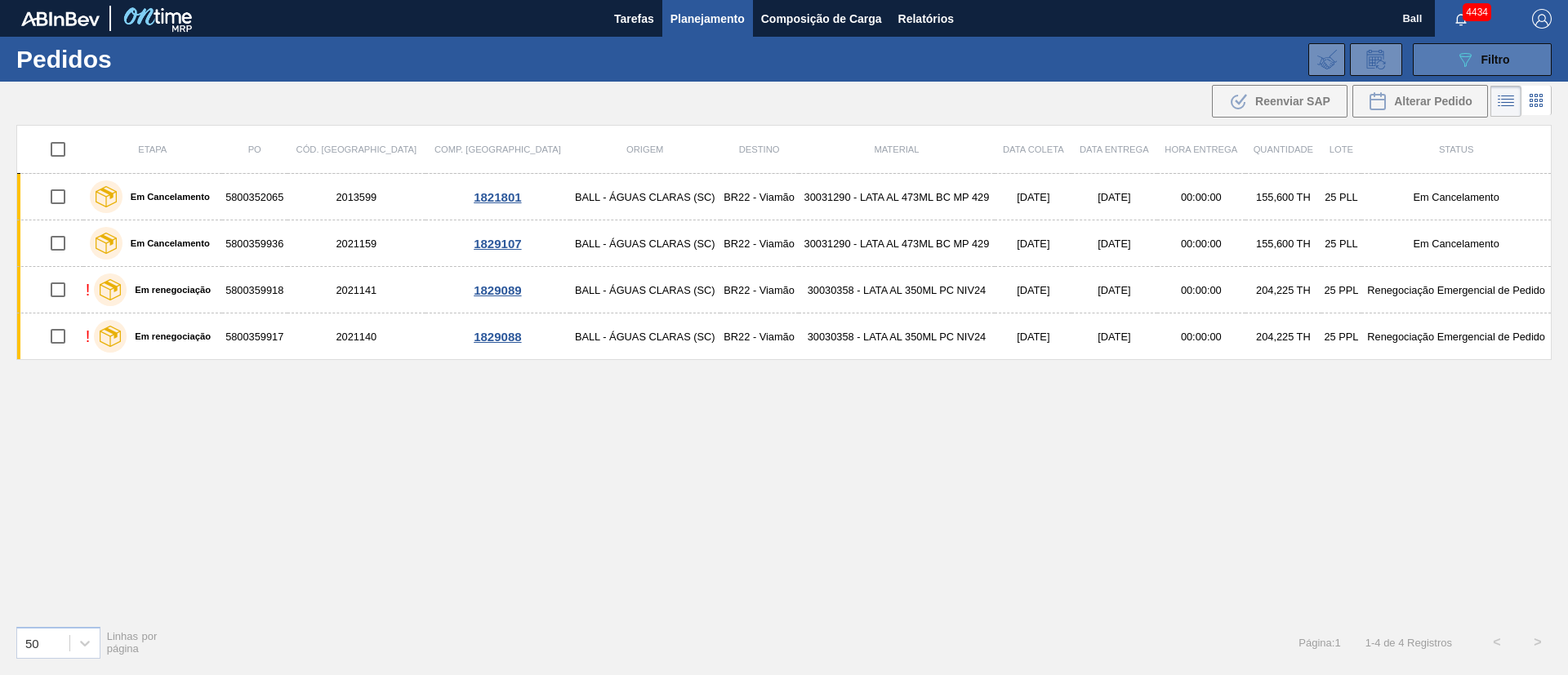
click at [1462, 52] on icon "089F7B8B-B2A5-4AFE-B5C0-19BA573D28AC" at bounding box center [1465, 60] width 19 height 19
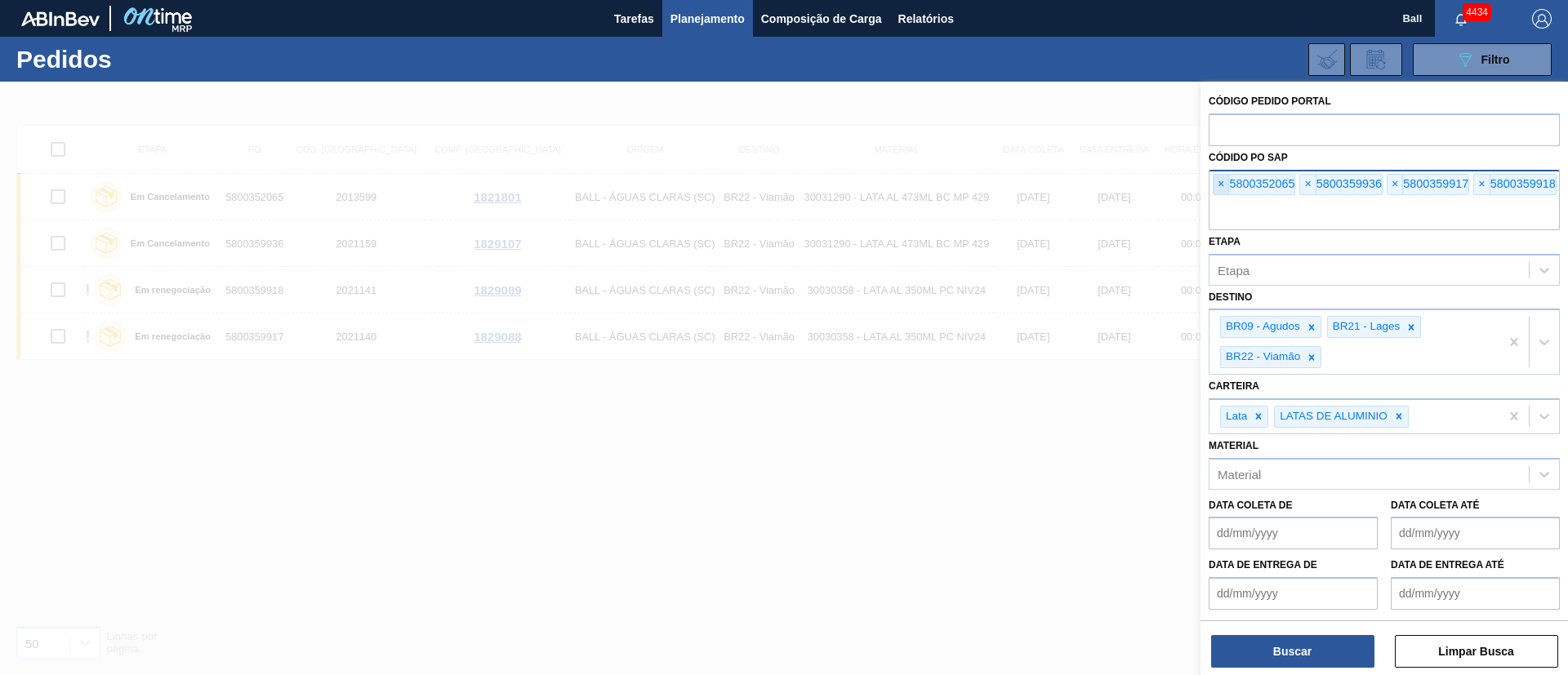
click at [1221, 178] on span "×" at bounding box center [1221, 184] width 15 height 19
click at [1221, 199] on input "text" at bounding box center [1384, 214] width 352 height 31
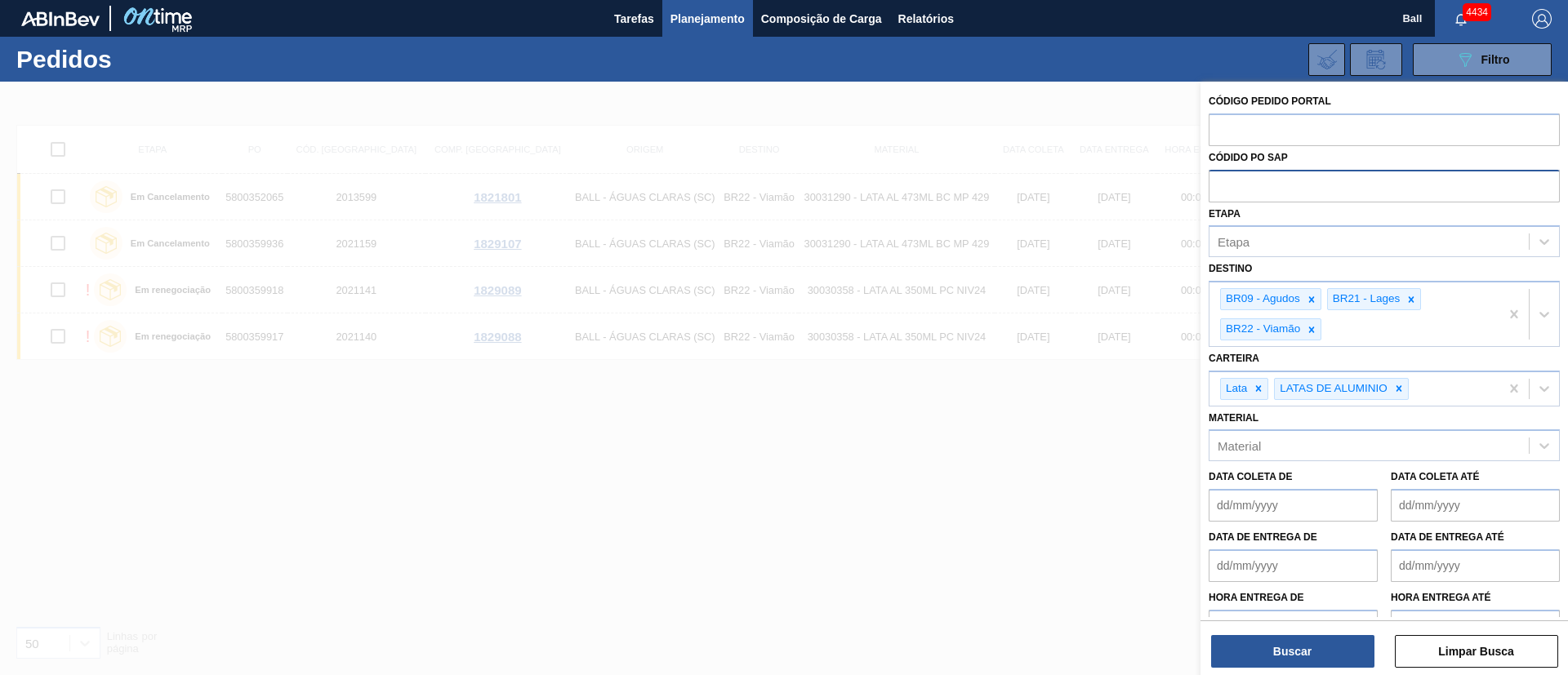
click at [1222, 178] on input "text" at bounding box center [1384, 185] width 352 height 31
click at [1262, 244] on div "Etapa" at bounding box center [1369, 242] width 319 height 24
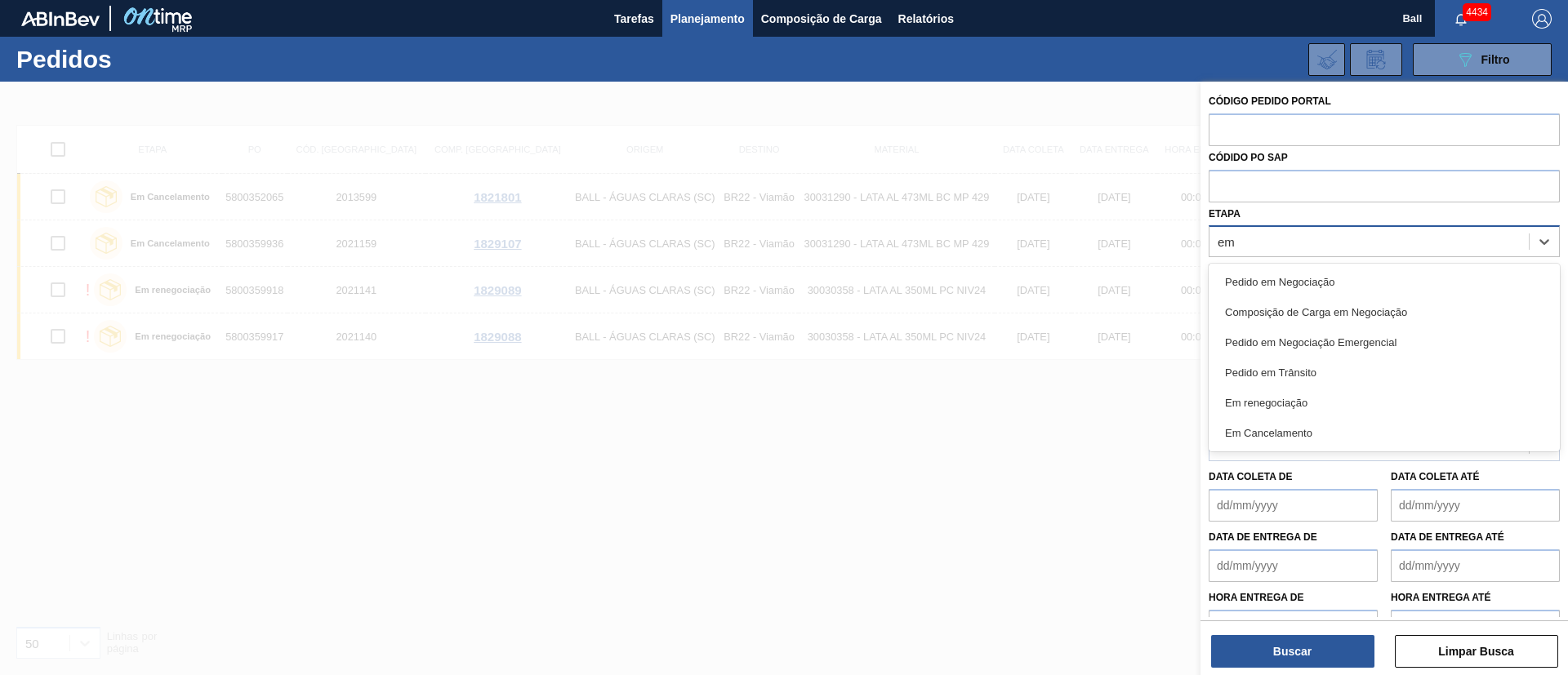
type input "em r"
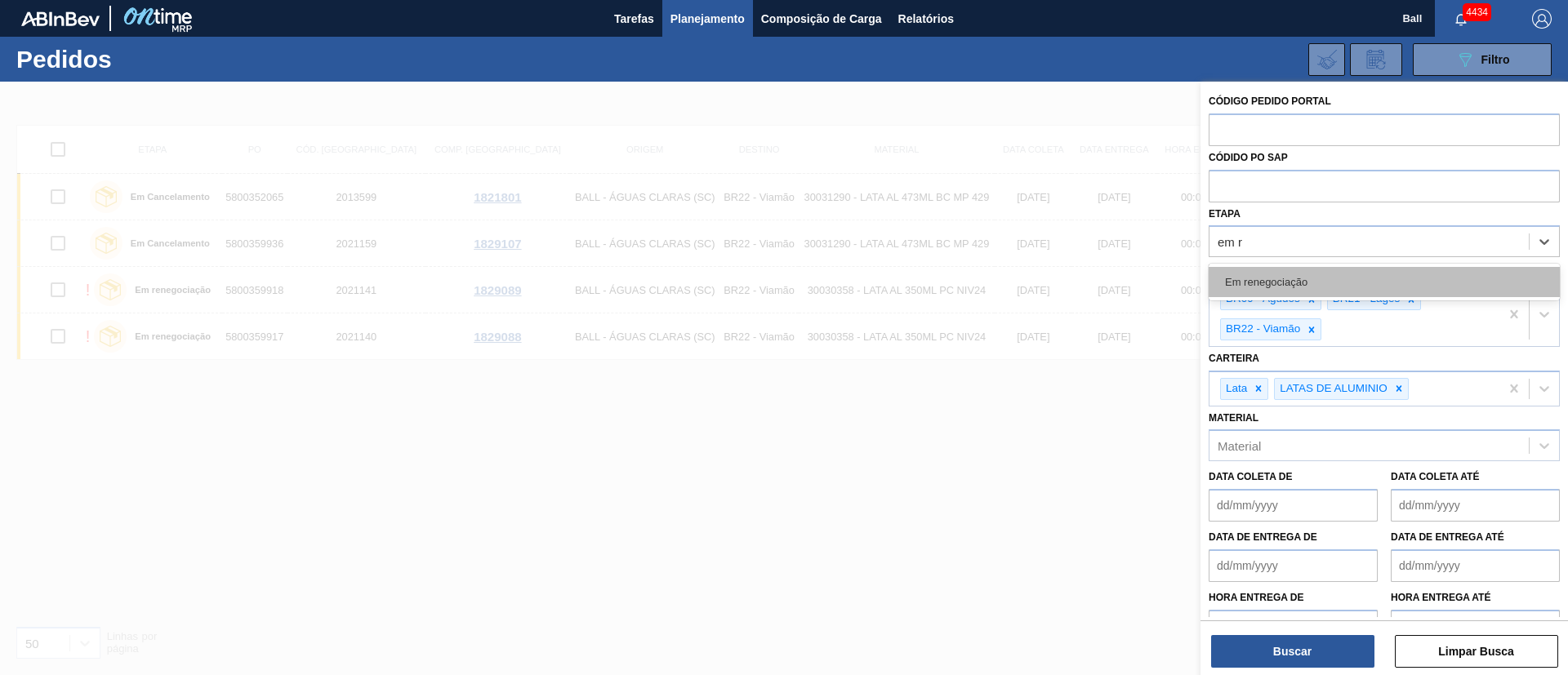
click at [1294, 278] on div "Em renegociação" at bounding box center [1384, 281] width 352 height 30
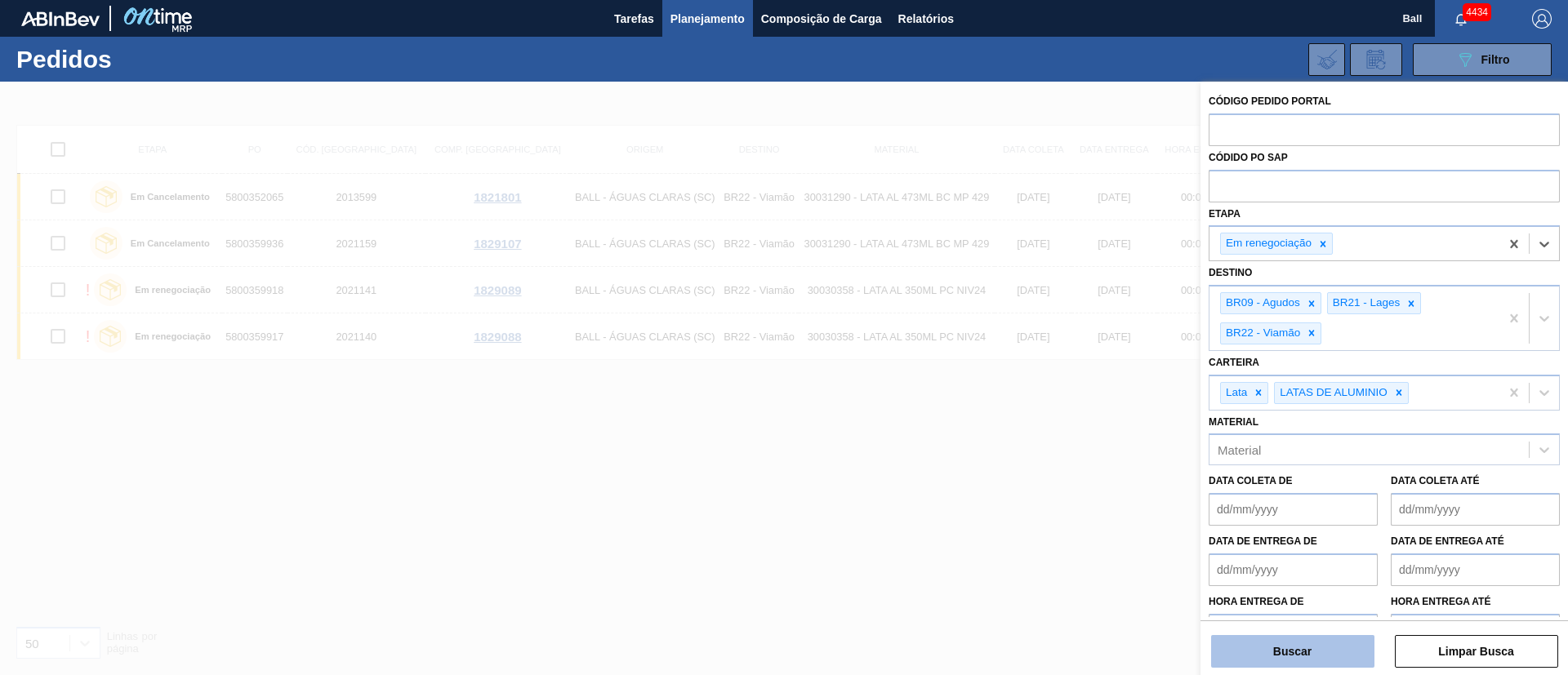
click at [1316, 652] on button "Buscar" at bounding box center [1293, 651] width 163 height 33
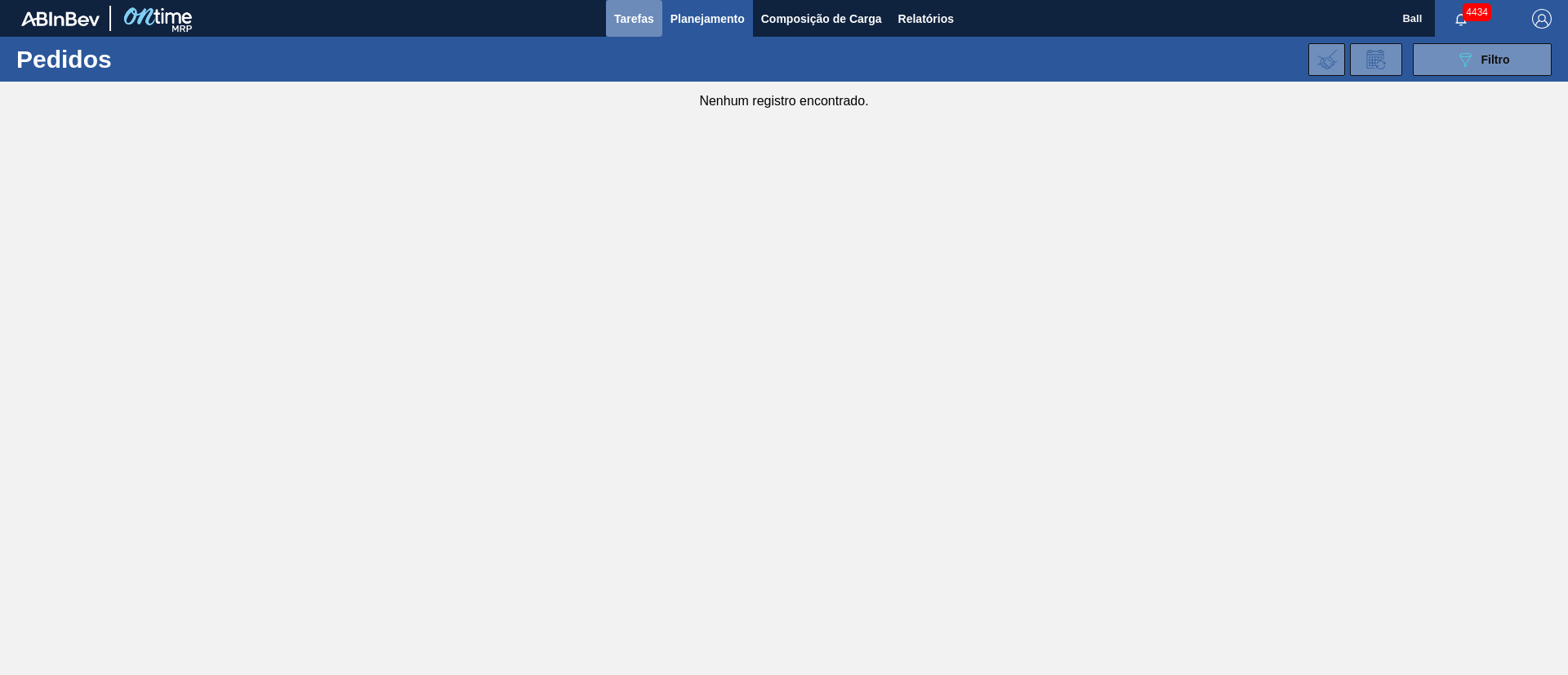
click at [629, 26] on span "Tarefas" at bounding box center [634, 18] width 40 height 19
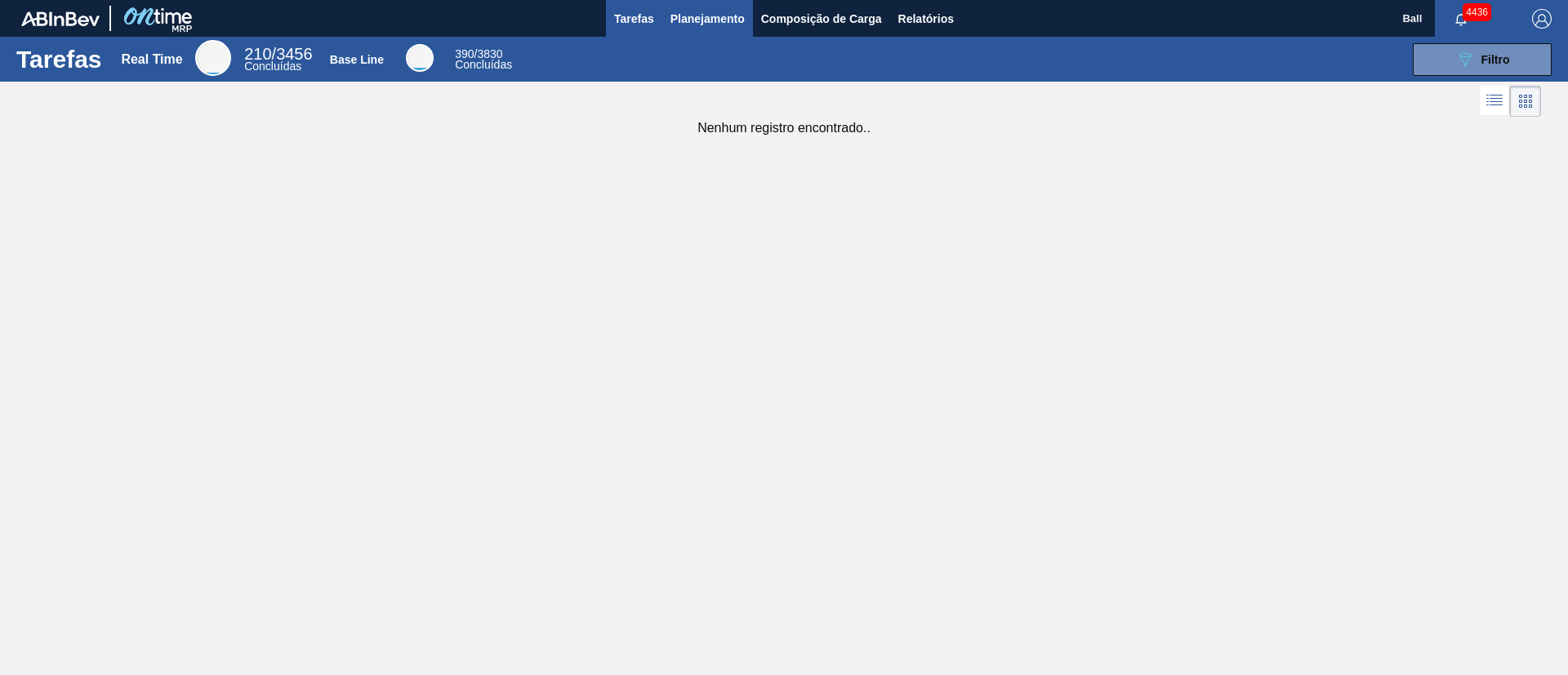
click at [696, 30] on button "Planejamento" at bounding box center [707, 18] width 90 height 36
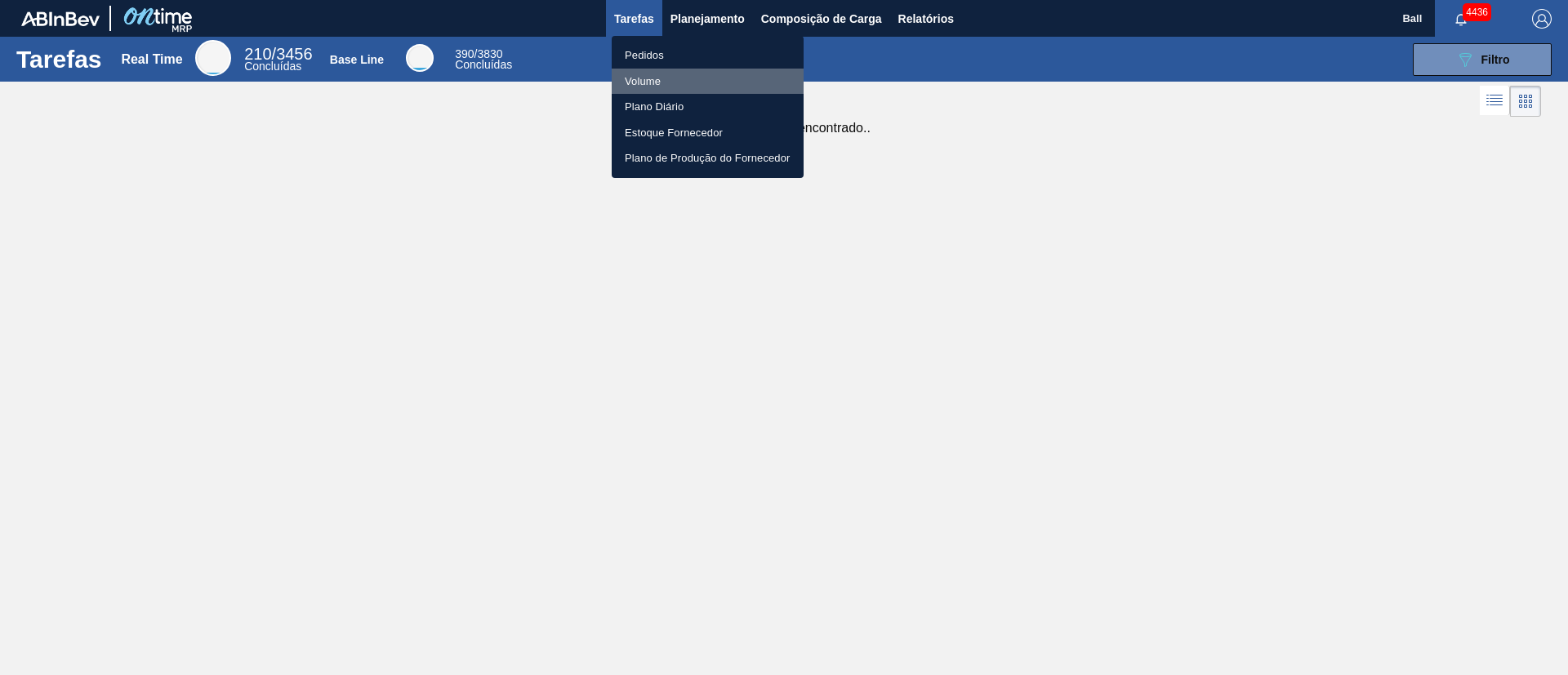
click at [644, 78] on li "Volume" at bounding box center [708, 81] width 192 height 26
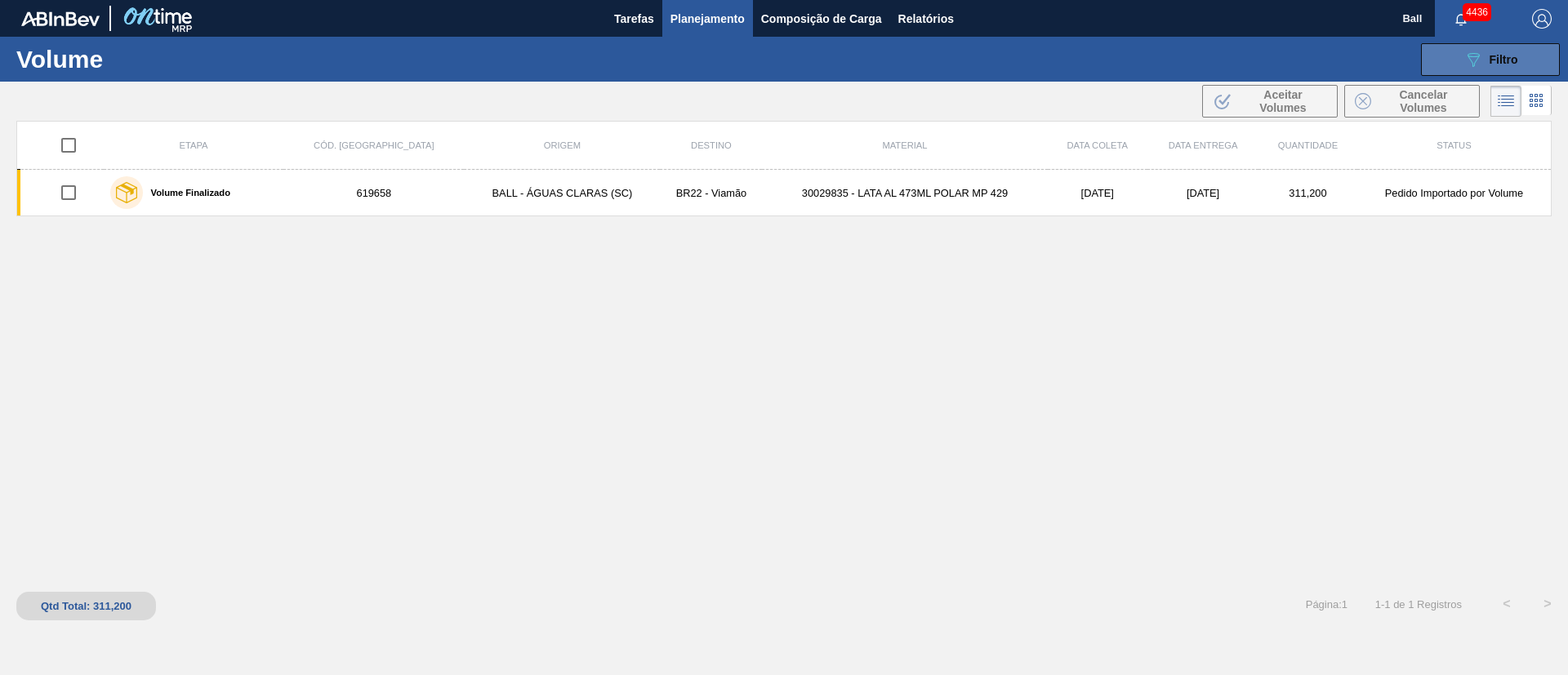
click at [1489, 70] on button "089F7B8B-B2A5-4AFE-B5C0-19BA573D28AC Filtro" at bounding box center [1490, 60] width 139 height 33
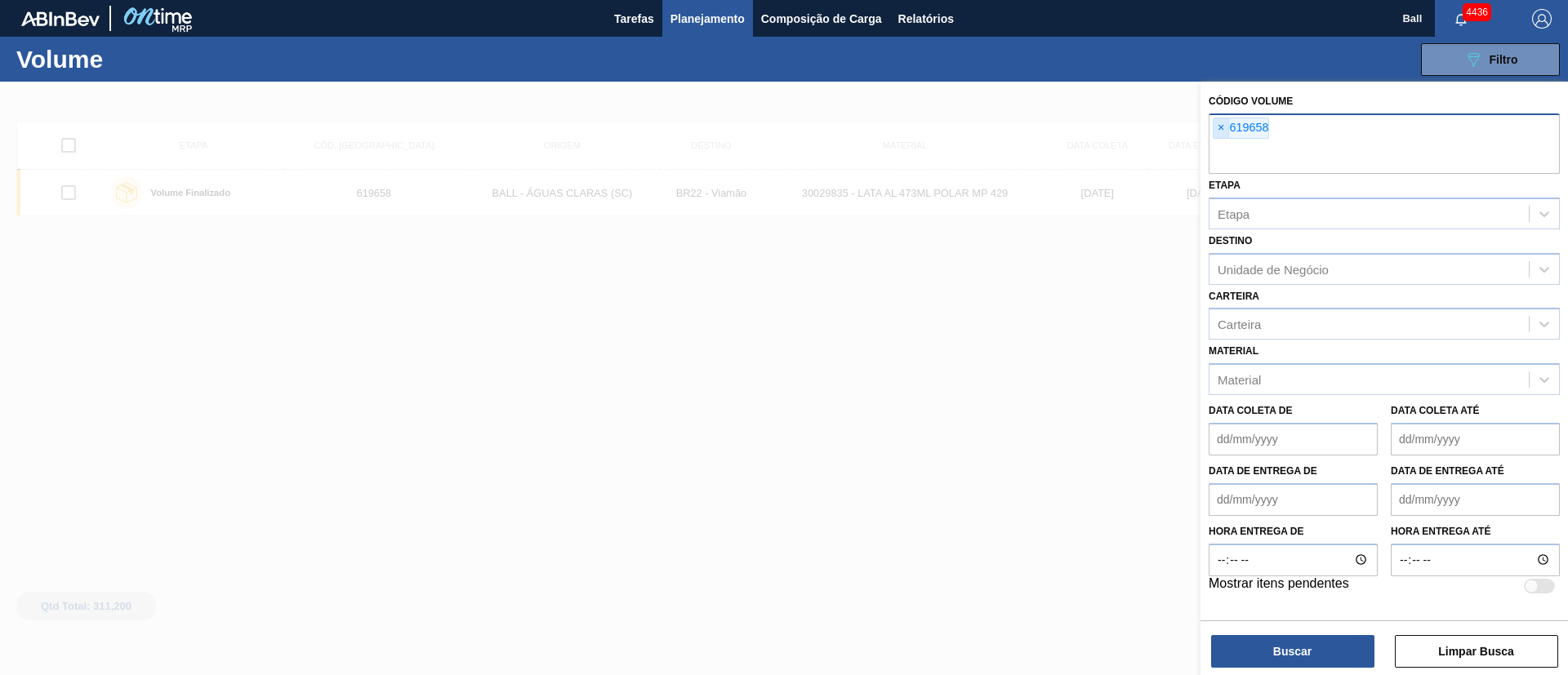
click at [1220, 128] on span "×" at bounding box center [1221, 128] width 15 height 19
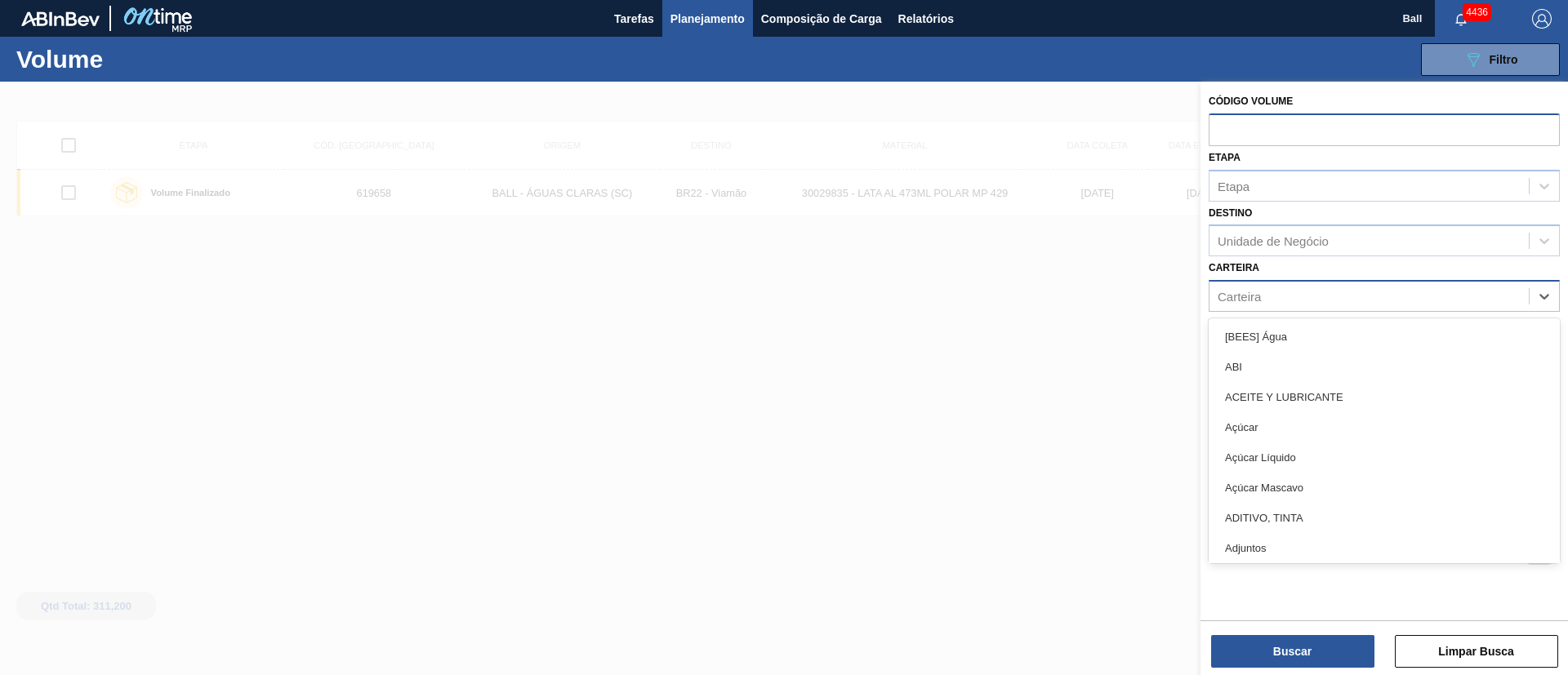
click at [1287, 297] on div "Carteira" at bounding box center [1369, 297] width 319 height 24
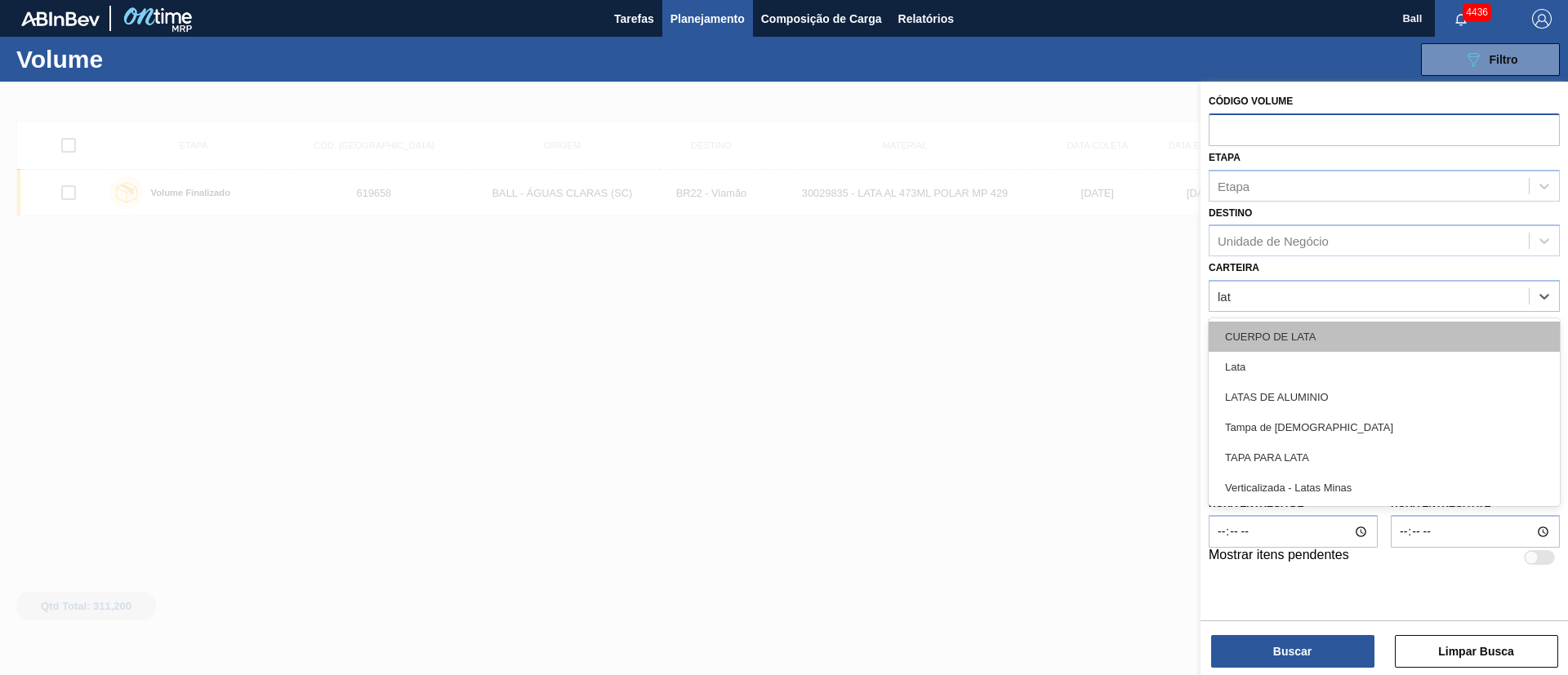
type input "lata"
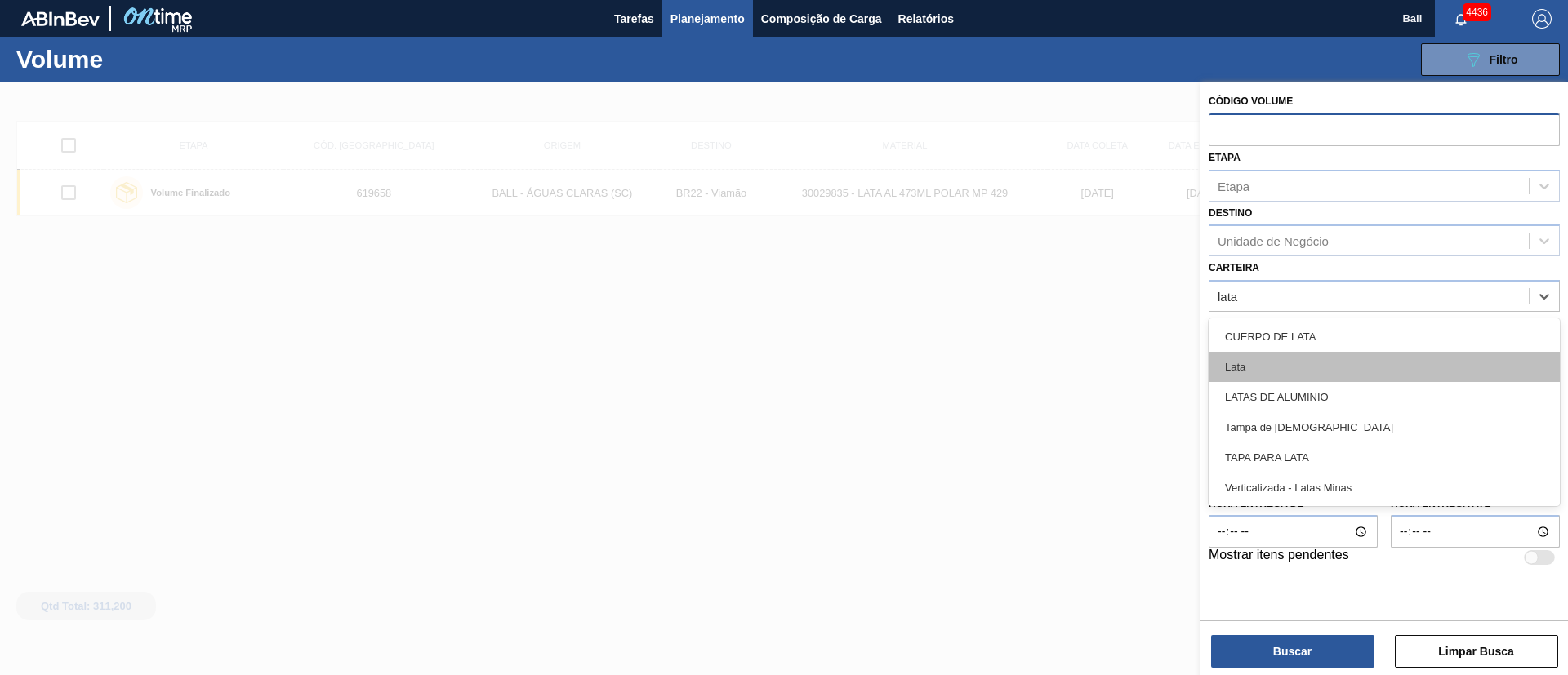
click at [1247, 357] on div "Lata" at bounding box center [1384, 366] width 352 height 30
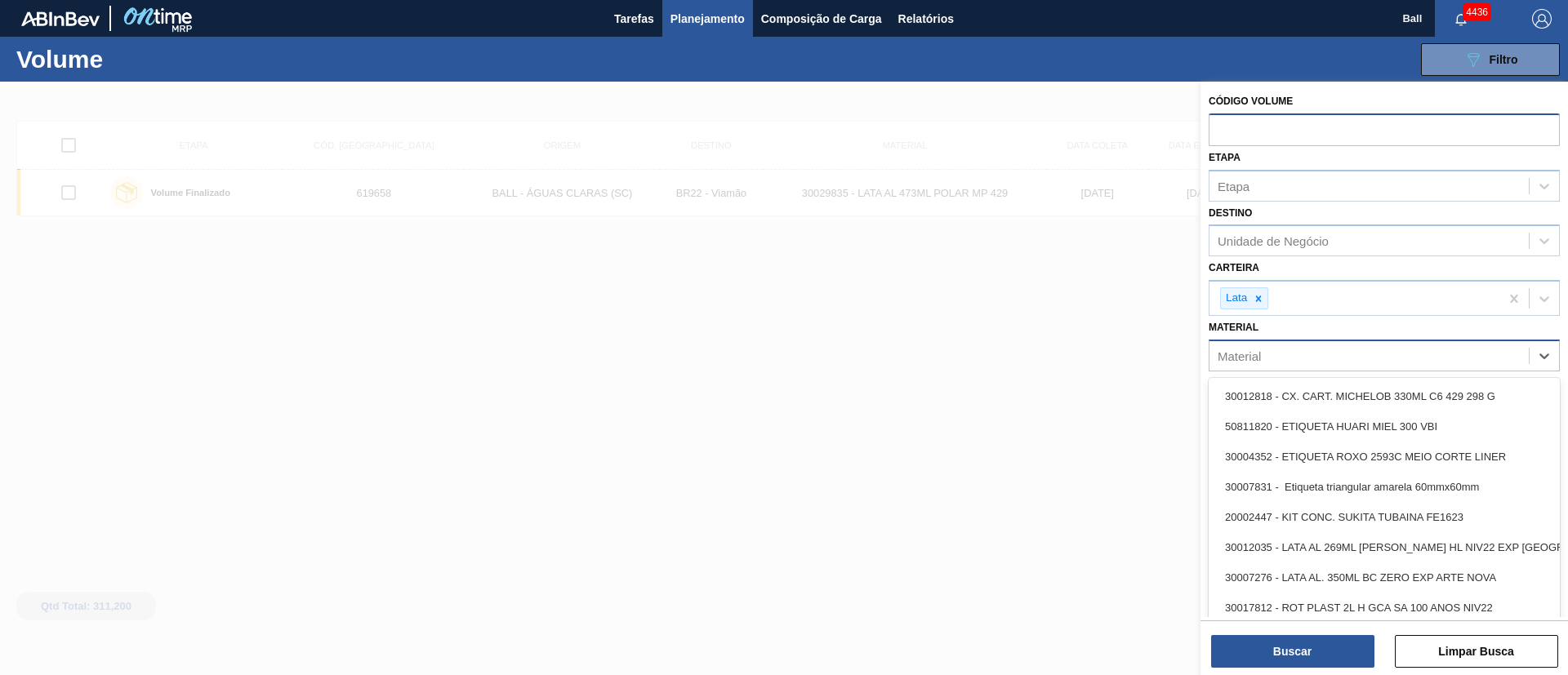
click at [1294, 350] on div "Material" at bounding box center [1369, 355] width 319 height 24
type input "l"
click at [1310, 242] on div "Unidade de Negócio" at bounding box center [1274, 241] width 111 height 13
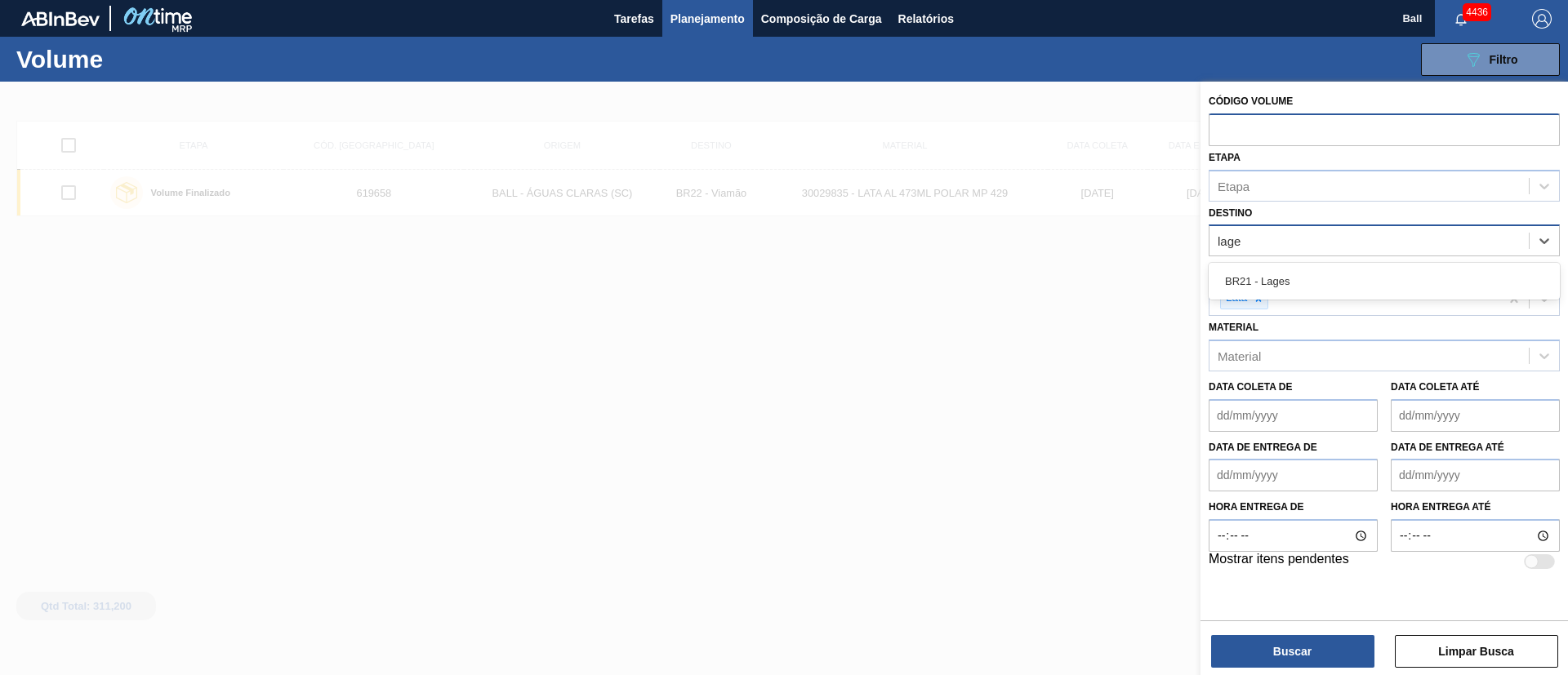
type input "lages"
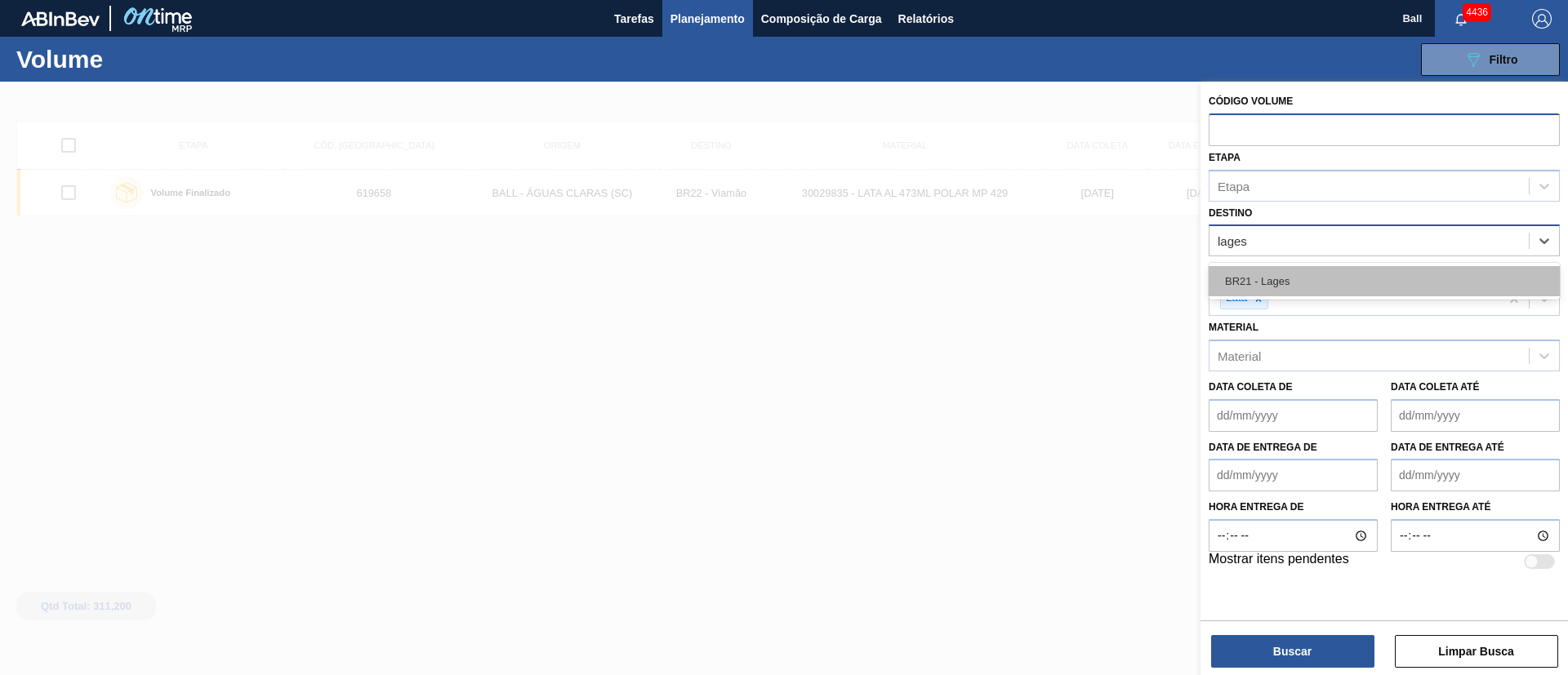
click at [1320, 270] on div "BR21 - Lages" at bounding box center [1384, 280] width 352 height 30
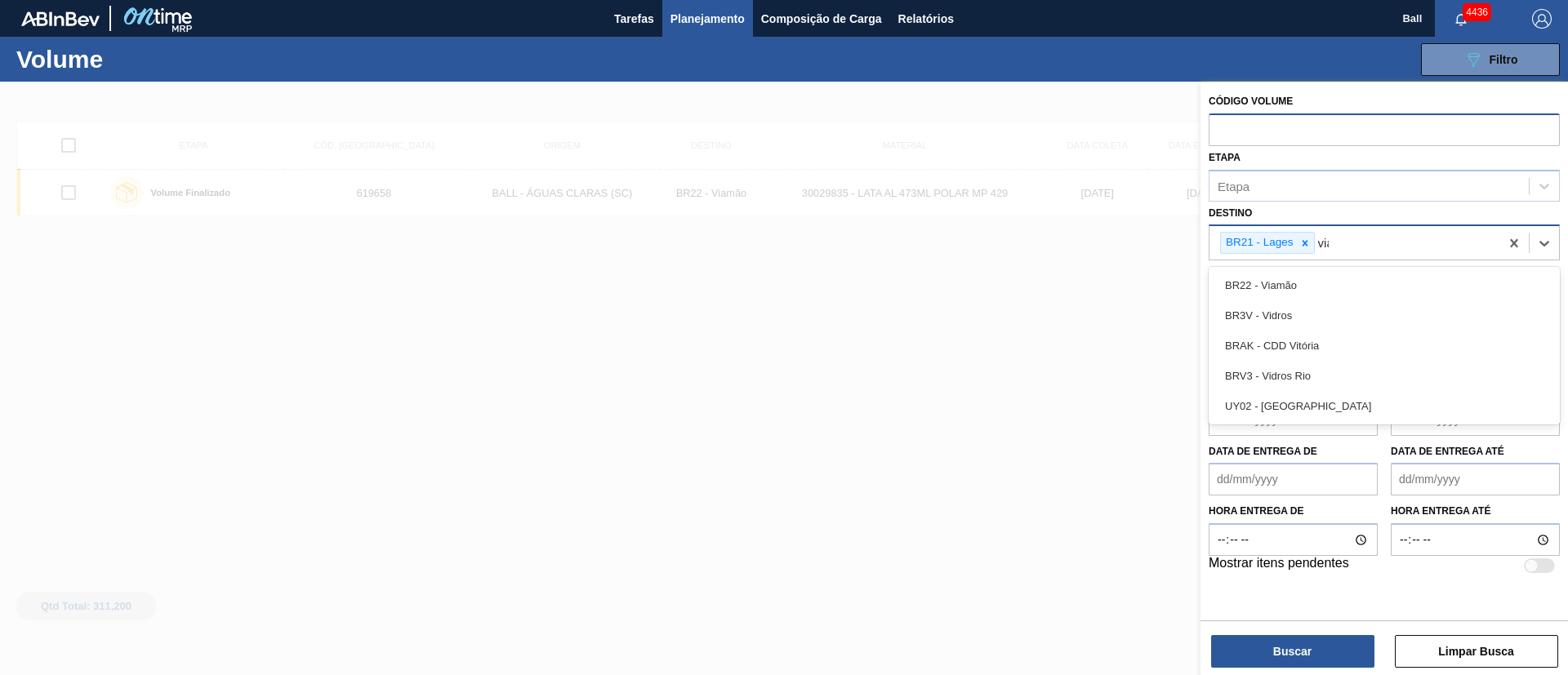
type input "viam"
click at [1319, 270] on div "BR22 - Viamão" at bounding box center [1384, 284] width 352 height 30
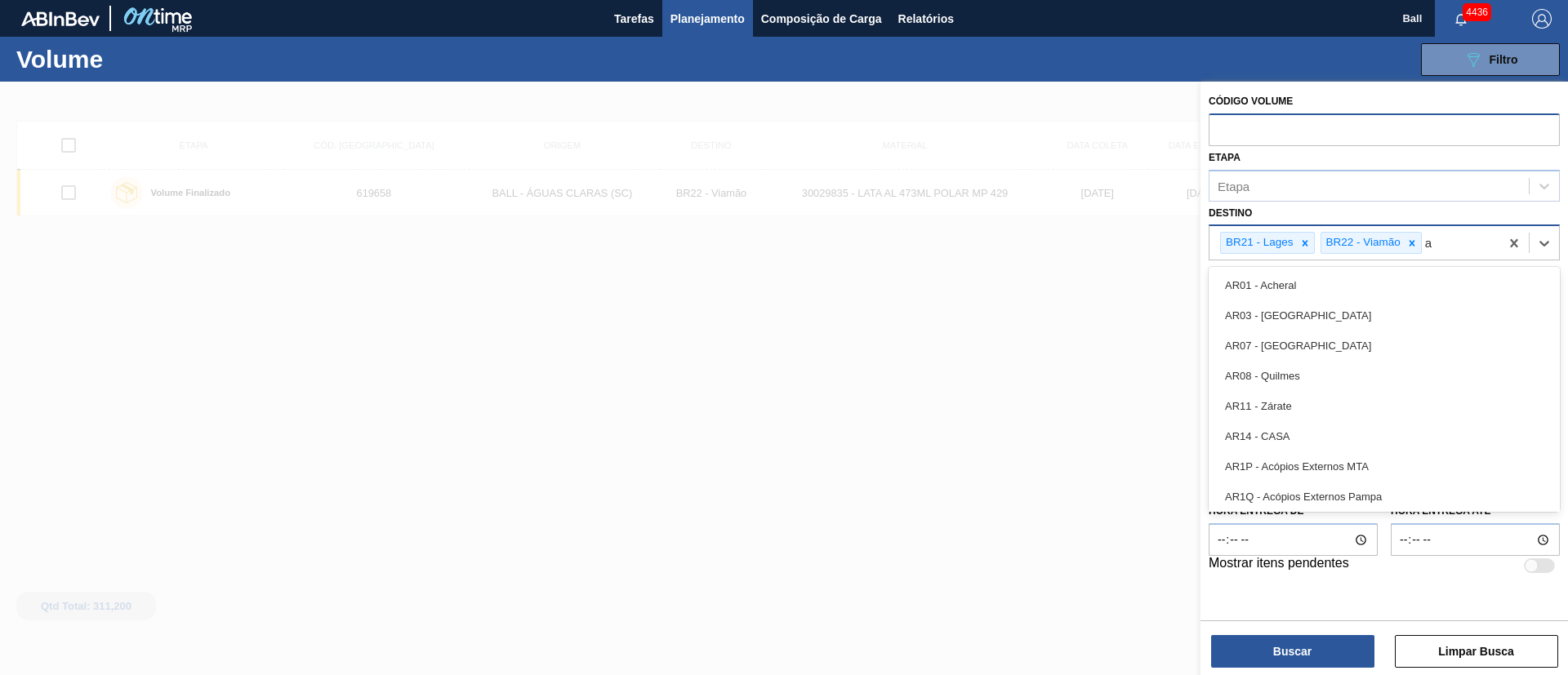
type input "ag"
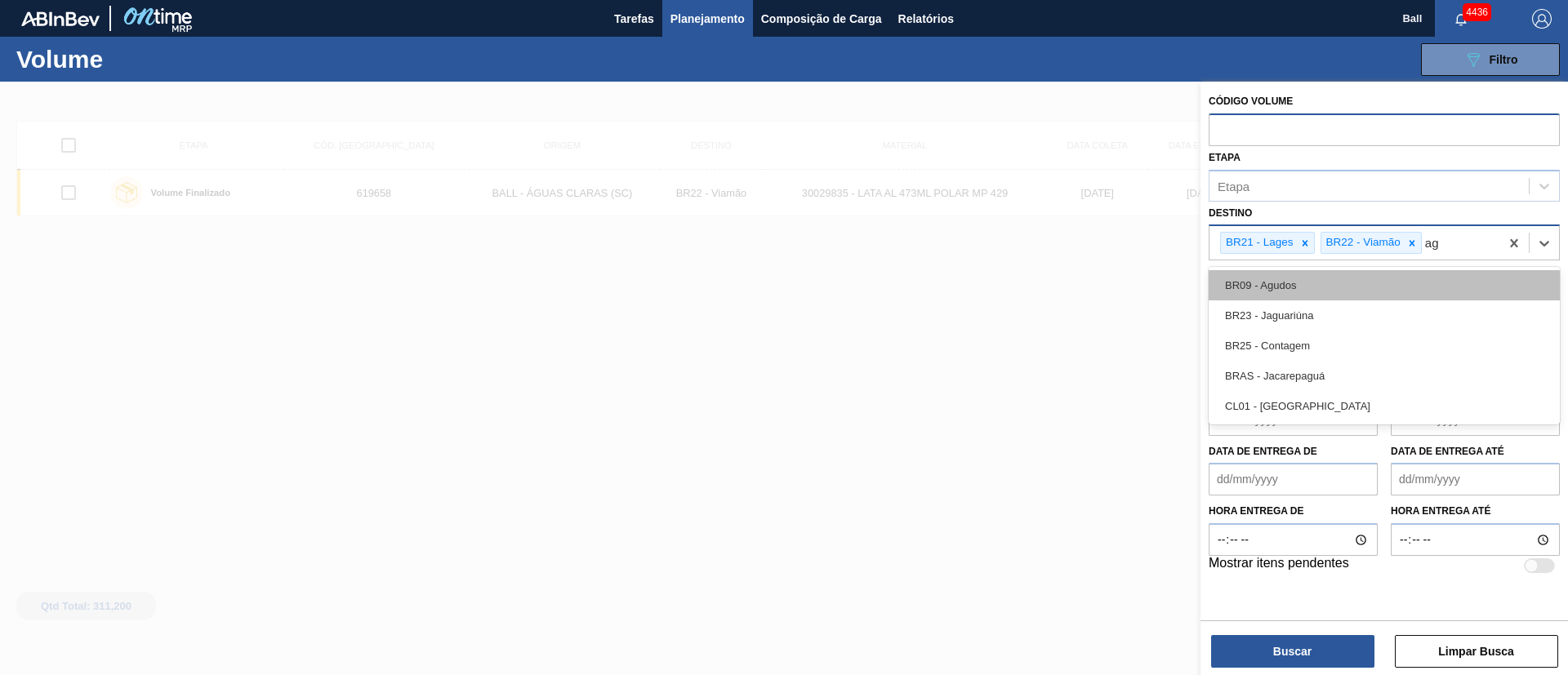
click at [1314, 279] on div "BR09 - Agudos" at bounding box center [1384, 284] width 352 height 30
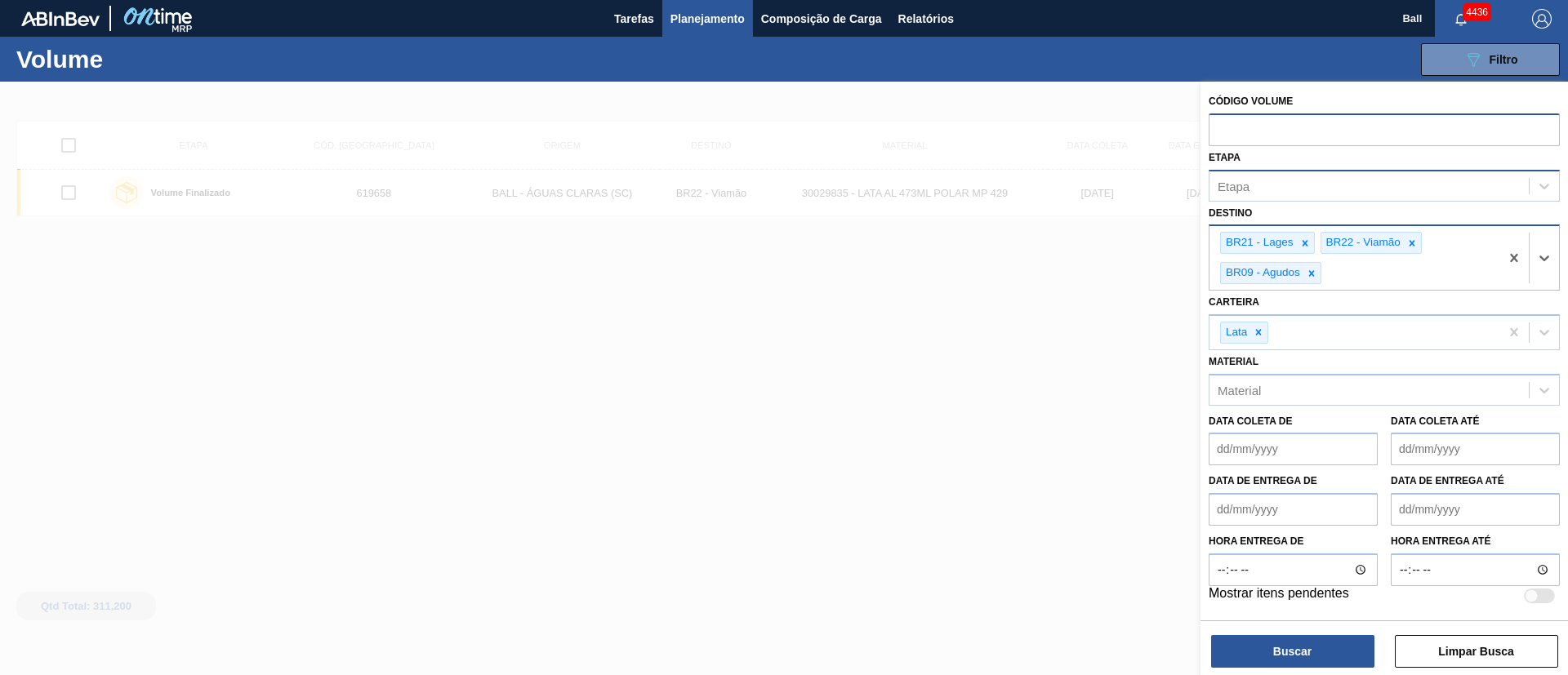
click at [1331, 179] on div "Etapa" at bounding box center [1369, 185] width 319 height 24
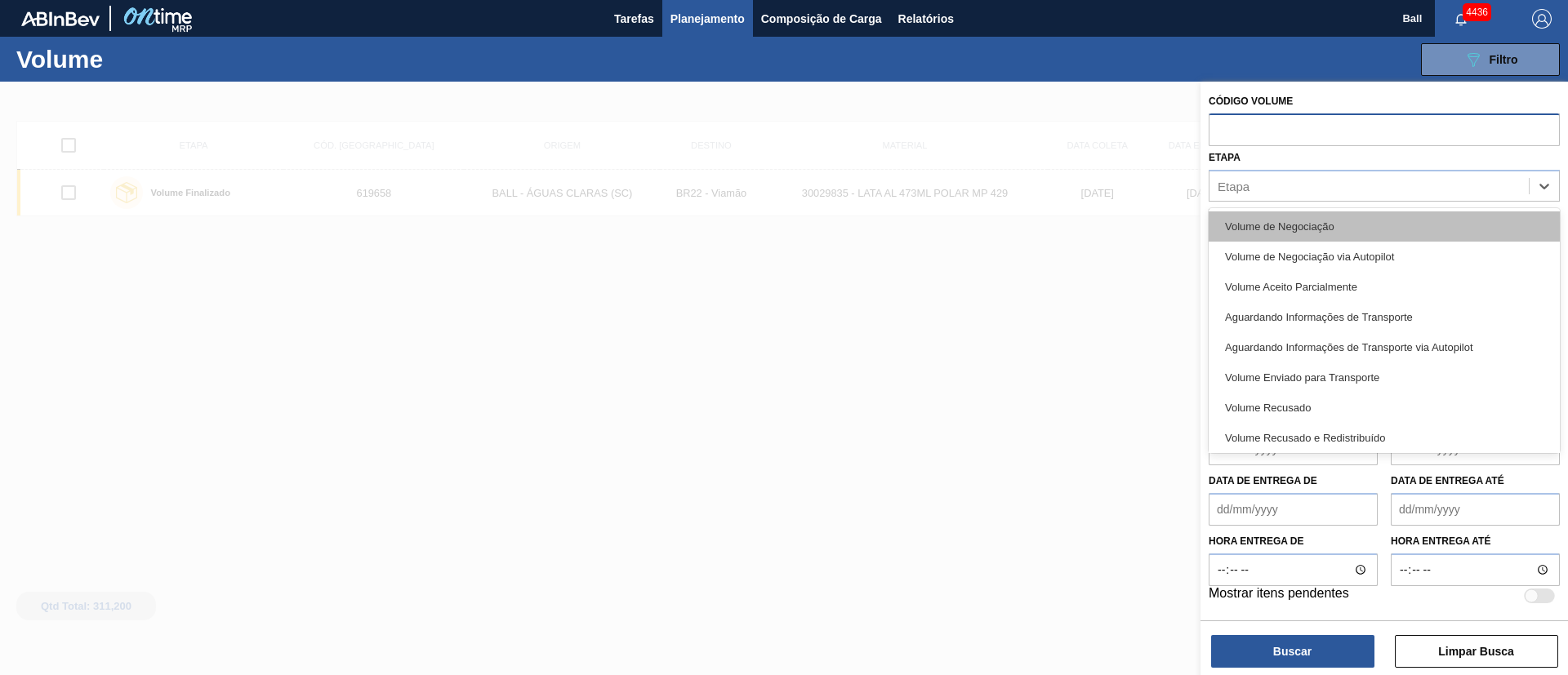
click at [1330, 218] on div "Volume de Negociação" at bounding box center [1384, 226] width 352 height 30
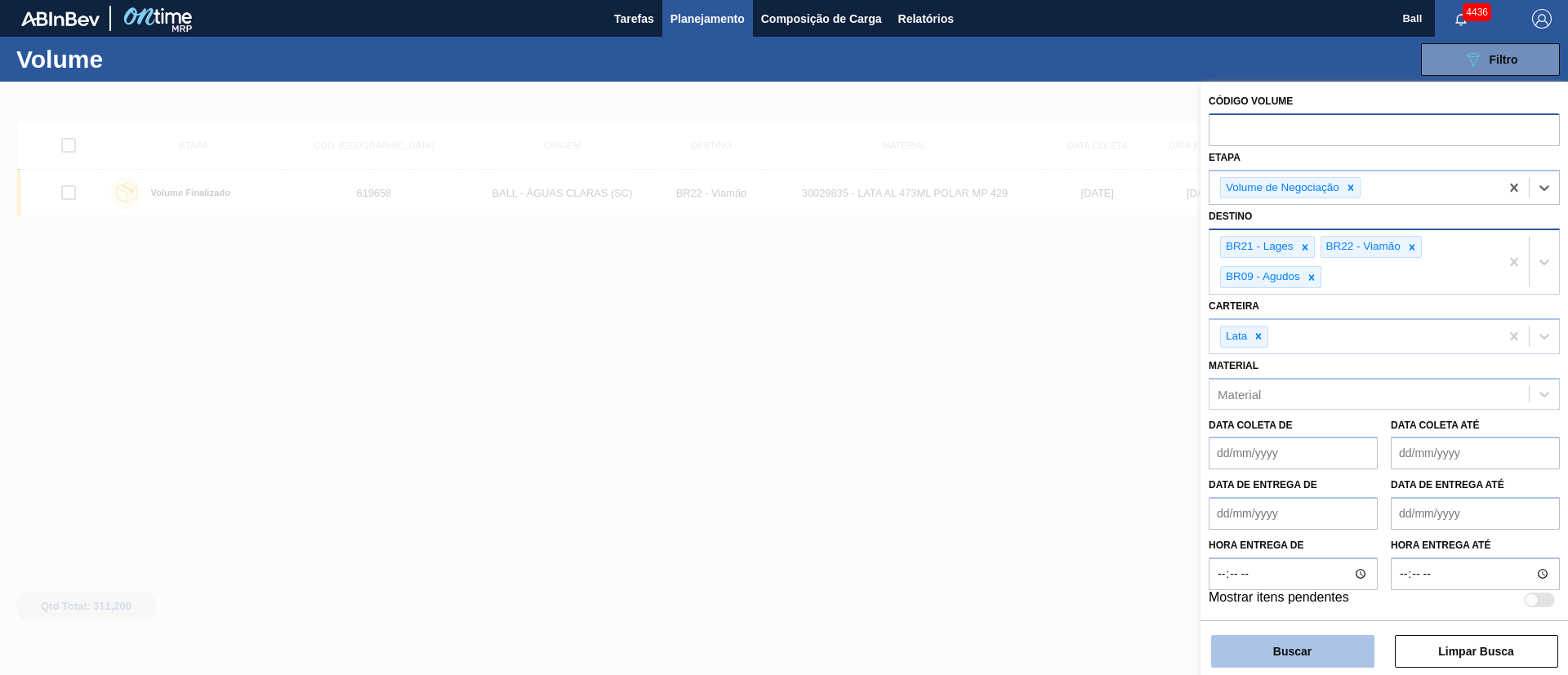
click at [1308, 643] on button "Buscar" at bounding box center [1293, 651] width 163 height 33
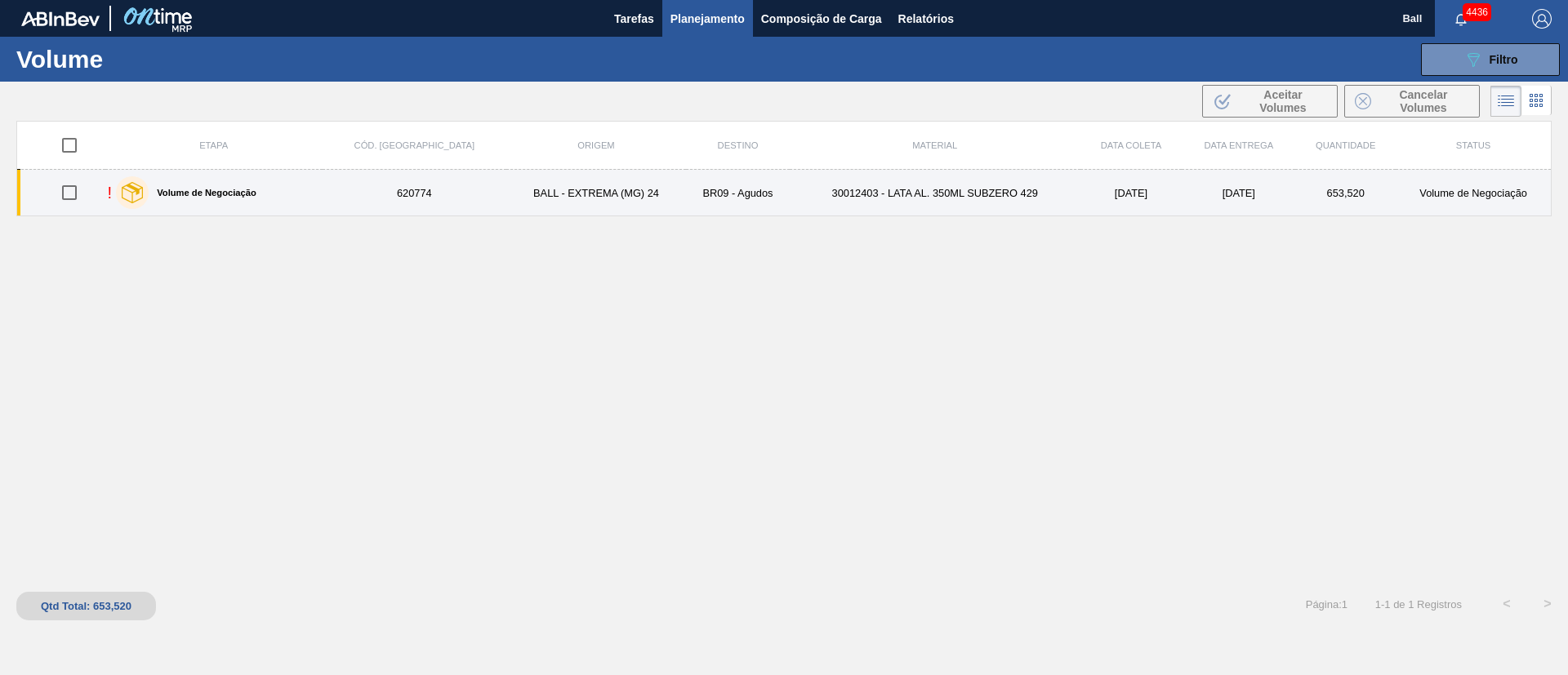
click at [939, 199] on td "30012403 - LATA AL. 350ML SUBZERO 429" at bounding box center [935, 193] width 291 height 46
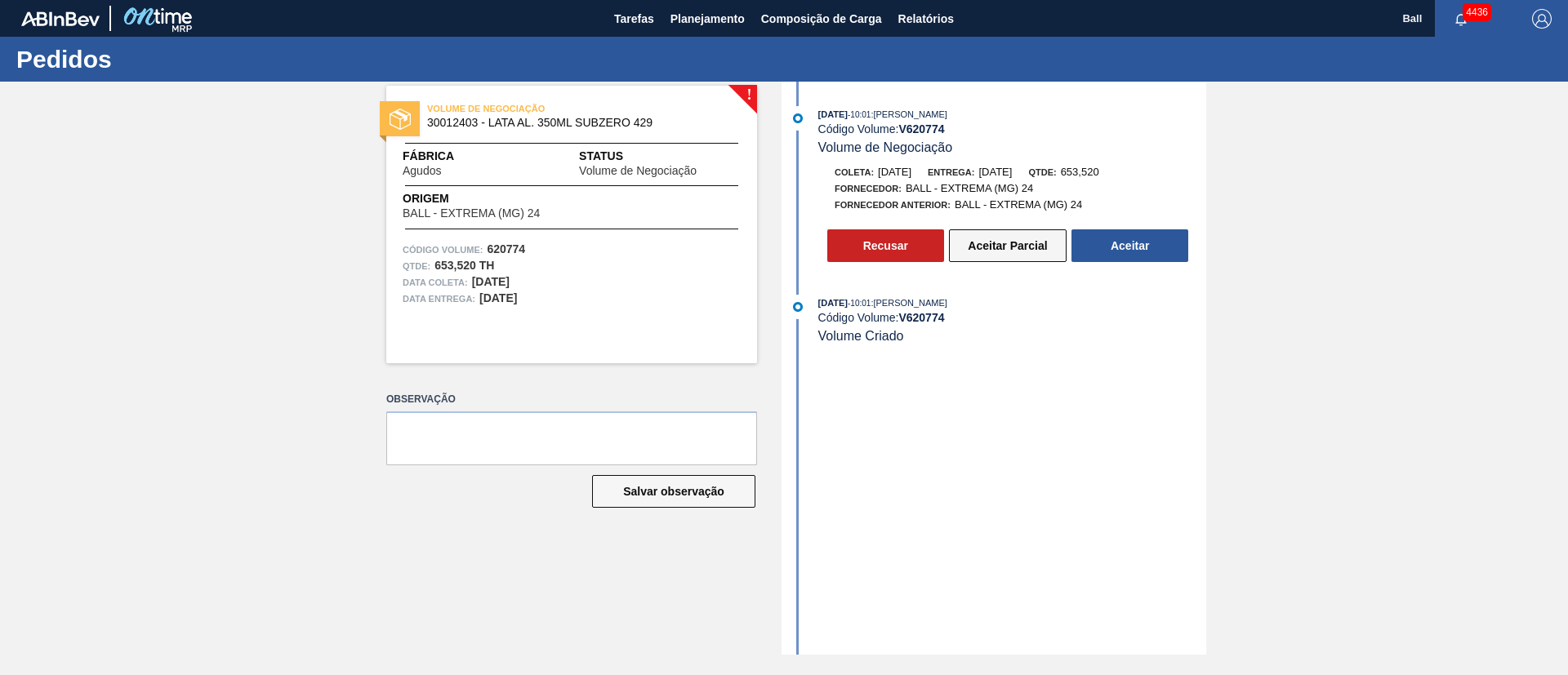
click at [1009, 243] on button "Aceitar Parcial" at bounding box center [1008, 246] width 117 height 33
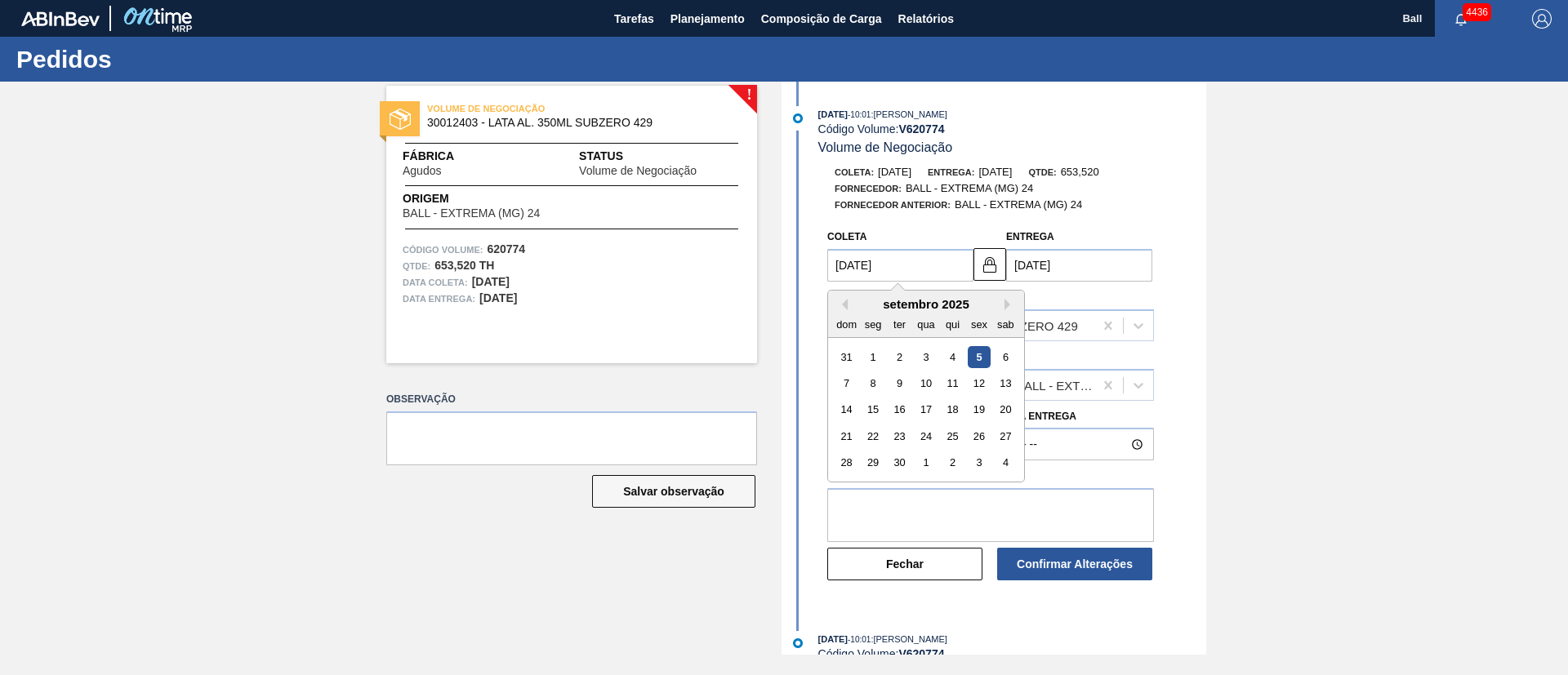
click at [844, 264] on input "[DATE]" at bounding box center [900, 265] width 146 height 33
click at [1015, 357] on div "6" at bounding box center [1005, 356] width 22 height 22
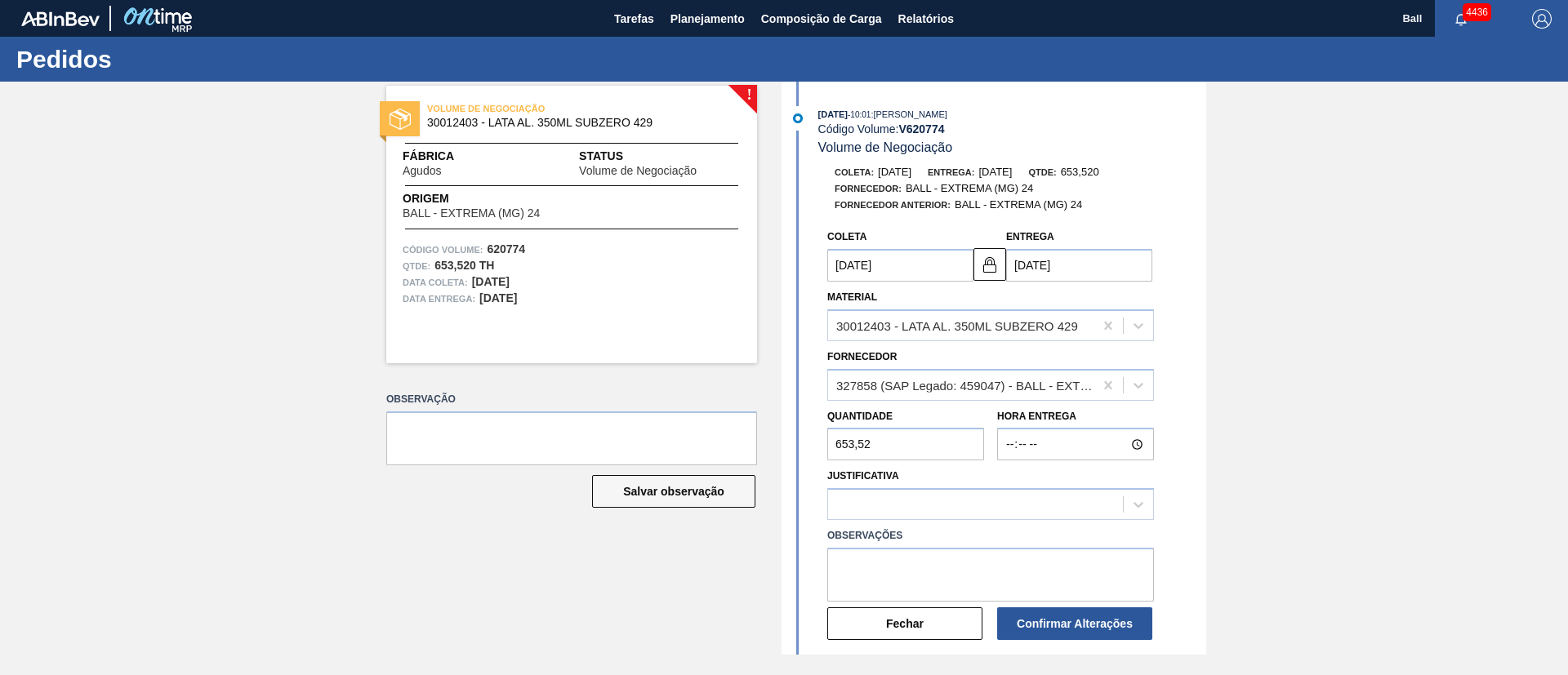
type input "06/09/2025"
type input "07/09/2025"
click at [1266, 318] on div "! VOLUME DE NEGOCIAÇÃO 30012403 - LATA AL. 350ML SUBZERO 429 Fábrica Agudos Sta…" at bounding box center [784, 368] width 1568 height 573
click at [1053, 506] on div at bounding box center [975, 504] width 295 height 24
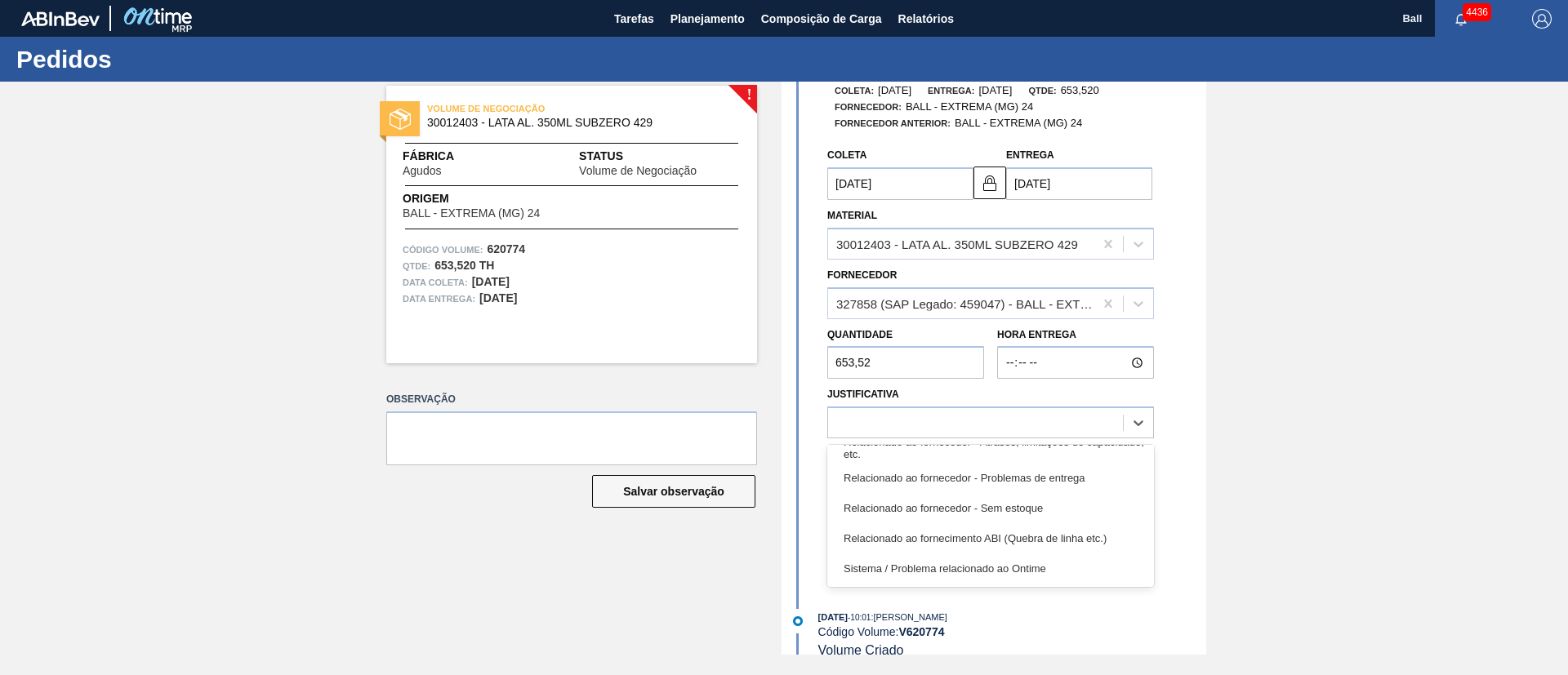
scroll to position [102, 0]
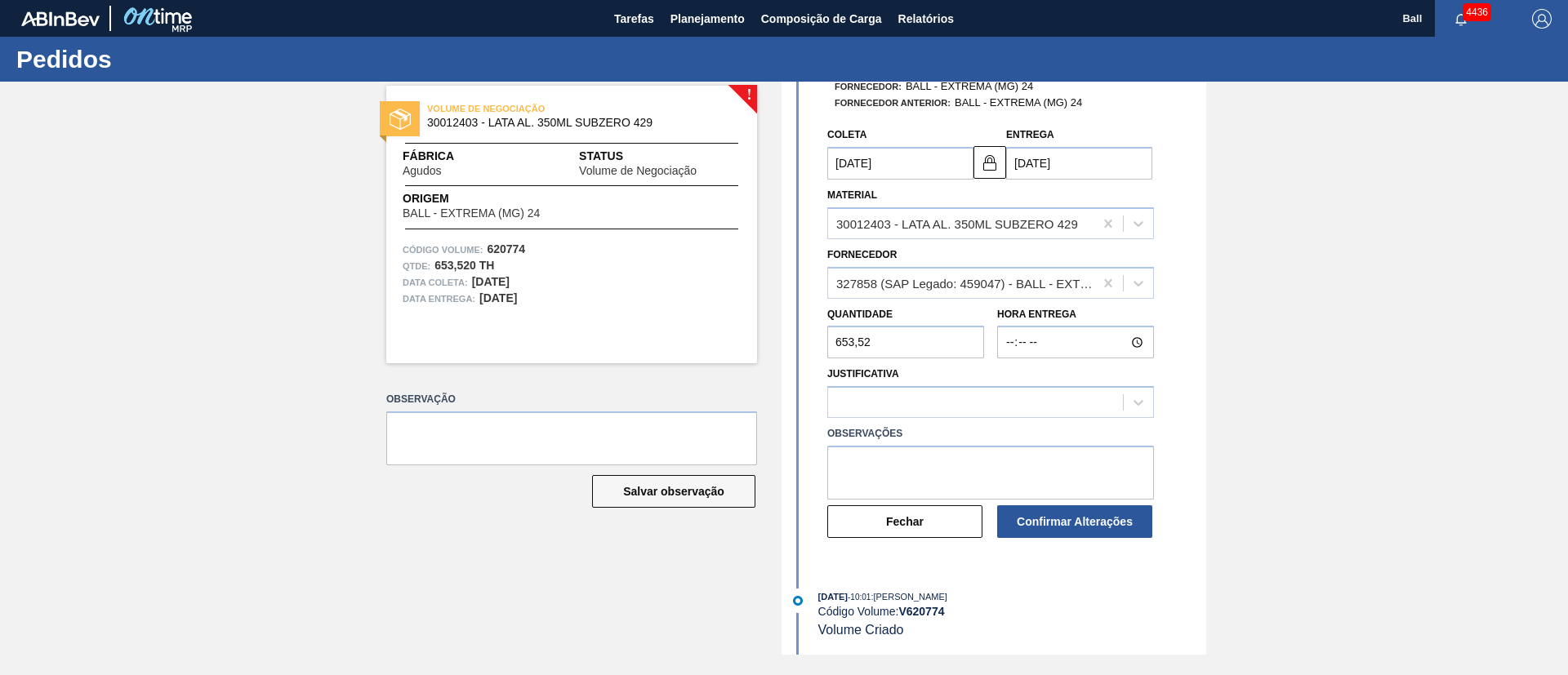
click at [1153, 538] on div "Confirmar Alterações" at bounding box center [1075, 521] width 170 height 36
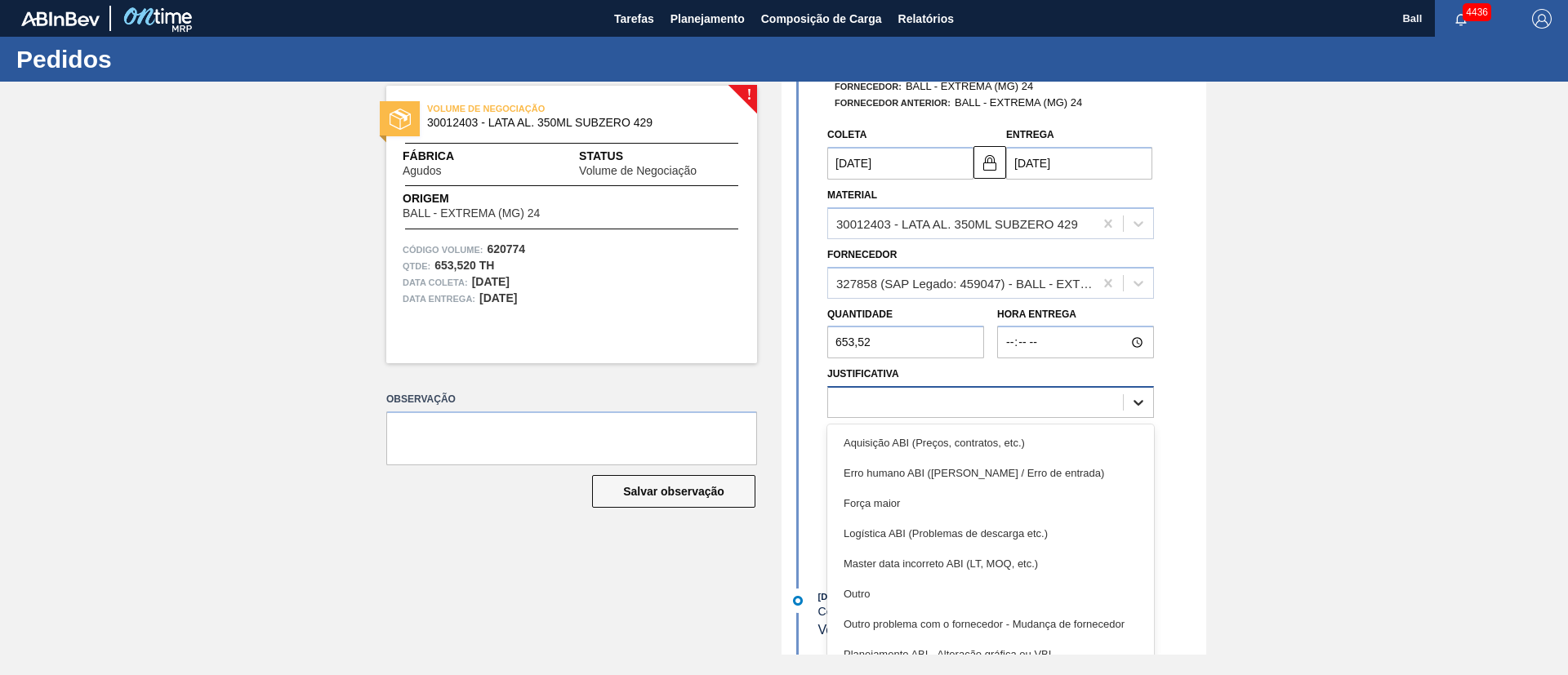
click at [1140, 399] on icon at bounding box center [1139, 402] width 16 height 16
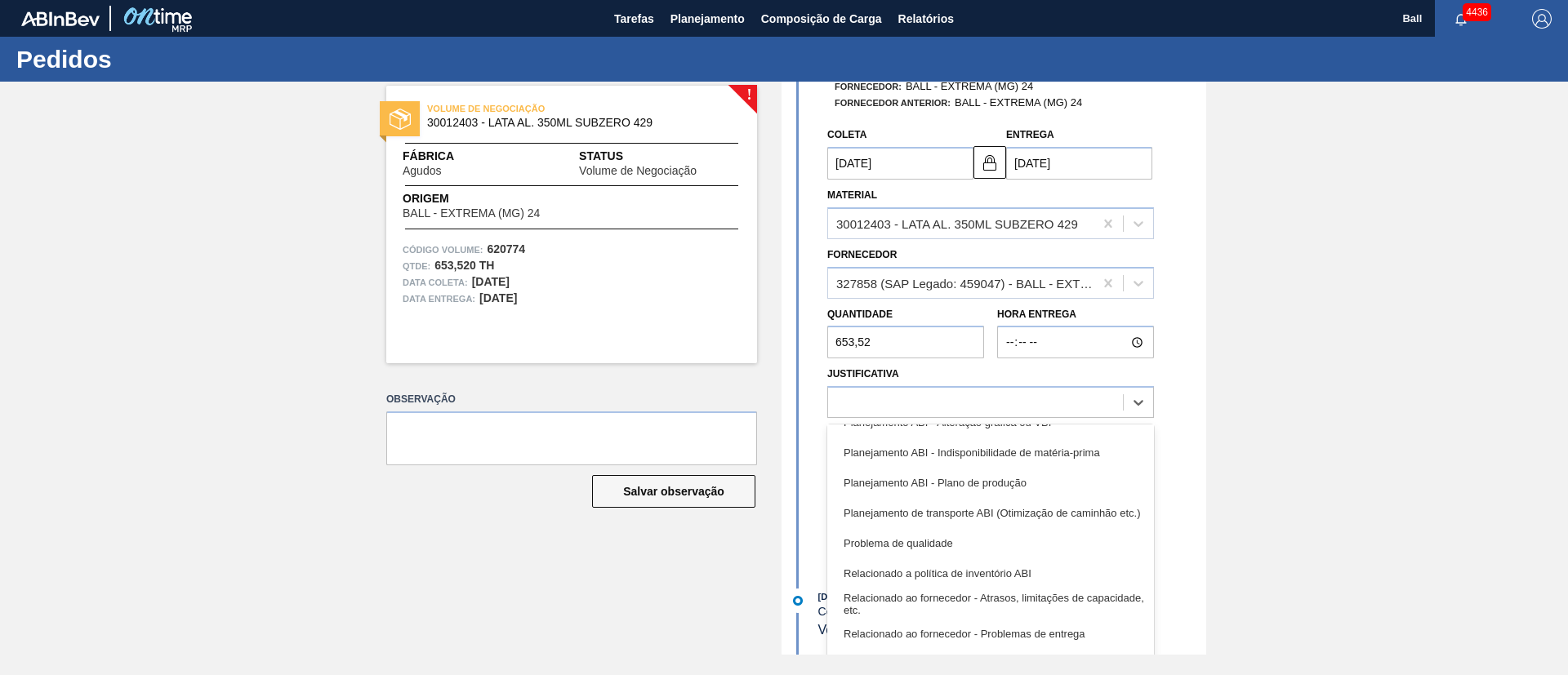
scroll to position [127, 0]
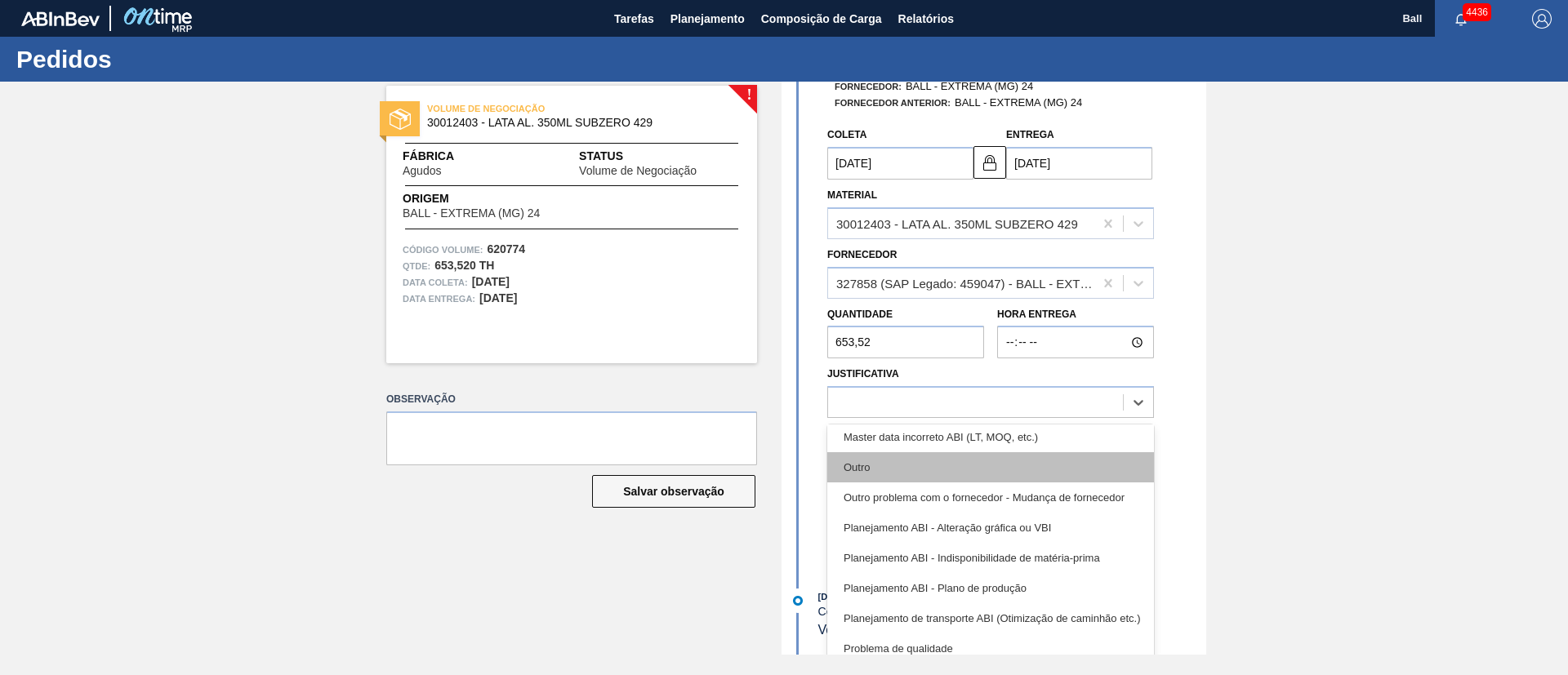
drag, startPoint x: 1008, startPoint y: 449, endPoint x: 1004, endPoint y: 459, distance: 10.8
click at [1004, 459] on div "Aquisição ABI (Preços, contratos, etc.) Erro humano ABI (Cálculo / Erro de entr…" at bounding box center [991, 546] width 327 height 245
click at [980, 461] on div "Outro" at bounding box center [991, 467] width 327 height 30
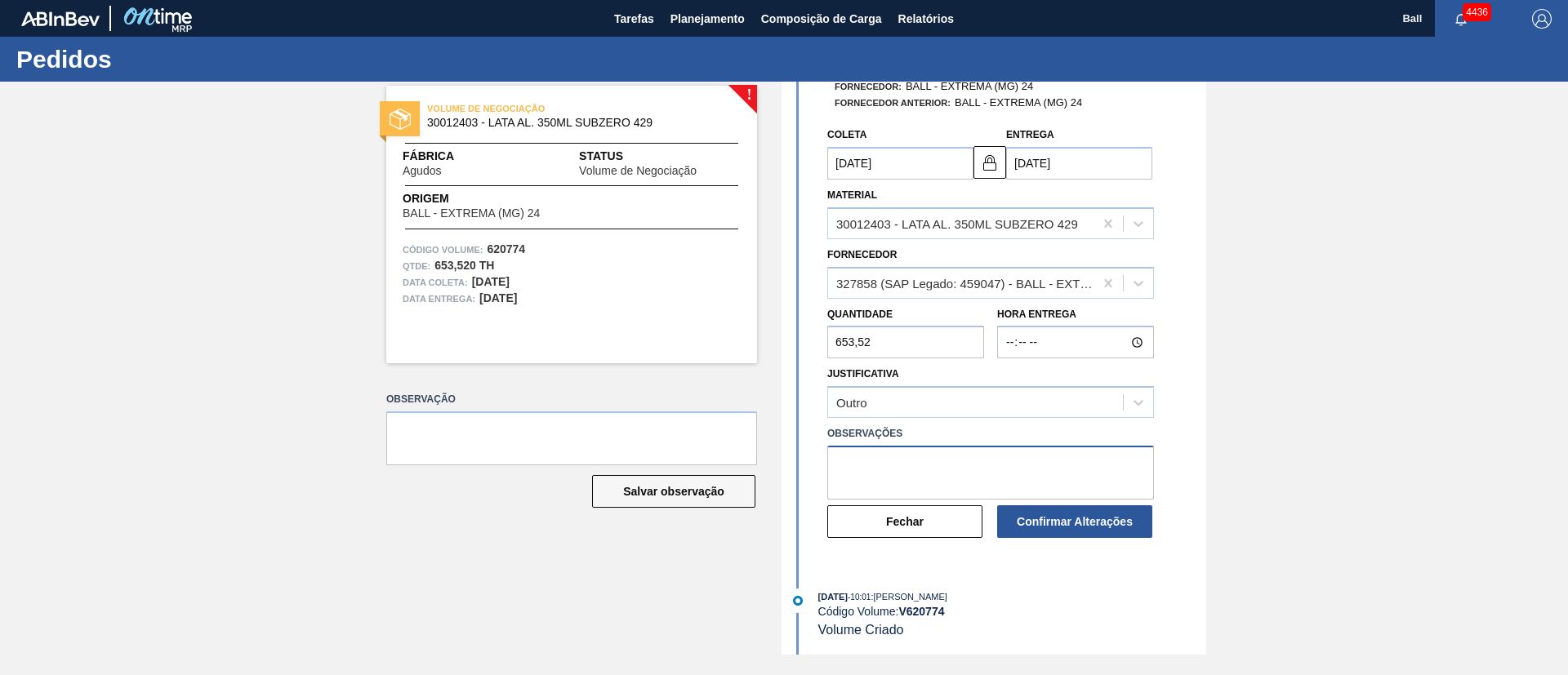
click at [980, 461] on textarea at bounding box center [991, 472] width 327 height 54
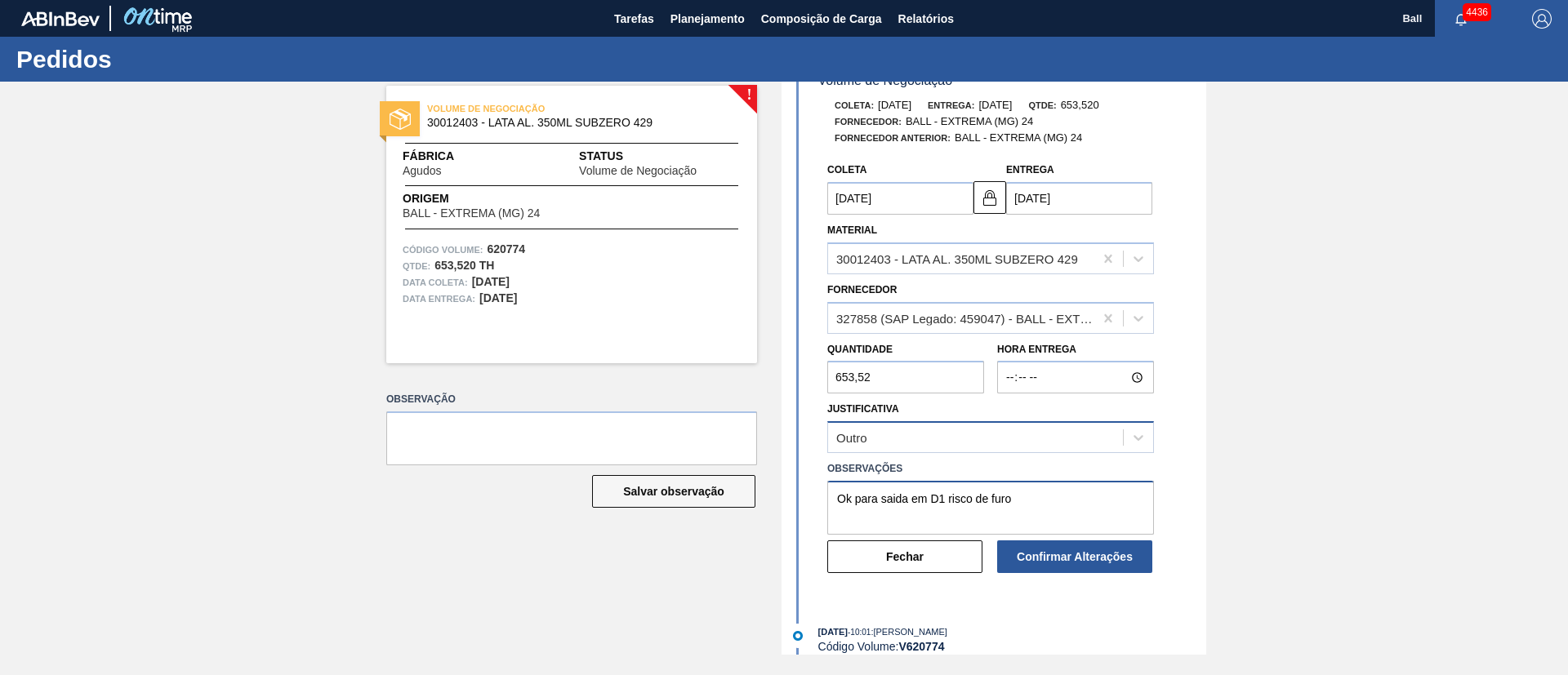
scroll to position [102, 0]
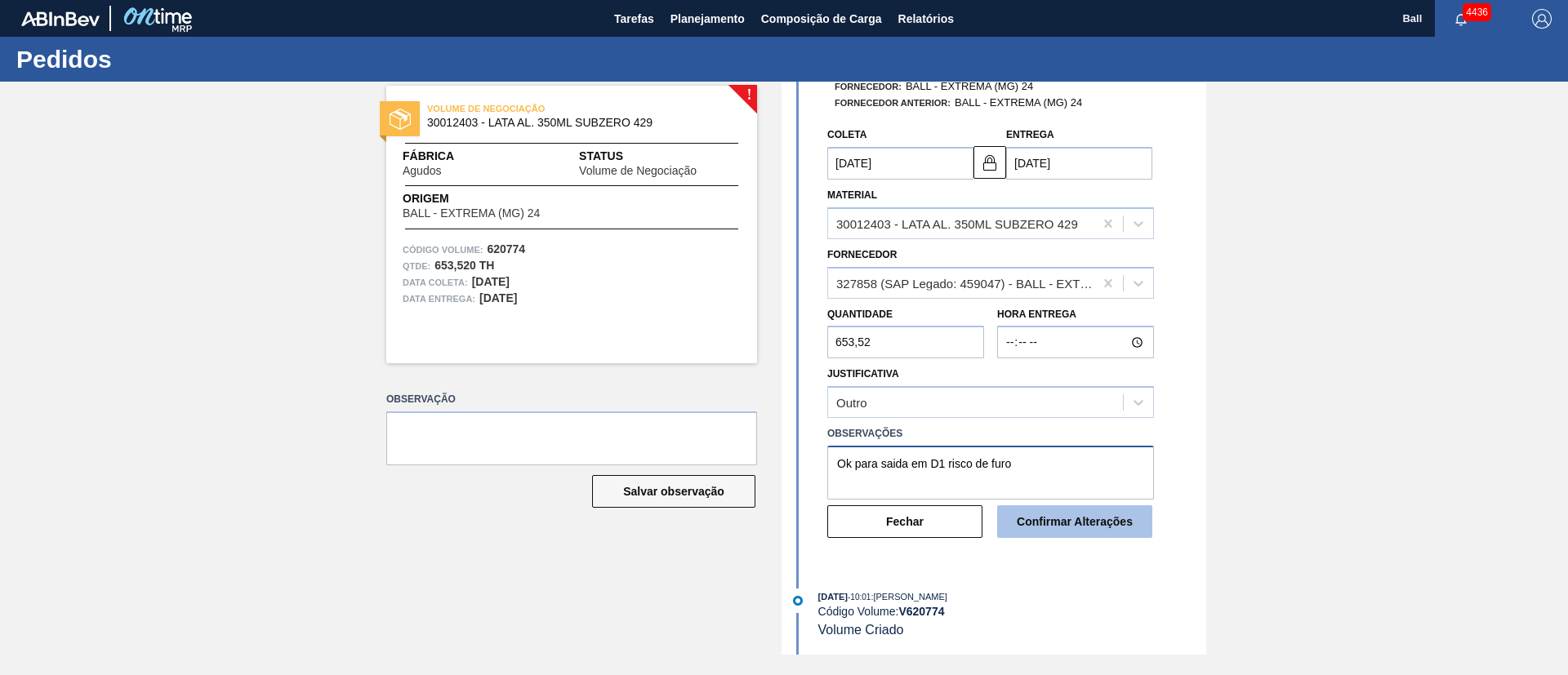
type textarea "Ok para saida em D1 risco de furo"
click at [1074, 527] on button "Confirmar Alterações" at bounding box center [1075, 521] width 156 height 33
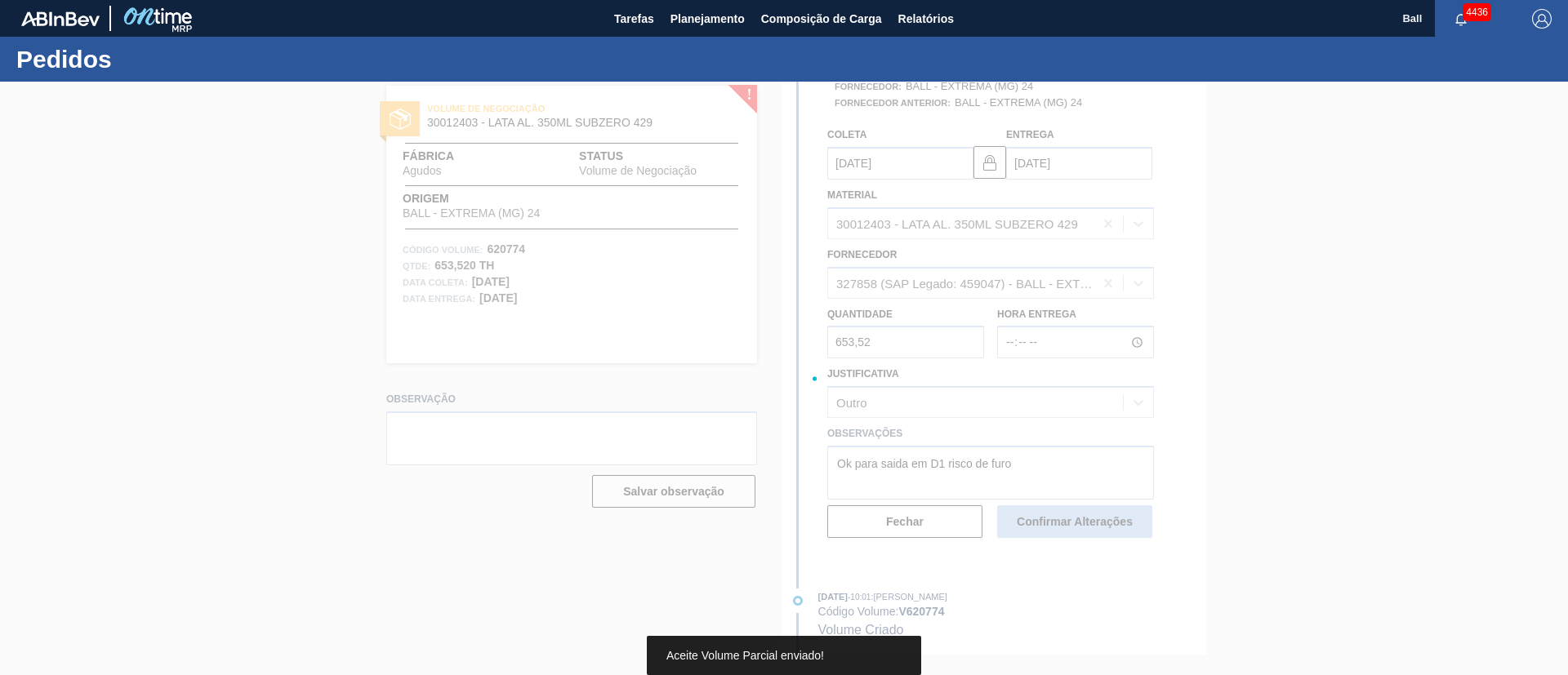
scroll to position [0, 0]
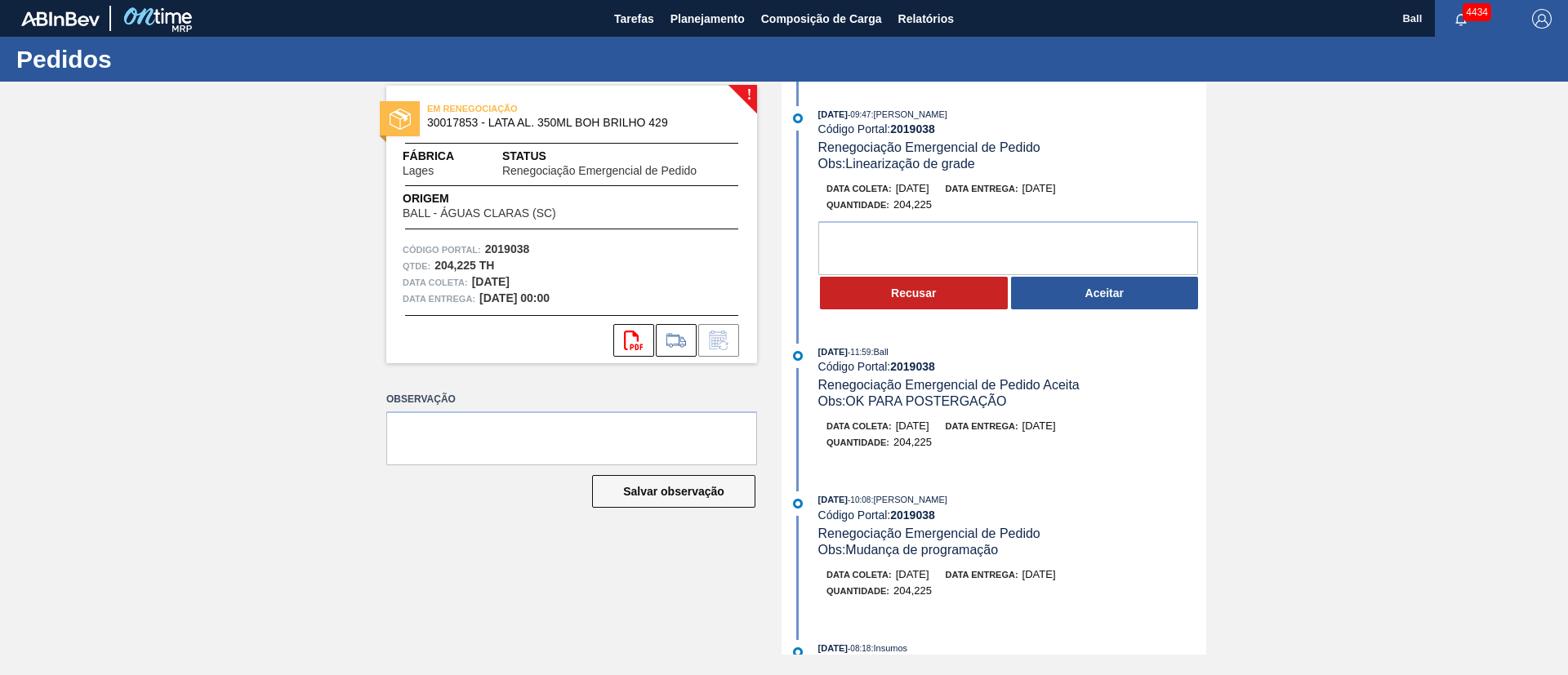
click at [1222, 138] on div "! EM RENEGOCIAÇÃO 30017853 - LATA AL. 350ML BOH BRILHO 429 Fábrica Lages Status…" at bounding box center [784, 368] width 1568 height 573
click at [1129, 292] on button "Aceitar" at bounding box center [1105, 293] width 188 height 33
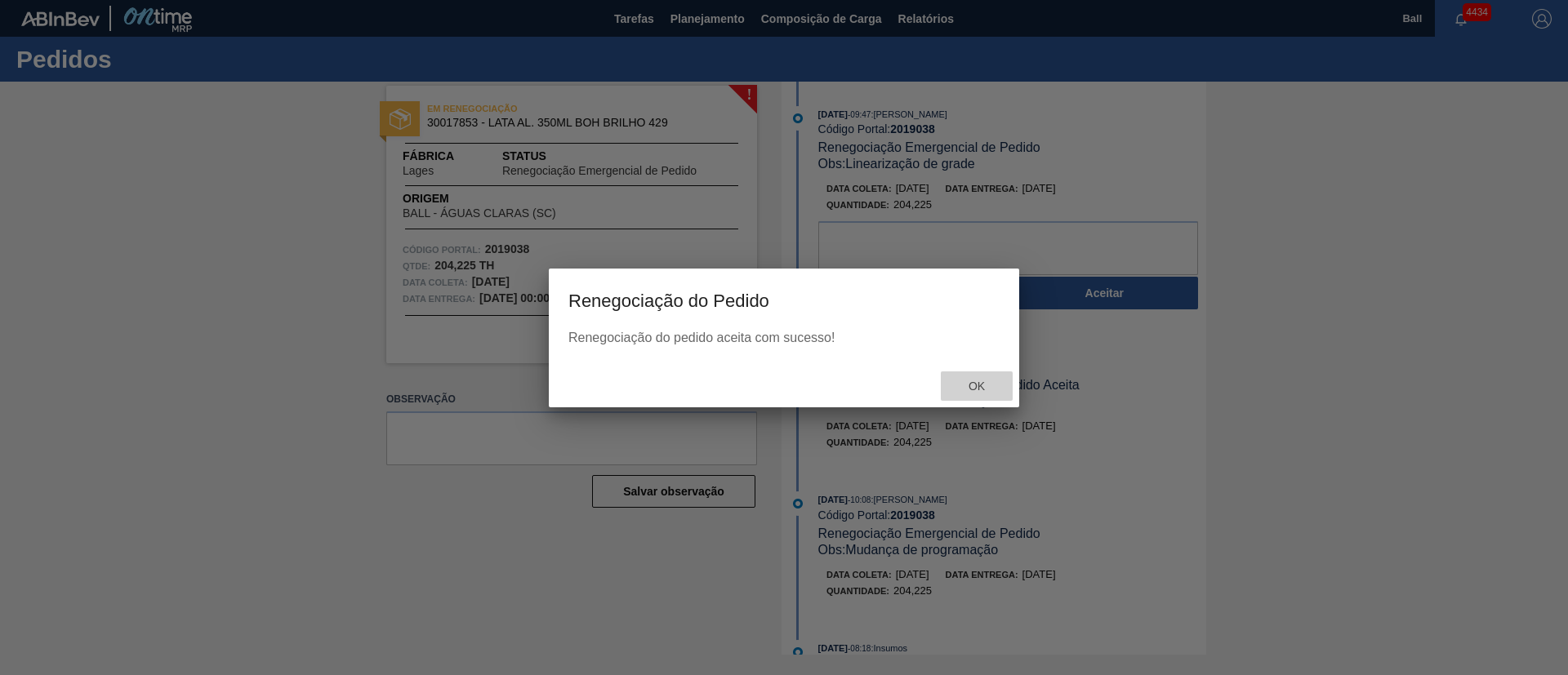
click at [977, 387] on span "Ok" at bounding box center [977, 386] width 42 height 13
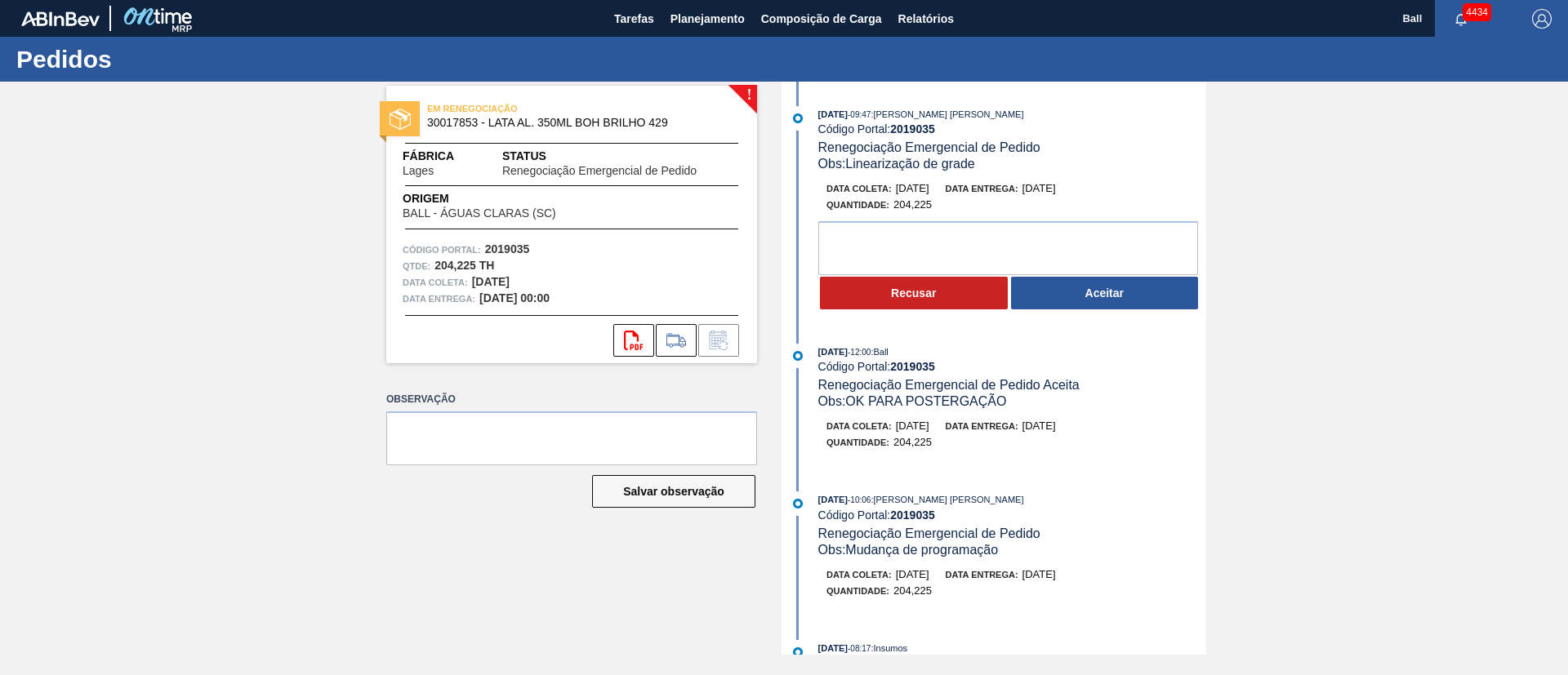
click at [1075, 283] on button "Aceitar" at bounding box center [1105, 293] width 188 height 33
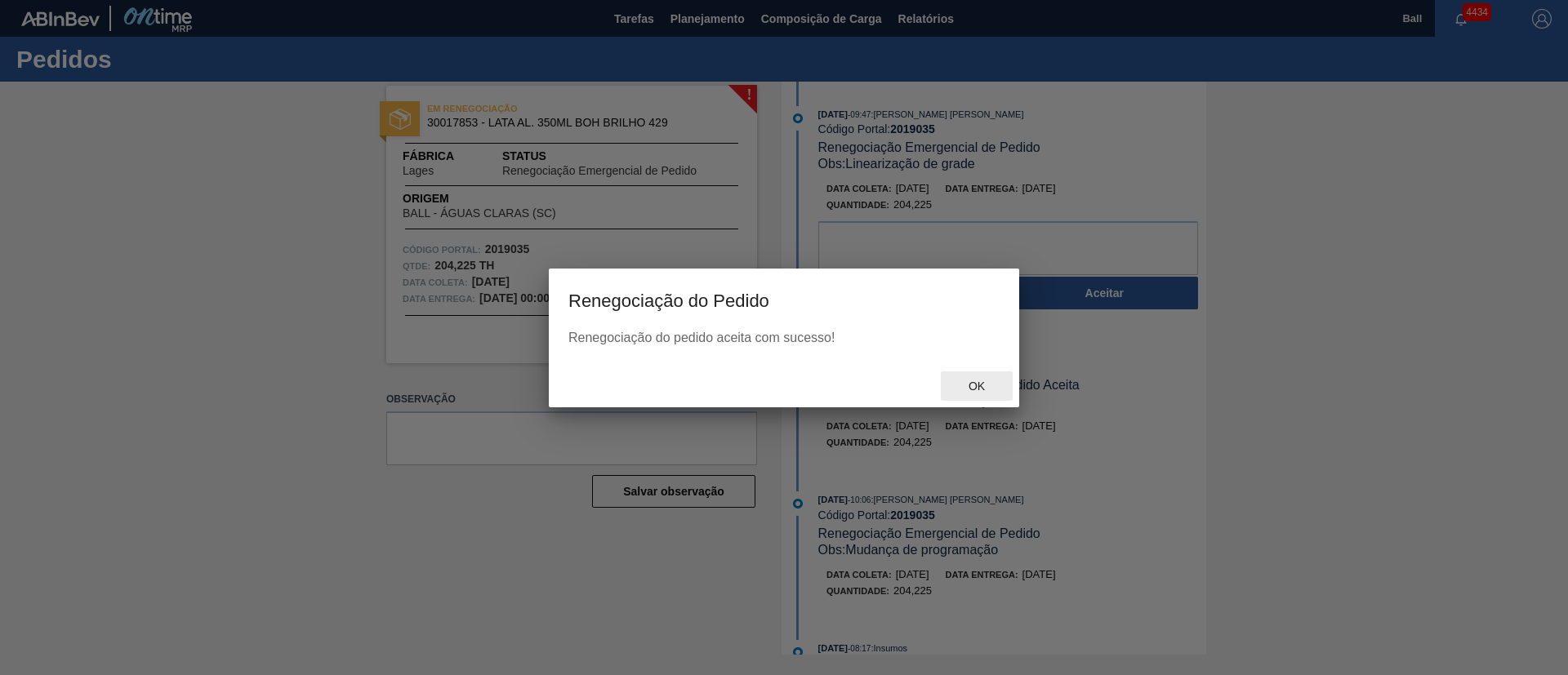
click at [969, 384] on span "Ok" at bounding box center [977, 386] width 42 height 13
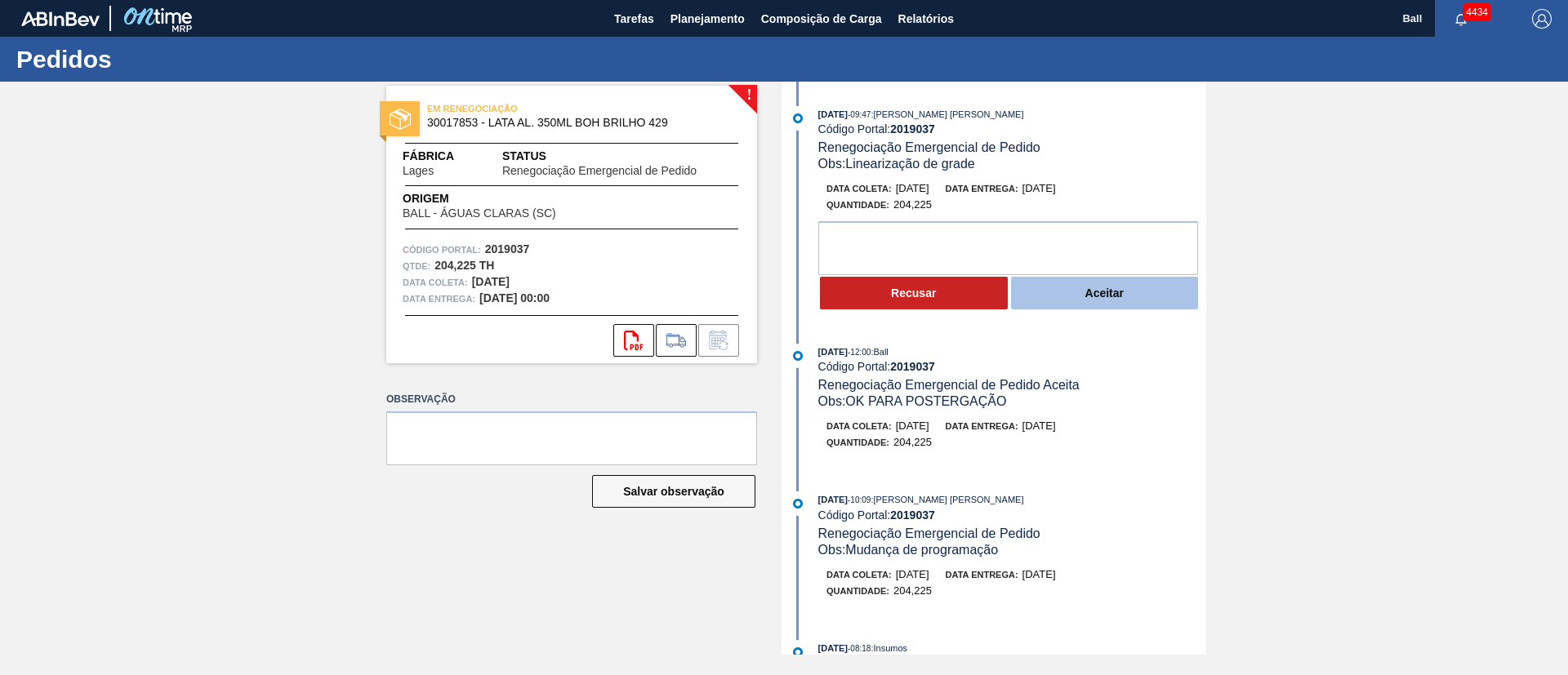
click at [1082, 291] on button "Aceitar" at bounding box center [1105, 293] width 188 height 33
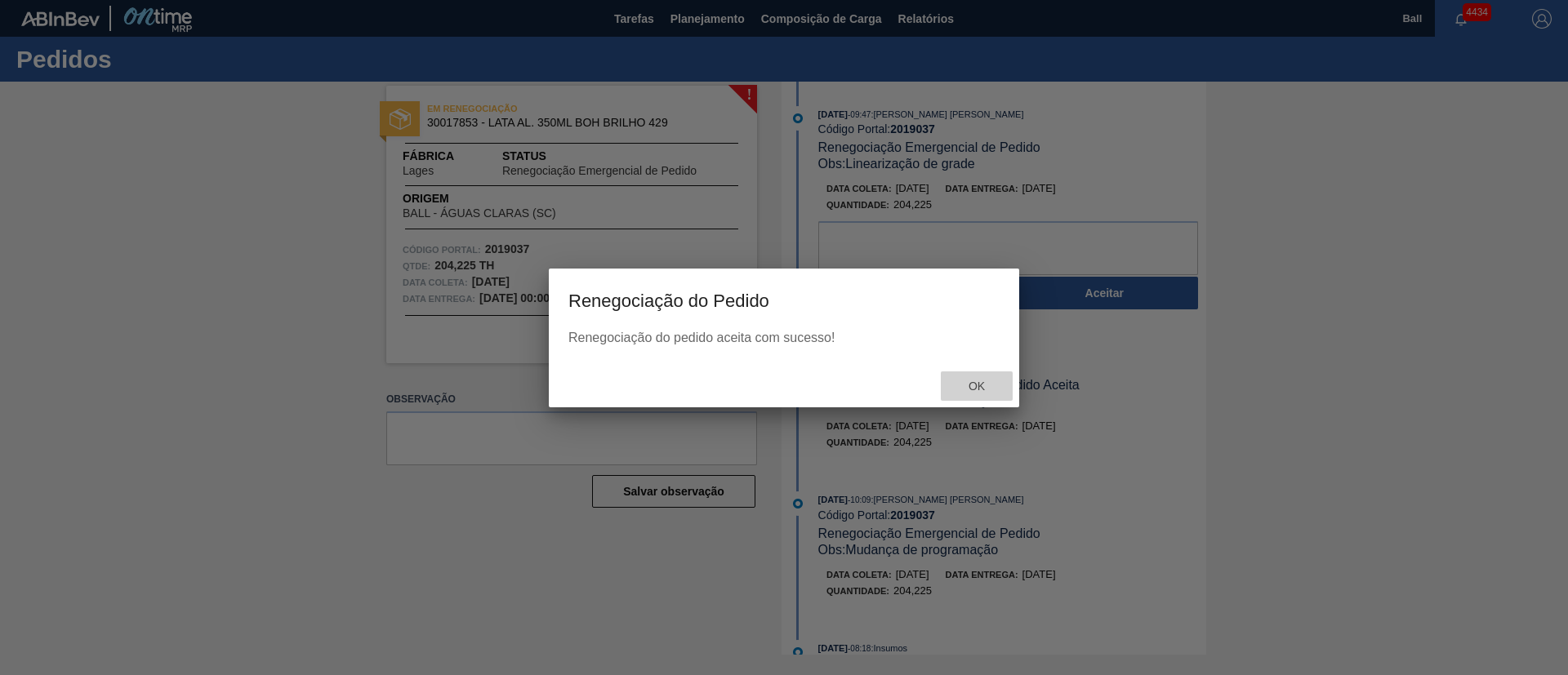
click at [976, 382] on span "Ok" at bounding box center [977, 386] width 42 height 13
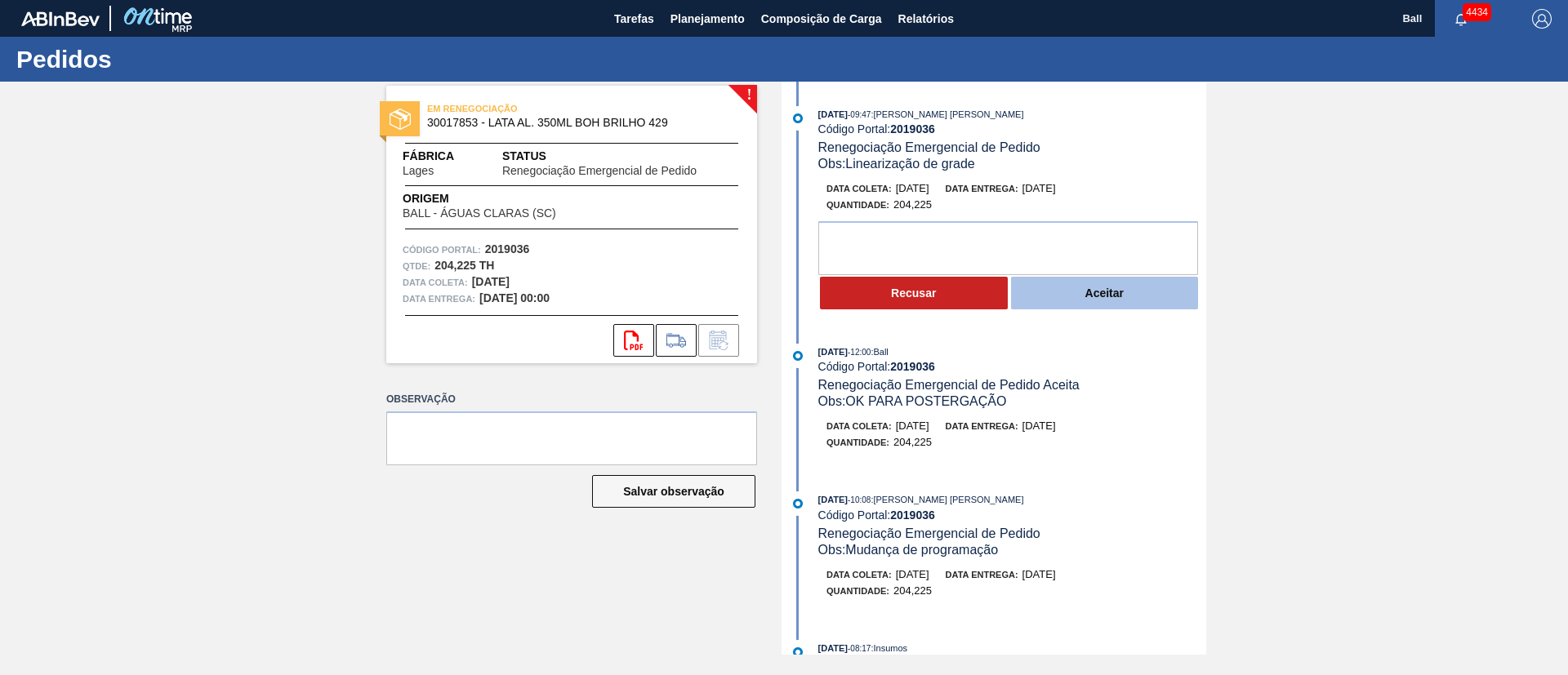
click at [1134, 300] on button "Aceitar" at bounding box center [1105, 293] width 188 height 33
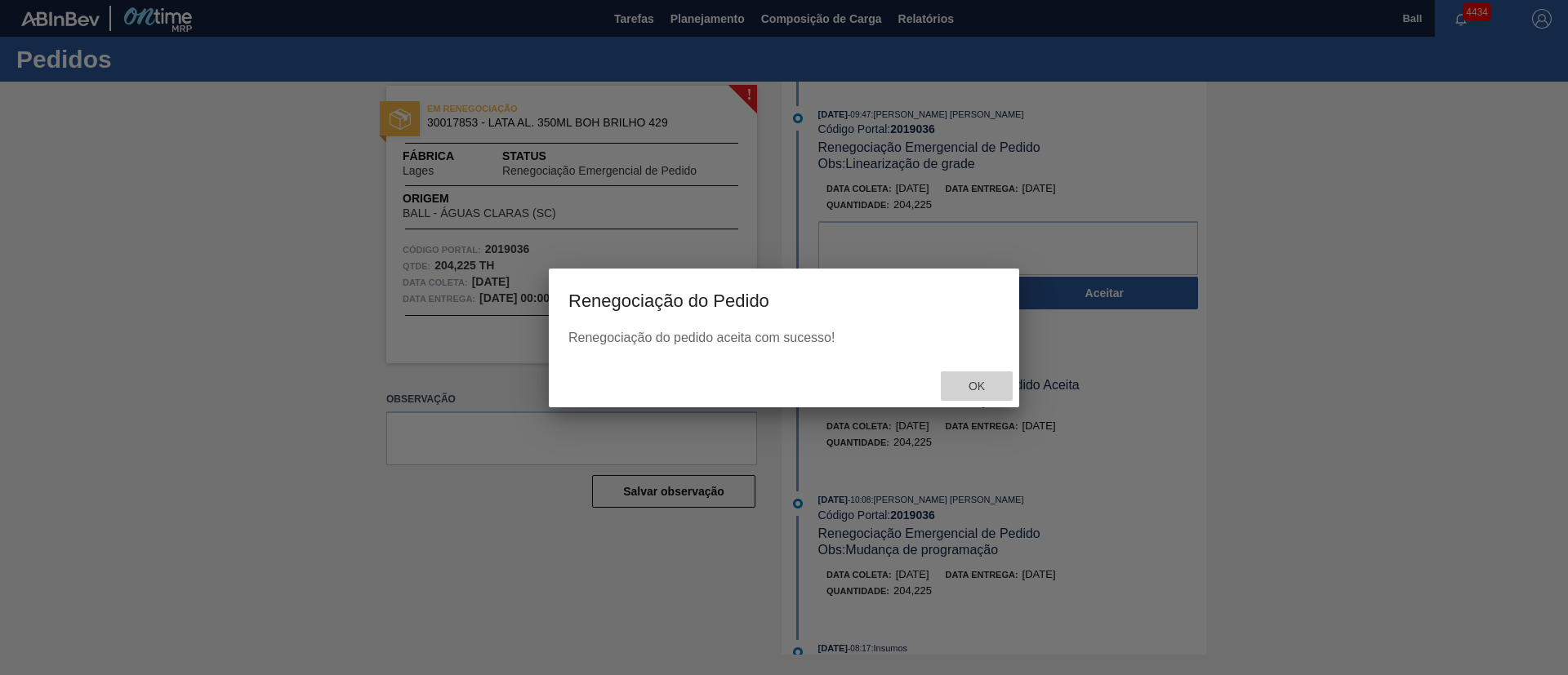
click at [978, 391] on span "Ok" at bounding box center [977, 386] width 42 height 13
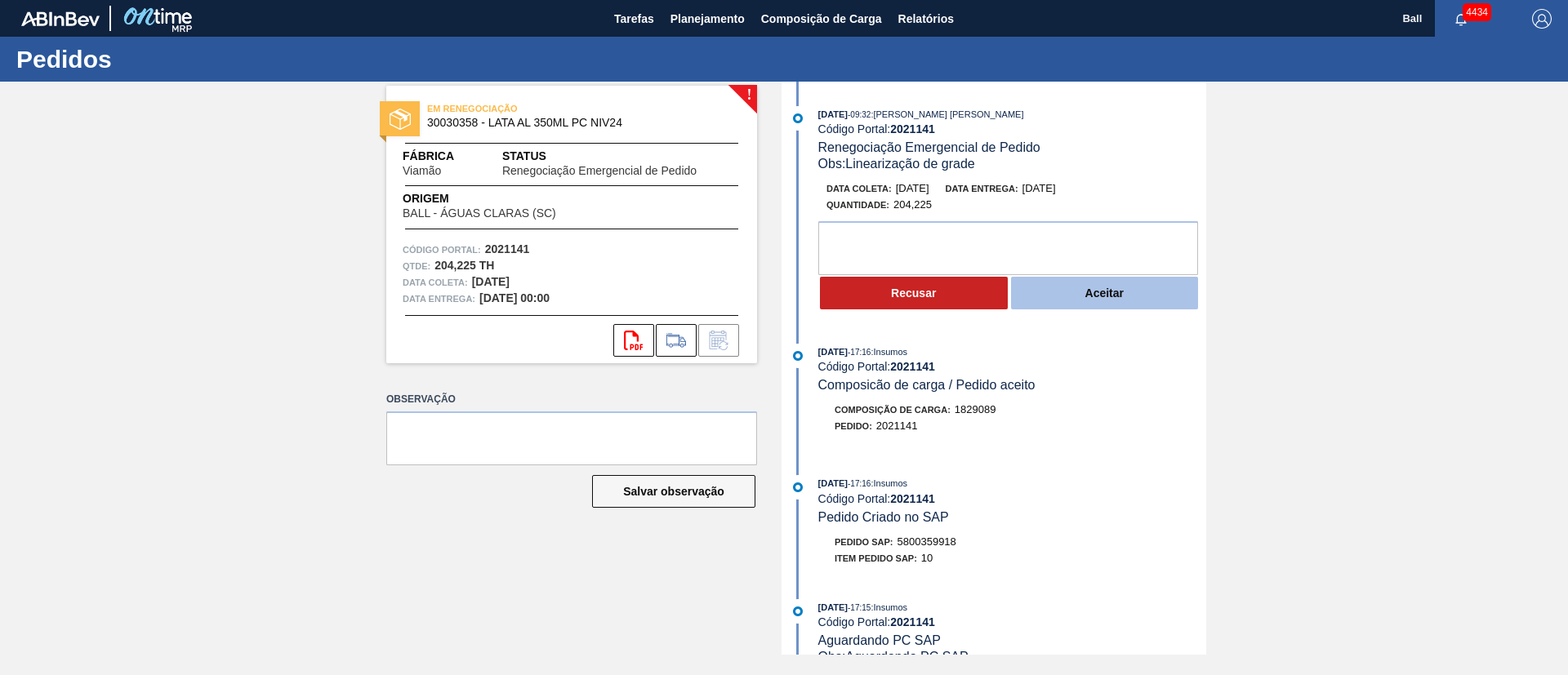
click at [1131, 292] on button "Aceitar" at bounding box center [1105, 293] width 188 height 33
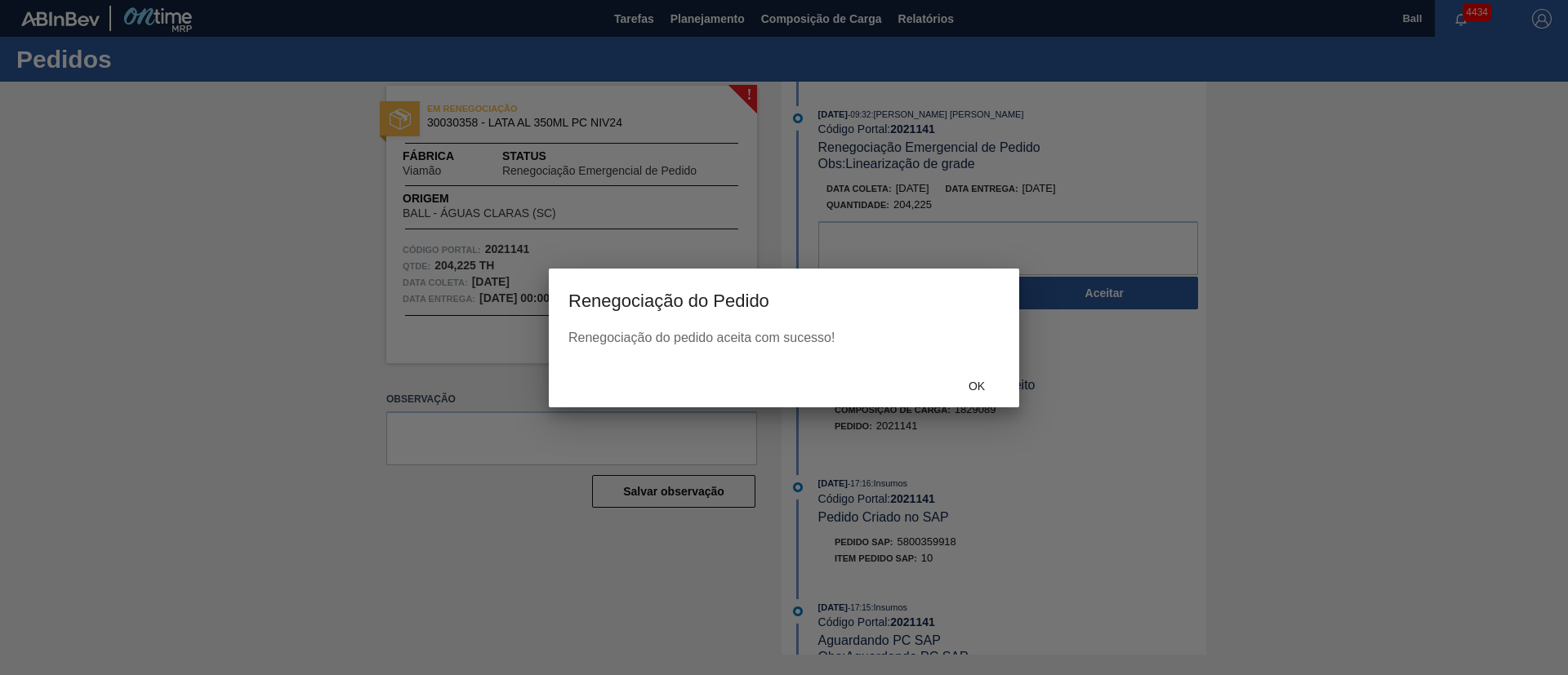
click at [976, 395] on div "Ok" at bounding box center [976, 386] width 72 height 30
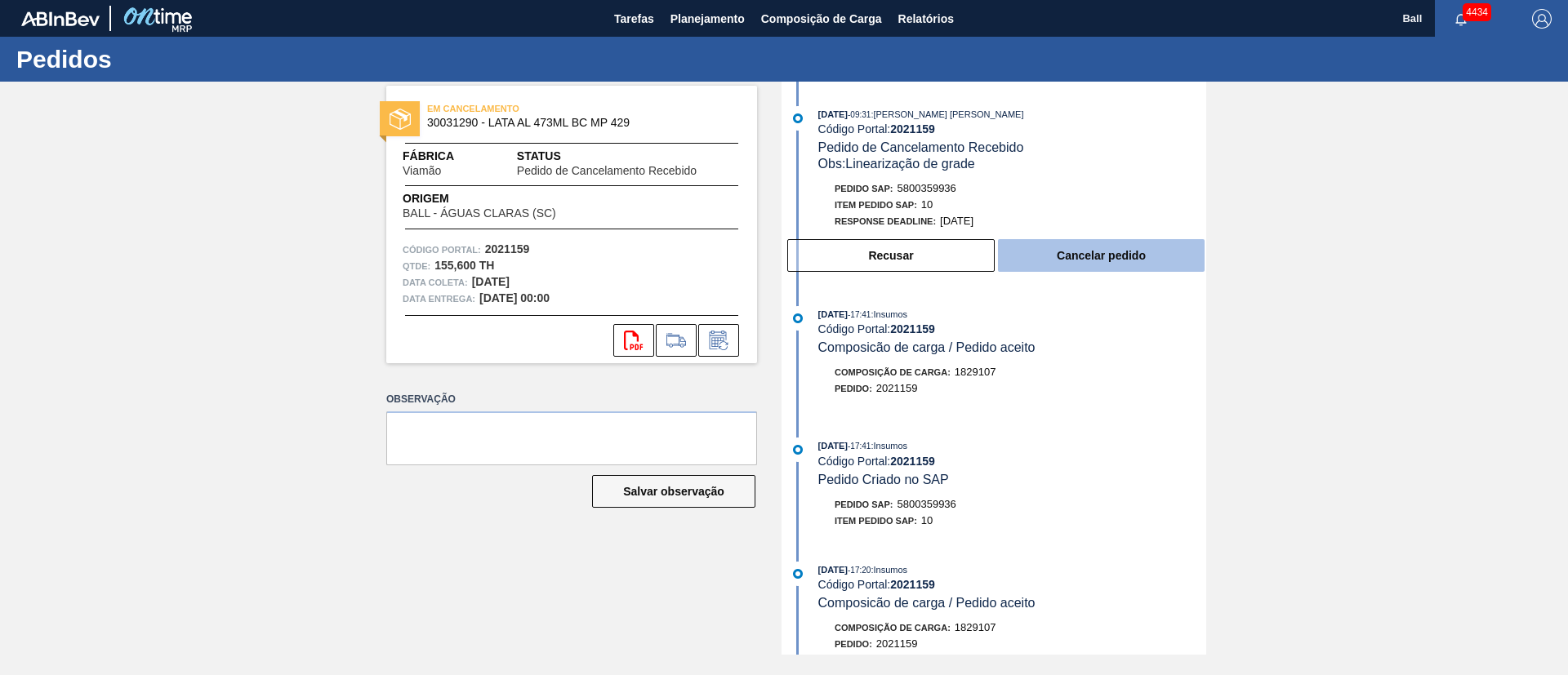
click at [1089, 255] on button "Cancelar pedido" at bounding box center [1101, 255] width 207 height 33
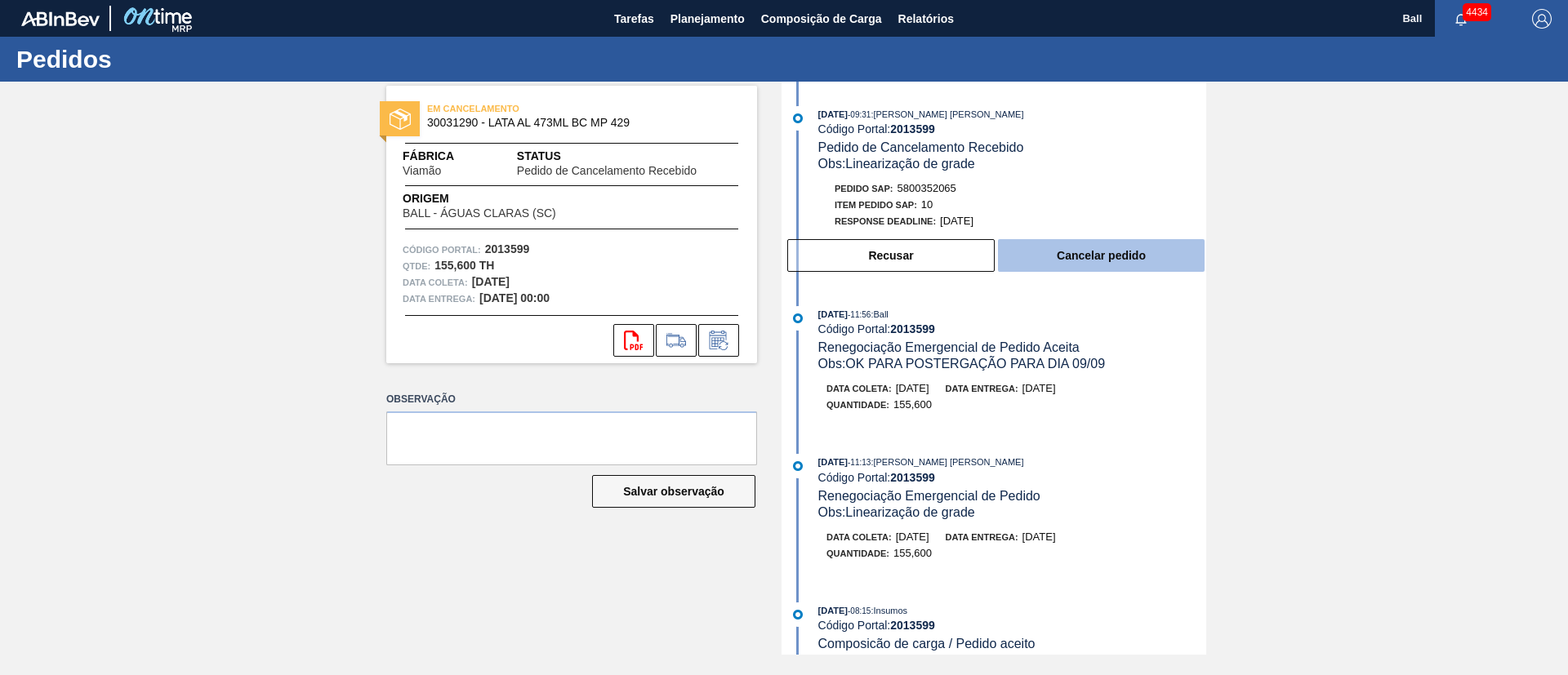
click at [1079, 251] on button "Cancelar pedido" at bounding box center [1101, 255] width 207 height 33
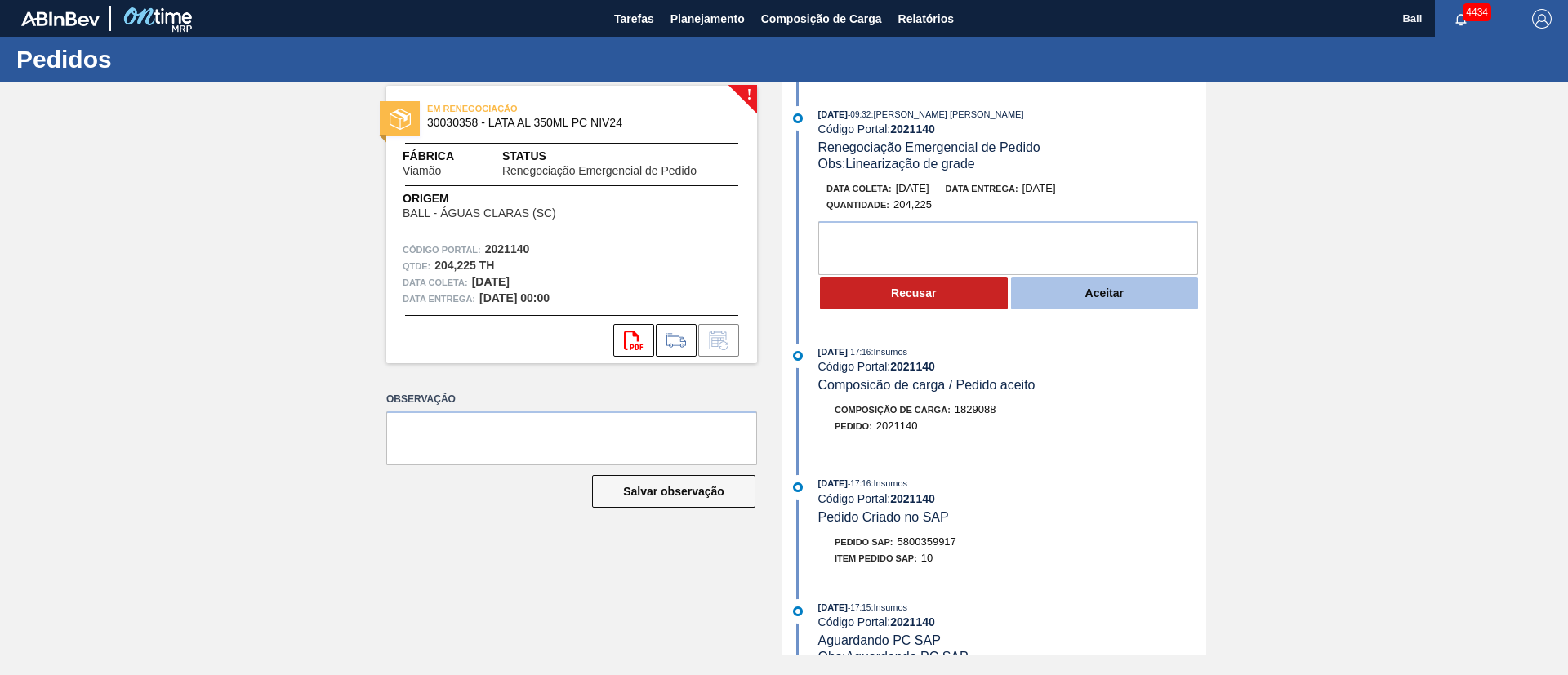
click at [1105, 302] on button "Aceitar" at bounding box center [1105, 293] width 188 height 33
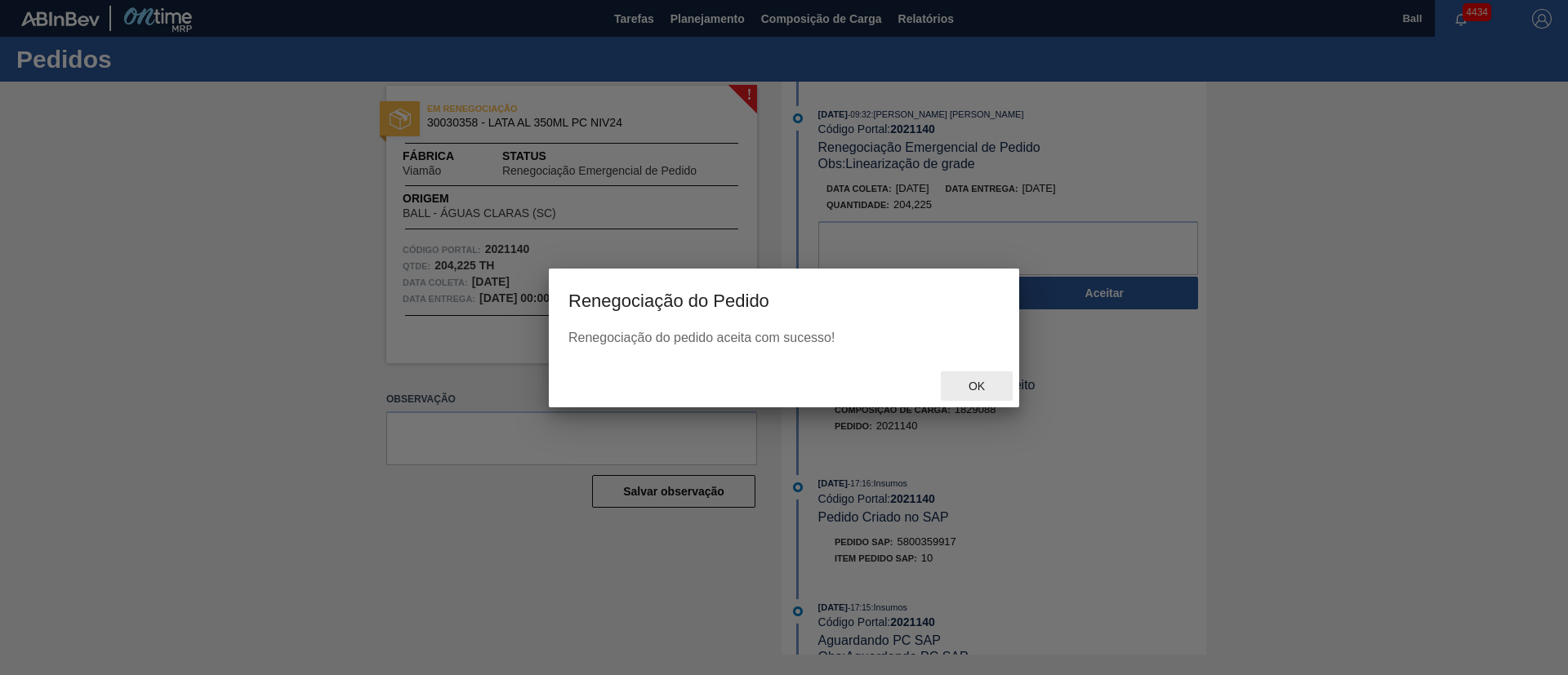
click at [973, 374] on div "Ok" at bounding box center [976, 386] width 72 height 30
